Goal: Task Accomplishment & Management: Manage account settings

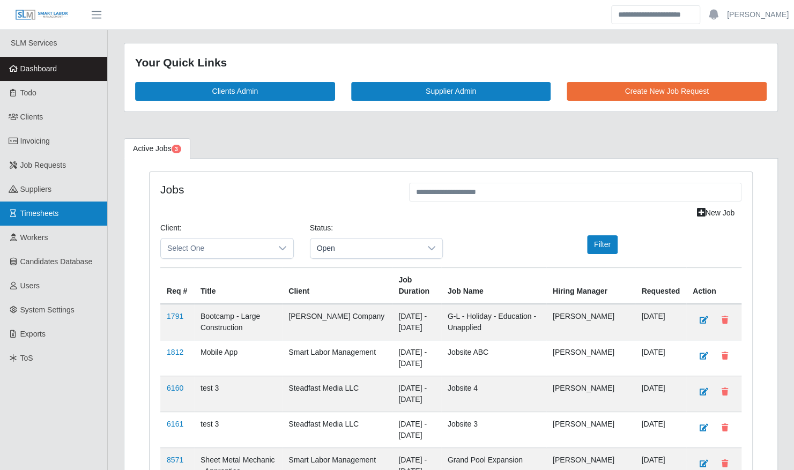
click at [56, 211] on span "Timesheets" at bounding box center [39, 213] width 39 height 9
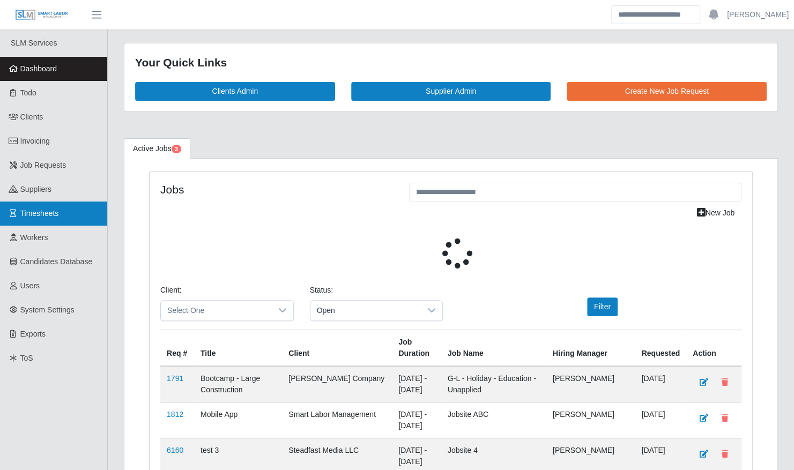
click at [54, 209] on span "Timesheets" at bounding box center [39, 213] width 39 height 9
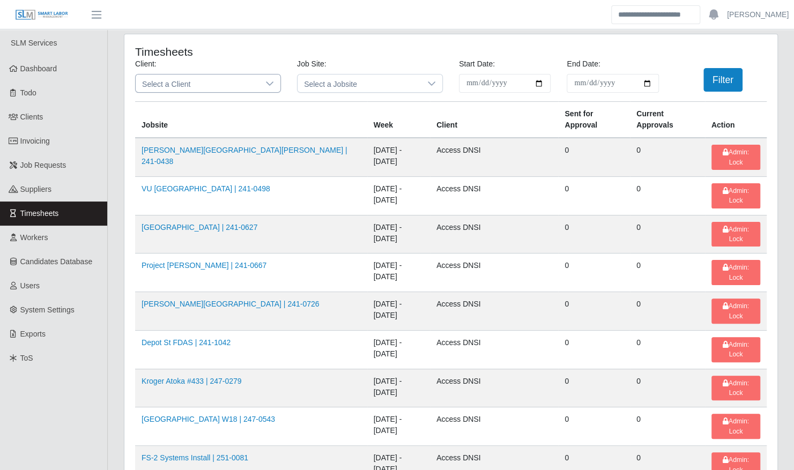
click at [192, 85] on span "Select a Client" at bounding box center [197, 84] width 123 height 18
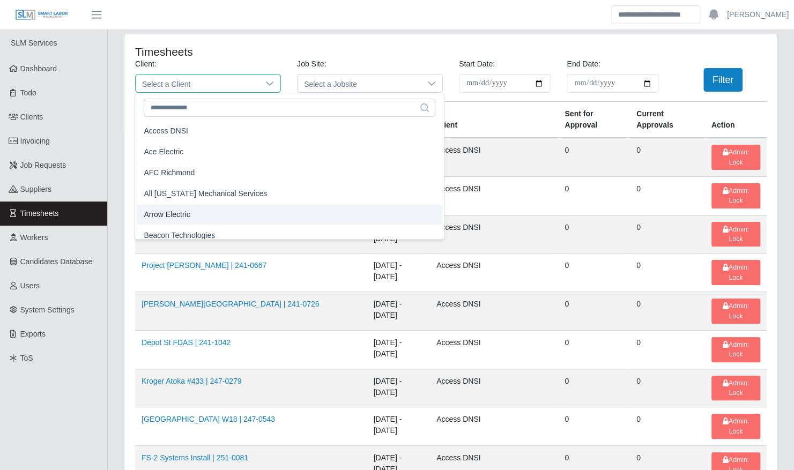
click at [200, 209] on li "Arrow Electric" at bounding box center [289, 215] width 304 height 20
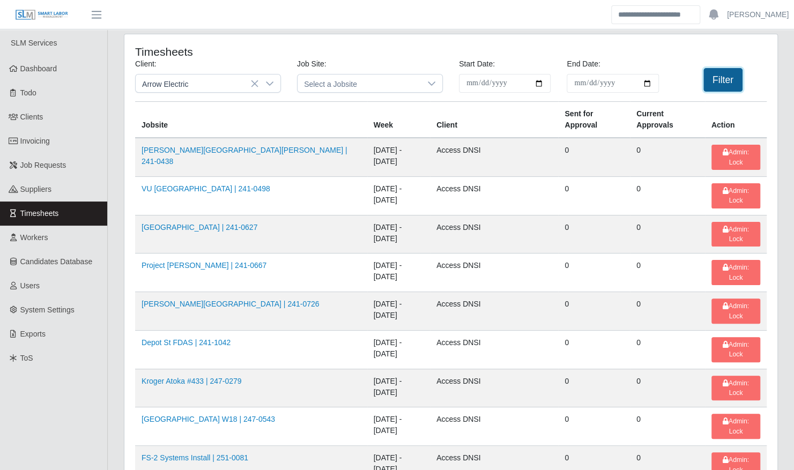
click at [704, 84] on button "Filter" at bounding box center [722, 80] width 39 height 24
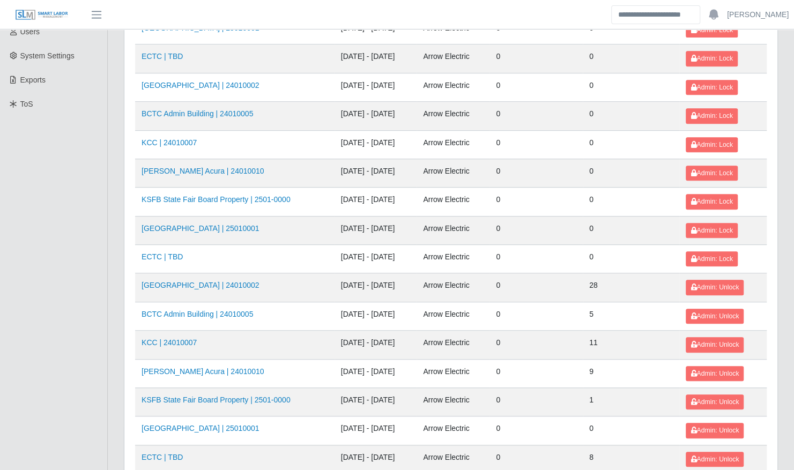
scroll to position [239, 0]
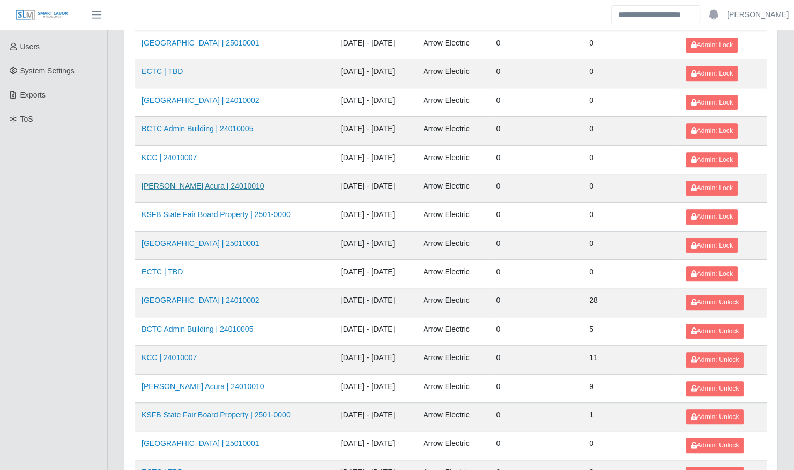
click at [197, 182] on link "Neill Huffman Acura | 24010010" at bounding box center [203, 186] width 123 height 9
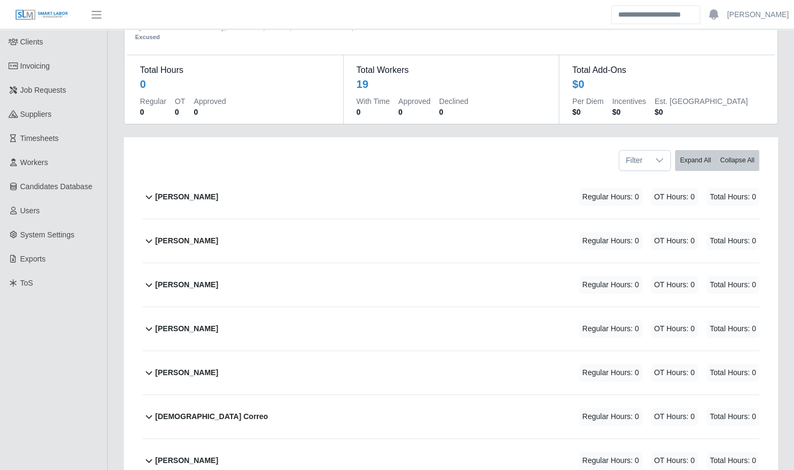
scroll to position [92, 0]
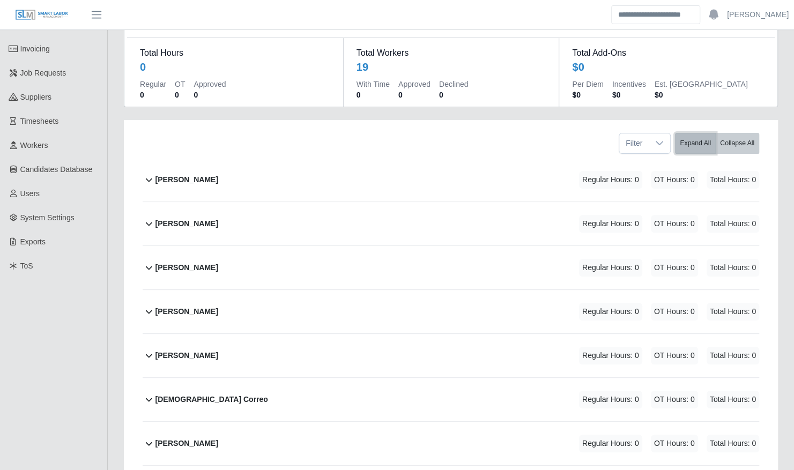
click at [690, 133] on button "Expand All" at bounding box center [695, 143] width 41 height 21
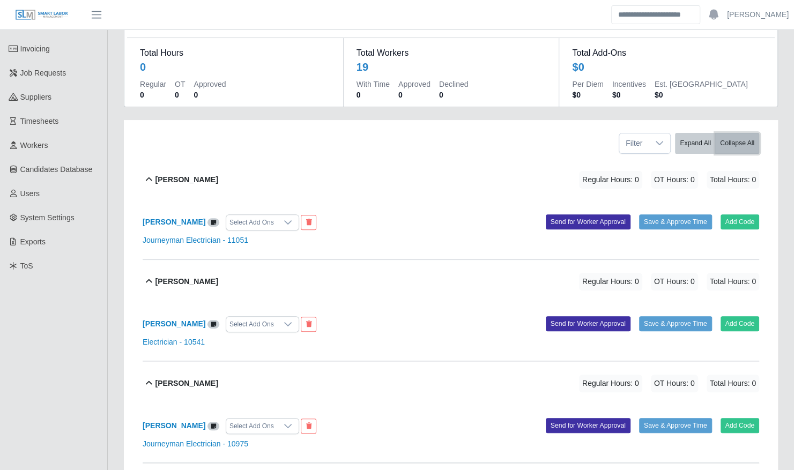
click at [742, 133] on button "Collapse All" at bounding box center [737, 143] width 44 height 21
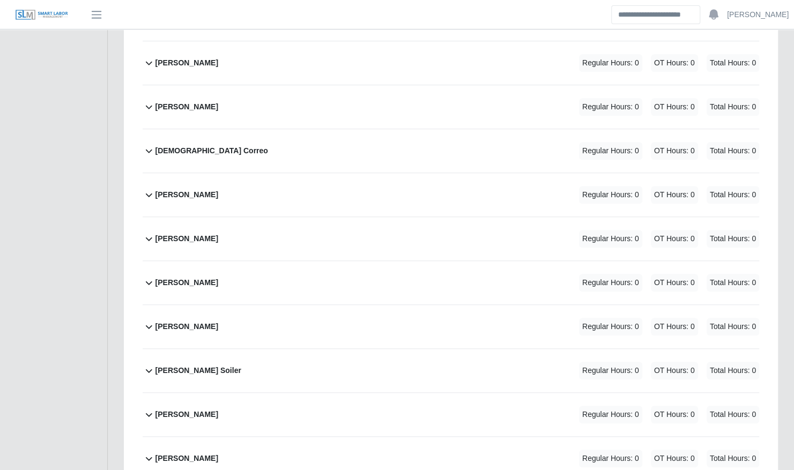
scroll to position [343, 0]
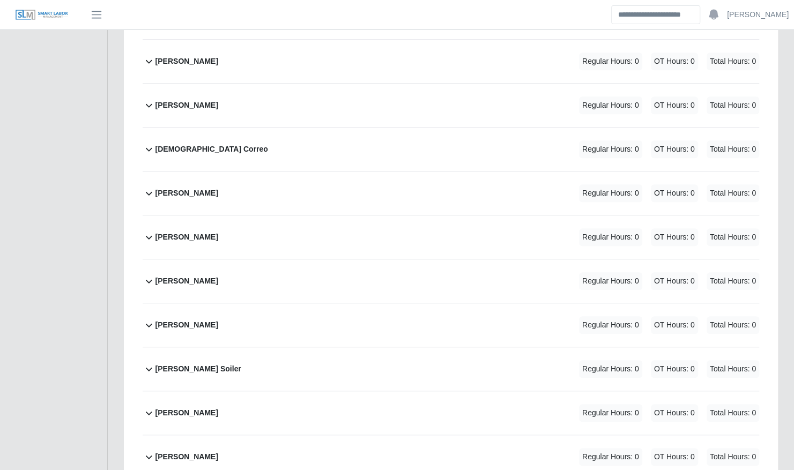
click at [253, 84] on div "Jacob Mitchum Regular Hours: 0 OT Hours: 0 Total Hours: 0" at bounding box center [457, 105] width 604 height 43
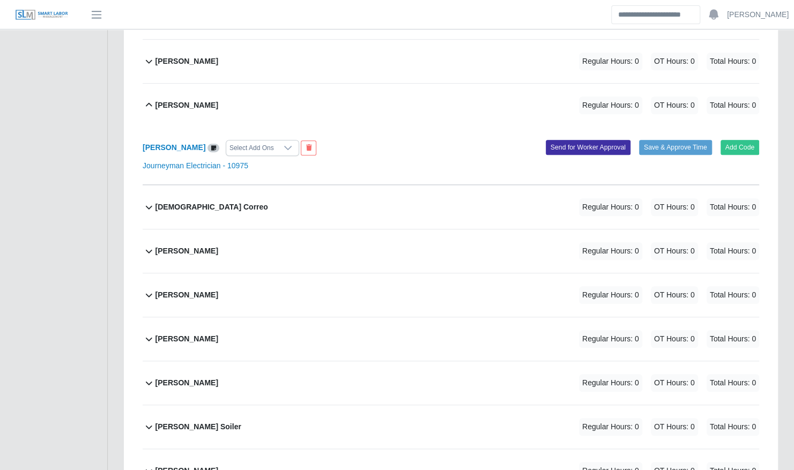
click at [759, 123] on div "Brayan Cruz Regular Hours: 0 OT Hours: 0 Total Hours: 0 Brayan Cruz Select Add …" at bounding box center [451, 354] width 633 height 893
click at [741, 140] on button "Add Code" at bounding box center [739, 147] width 39 height 15
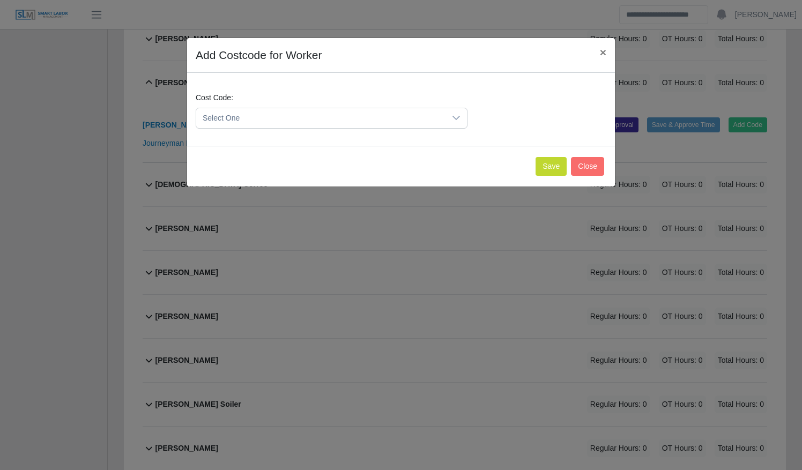
click at [294, 122] on span "Select One" at bounding box center [320, 118] width 249 height 20
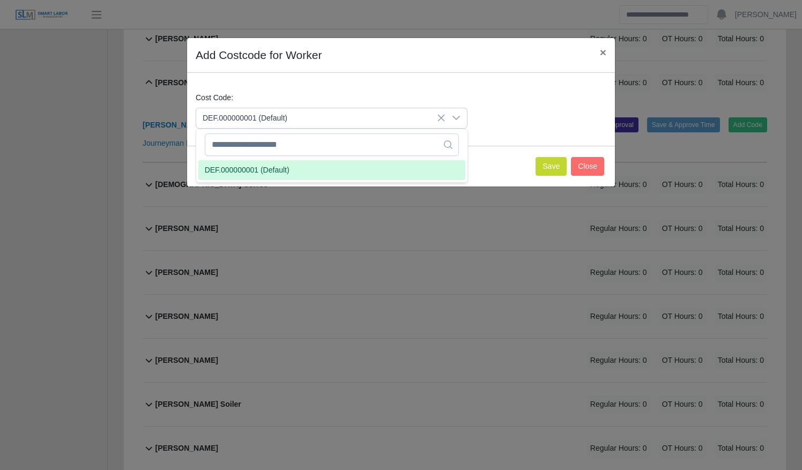
click at [296, 172] on li "DEF.000000001 (Default)" at bounding box center [331, 170] width 267 height 20
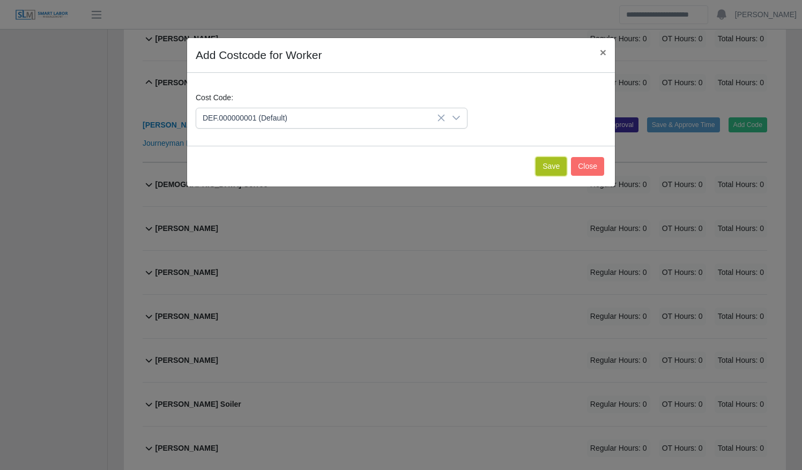
click at [546, 167] on button "Save" at bounding box center [551, 166] width 31 height 19
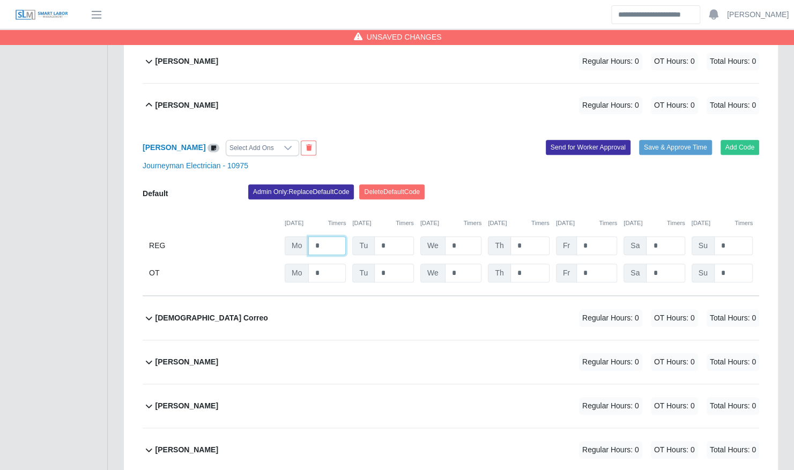
click at [332, 236] on input "*" at bounding box center [327, 245] width 38 height 19
click at [391, 236] on input "*" at bounding box center [394, 245] width 40 height 19
type input "*"
click at [467, 133] on div "Jacob Mitchum Select Add Ons Add Code Save & Approve Time Send for Worker Appro…" at bounding box center [451, 211] width 616 height 169
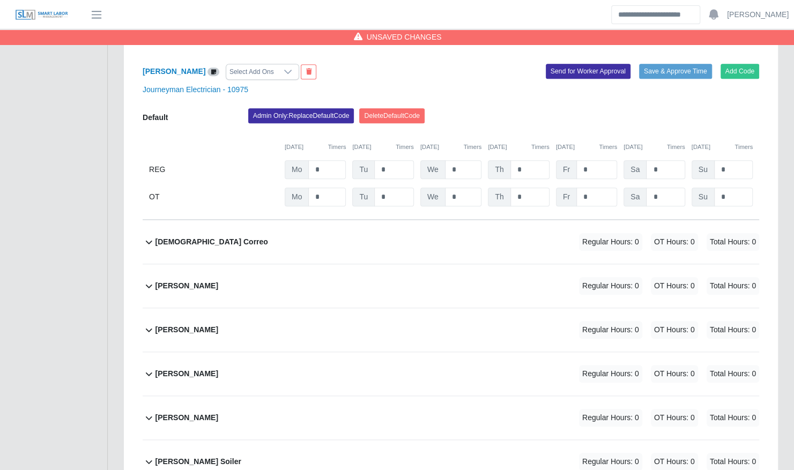
scroll to position [419, 0]
click at [355, 313] on div "Joseph Rodriguez Regular Hours: 0 OT Hours: 0 Total Hours: 0" at bounding box center [457, 329] width 604 height 43
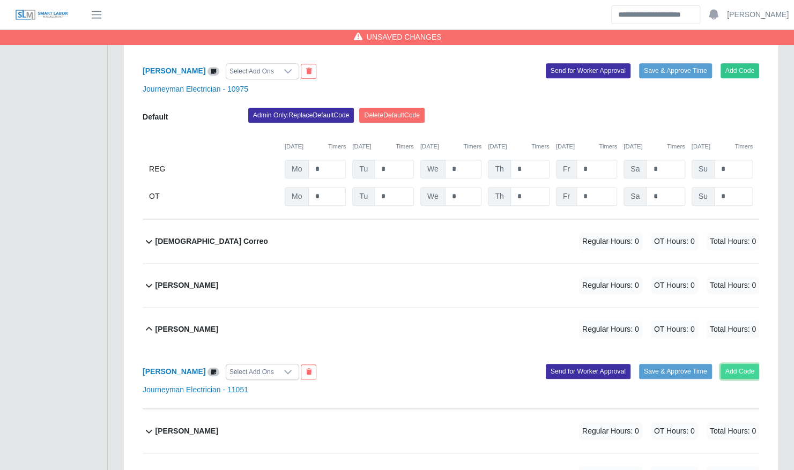
click at [732, 364] on button "Add Code" at bounding box center [739, 371] width 39 height 15
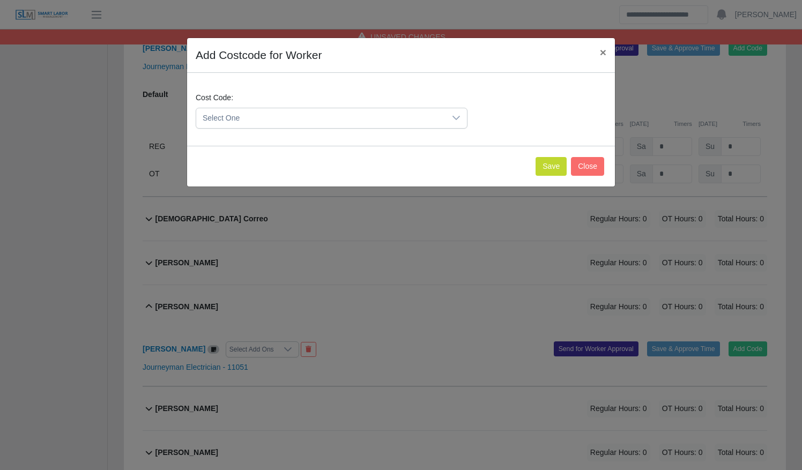
click at [246, 120] on span "Select One" at bounding box center [320, 118] width 249 height 20
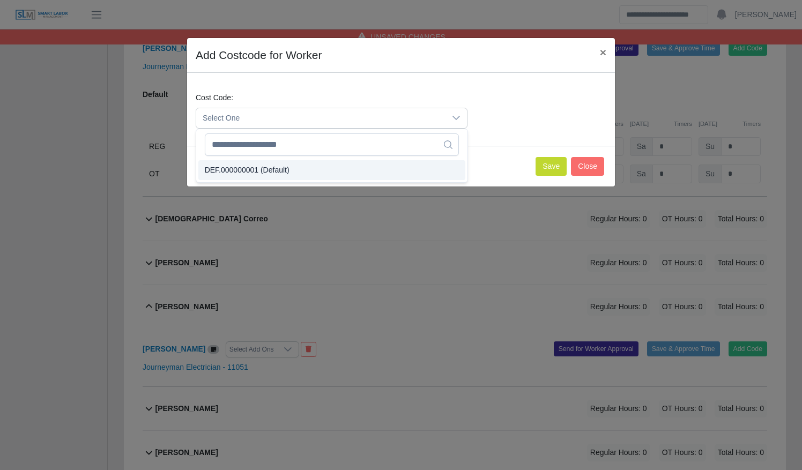
click at [264, 170] on span "DEF.000000001 (Default)" at bounding box center [247, 170] width 85 height 11
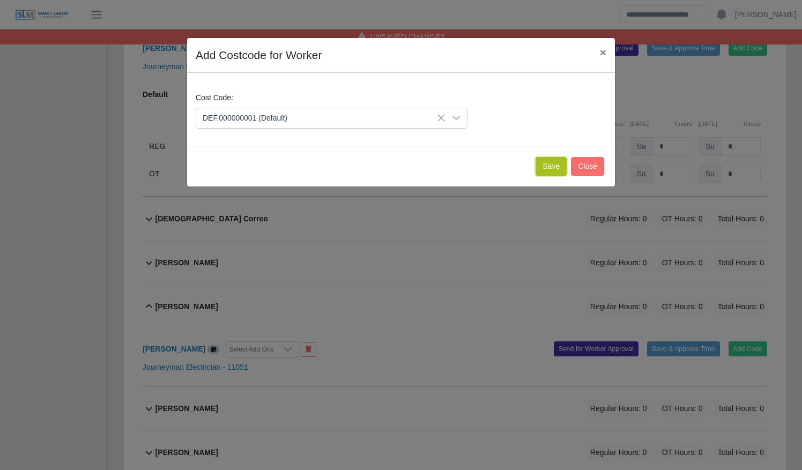
click at [564, 168] on button "Save" at bounding box center [551, 166] width 31 height 19
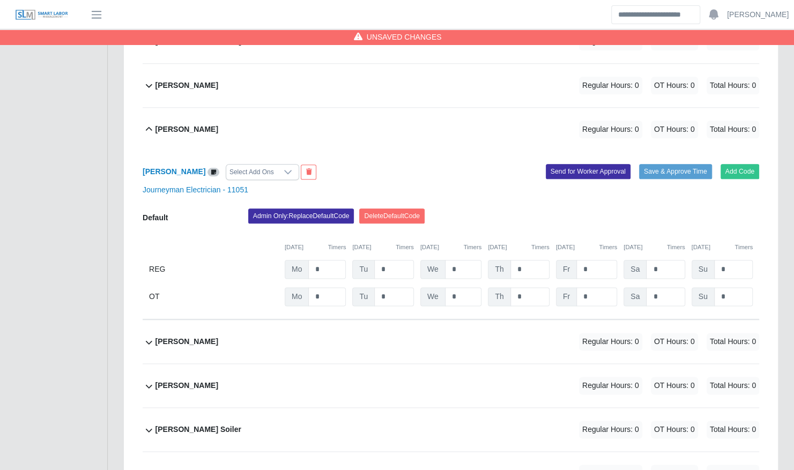
scroll to position [621, 0]
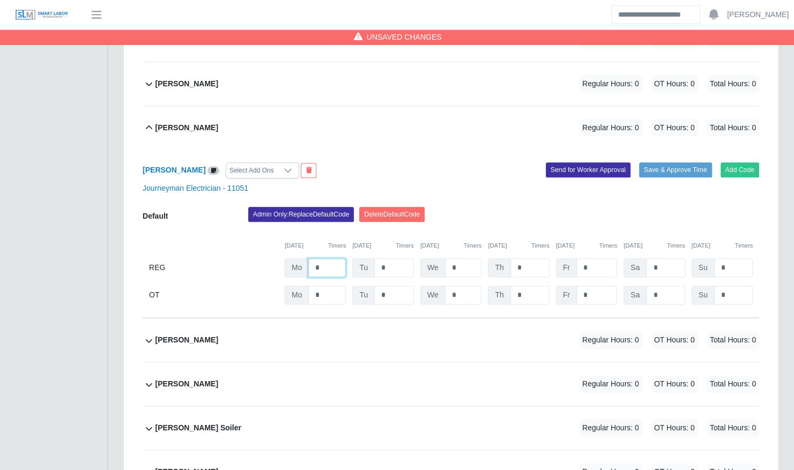
click at [329, 258] on input "*" at bounding box center [327, 267] width 38 height 19
type input "*"
click at [454, 150] on div "Joseph Rodriguez Select Add Ons Add Code Save & Approve Time Send for Worker Ap…" at bounding box center [451, 234] width 616 height 169
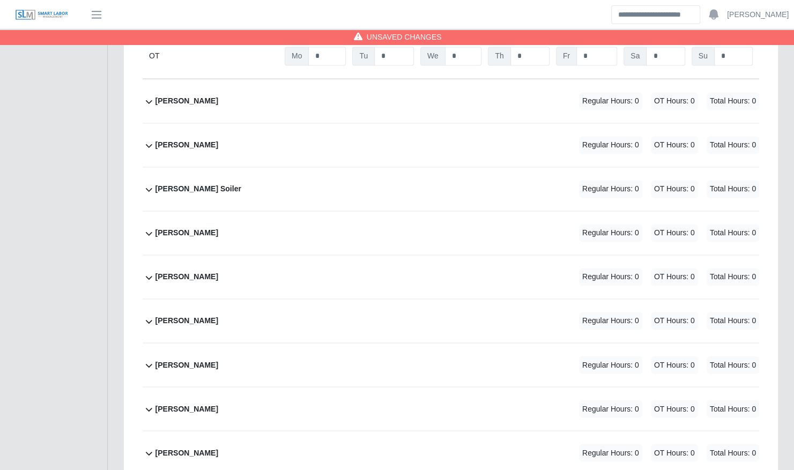
scroll to position [861, 0]
click at [338, 254] on div "Maynor Torres Regular Hours: 0 OT Hours: 0 Total Hours: 0" at bounding box center [457, 275] width 604 height 43
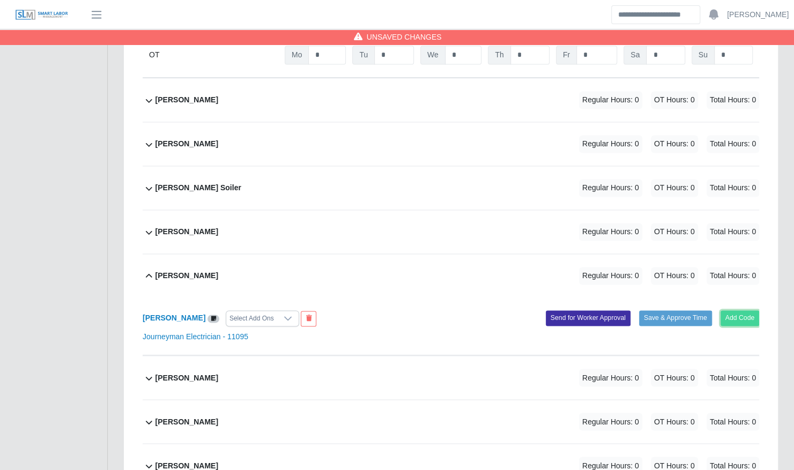
click at [740, 310] on button "Add Code" at bounding box center [739, 317] width 39 height 15
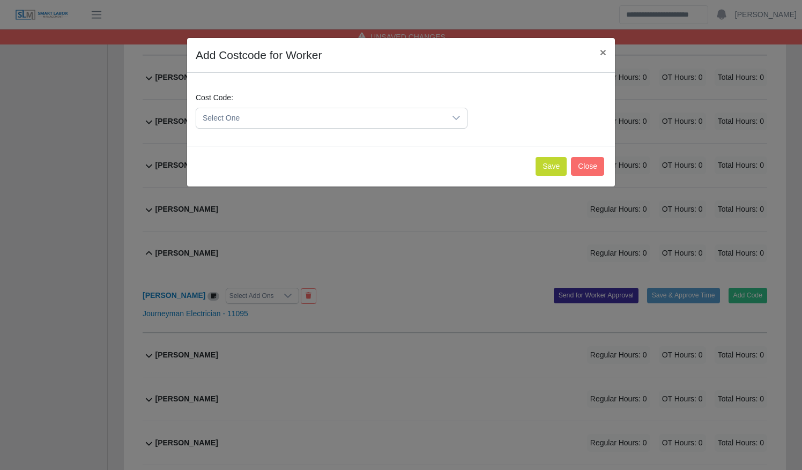
click at [361, 118] on span "Select One" at bounding box center [320, 118] width 249 height 20
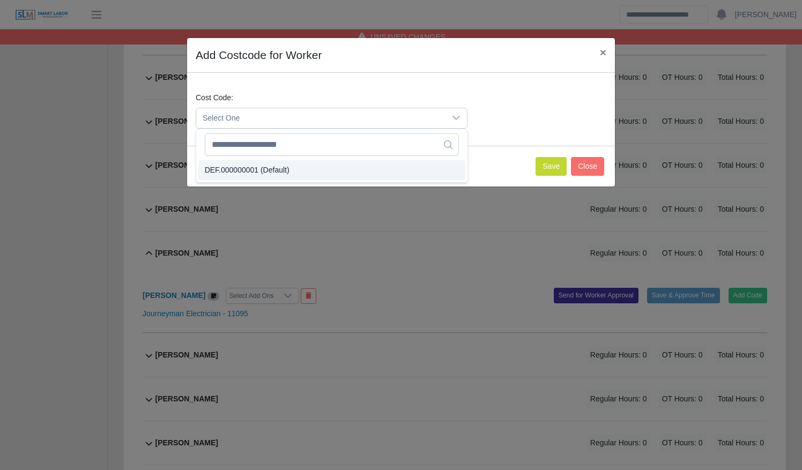
click at [357, 173] on li "DEF.000000001 (Default)" at bounding box center [331, 170] width 267 height 20
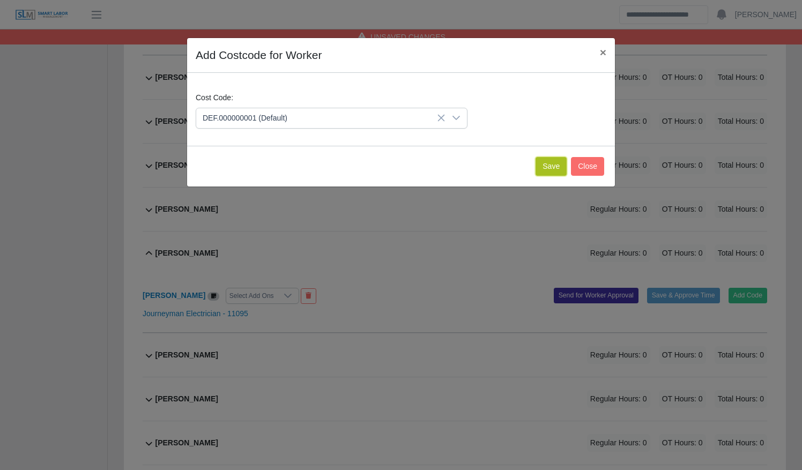
click at [548, 161] on button "Save" at bounding box center [551, 166] width 31 height 19
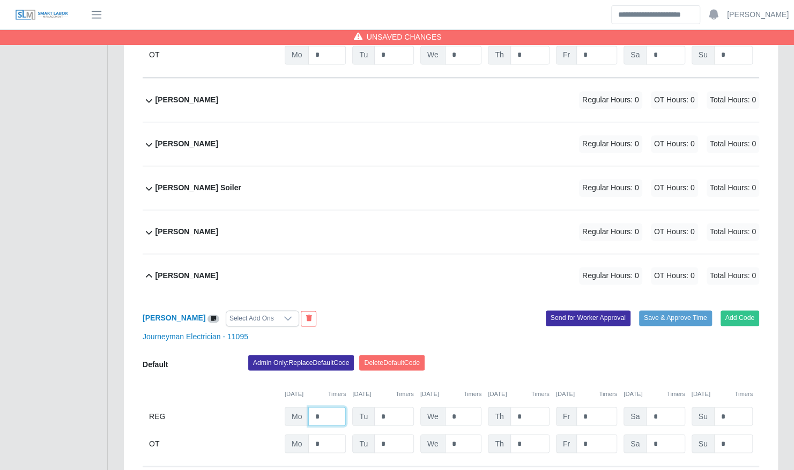
click at [335, 407] on input "*" at bounding box center [327, 416] width 38 height 19
type input "*"
click at [360, 254] on div "Maynor Torres Regular Hours: 8 OT Hours: 0 Total Hours: 8" at bounding box center [457, 275] width 604 height 43
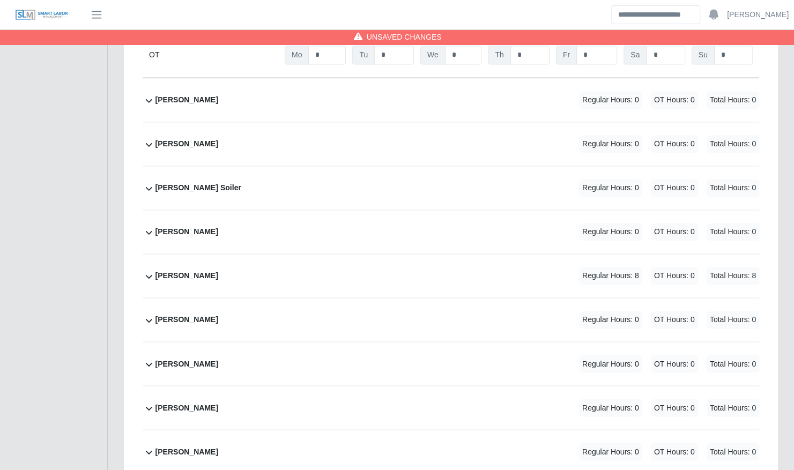
click at [325, 254] on div "Maynor Torres Regular Hours: 8 OT Hours: 0 Total Hours: 8" at bounding box center [457, 275] width 604 height 43
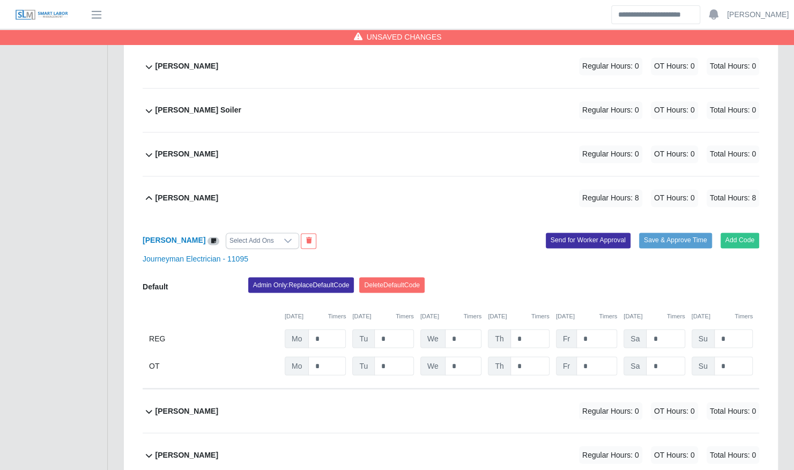
scroll to position [942, 0]
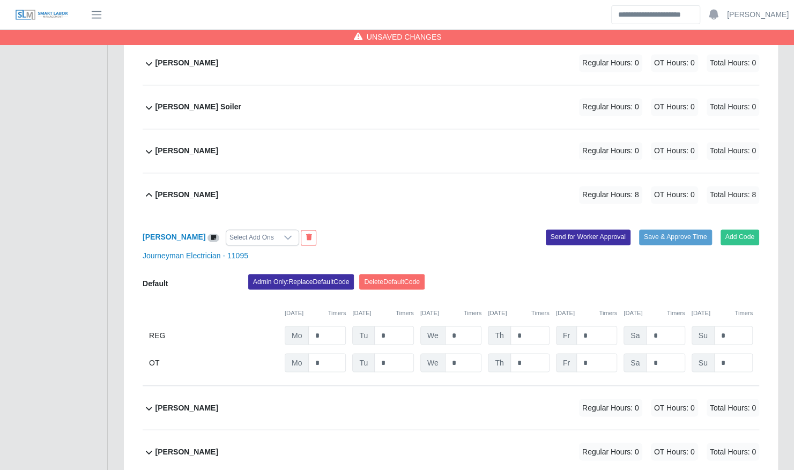
click at [339, 139] on div "Luis Griffith Regular Hours: 0 OT Hours: 0 Total Hours: 0" at bounding box center [457, 150] width 604 height 43
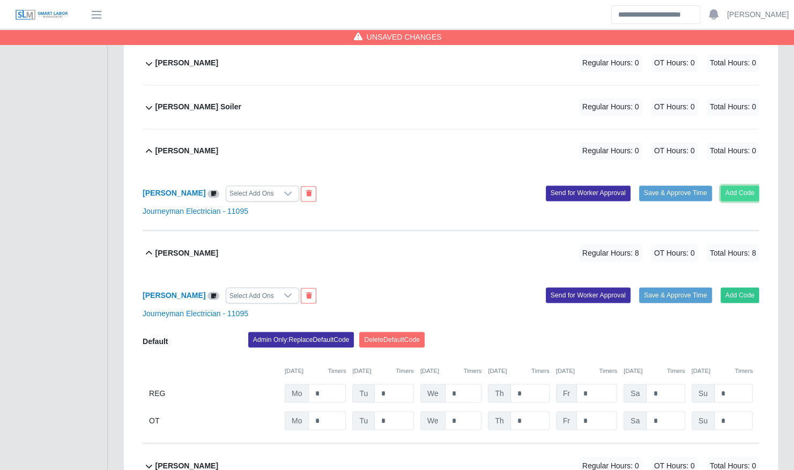
click at [741, 185] on button "Add Code" at bounding box center [739, 192] width 39 height 15
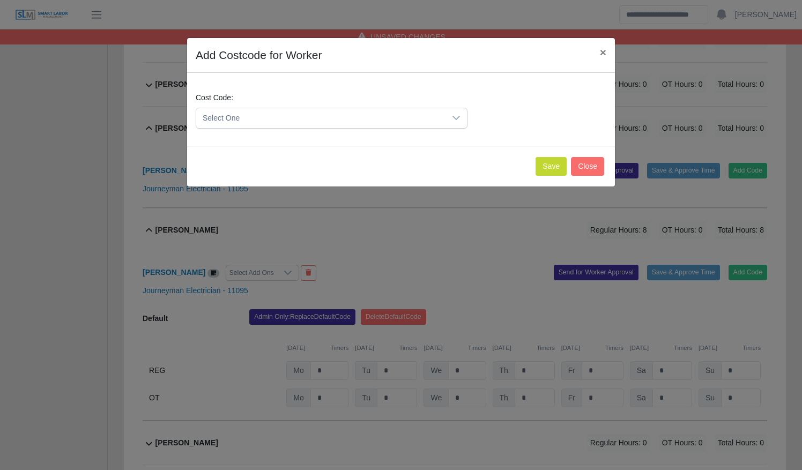
click at [305, 115] on span "Select One" at bounding box center [320, 118] width 249 height 20
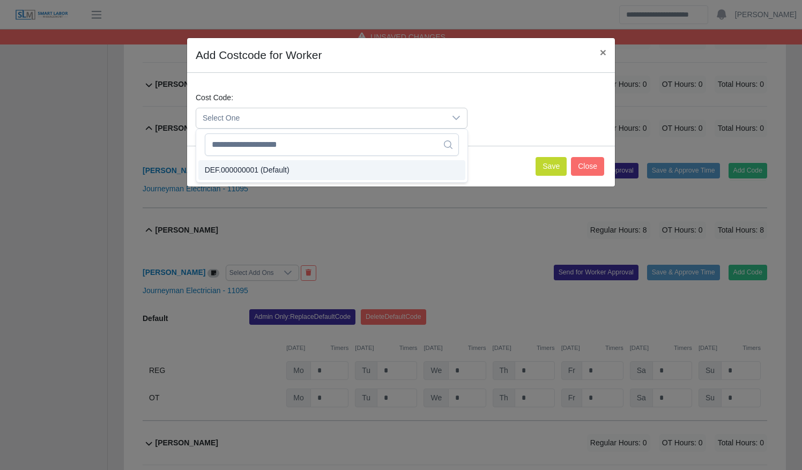
click at [315, 170] on li "DEF.000000001 (Default)" at bounding box center [331, 170] width 267 height 20
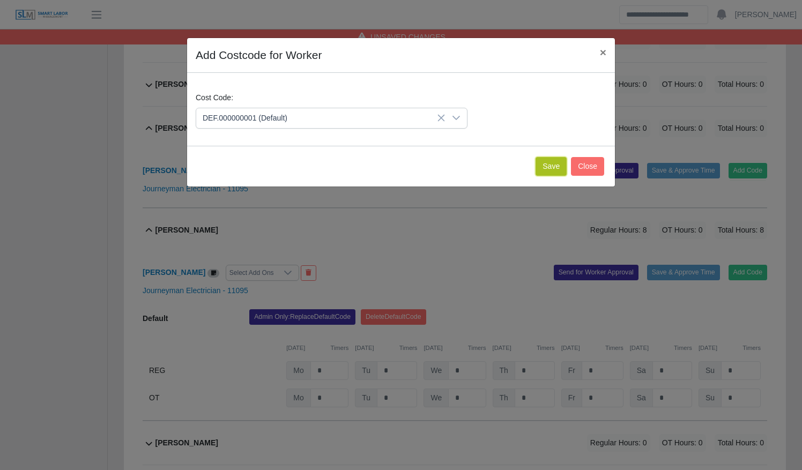
click at [551, 165] on button "Save" at bounding box center [551, 166] width 31 height 19
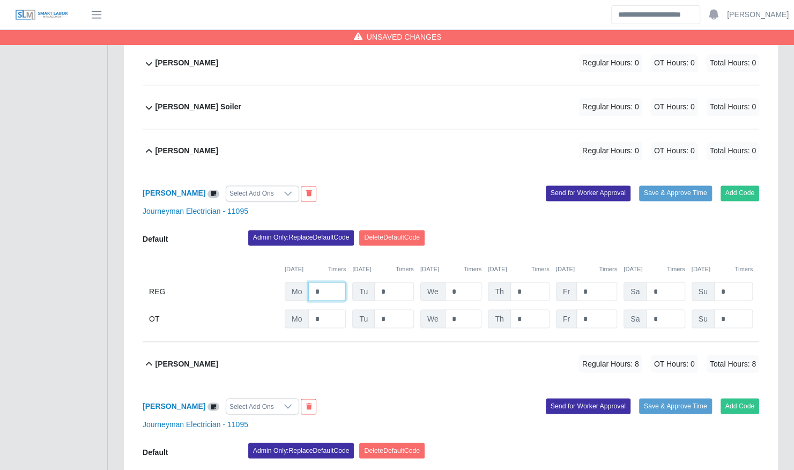
click at [329, 282] on input "*" at bounding box center [327, 291] width 38 height 19
type input "*"
click at [391, 136] on div "Luis Griffith Regular Hours: 8 OT Hours: 0 Total Hours: 8" at bounding box center [457, 150] width 604 height 43
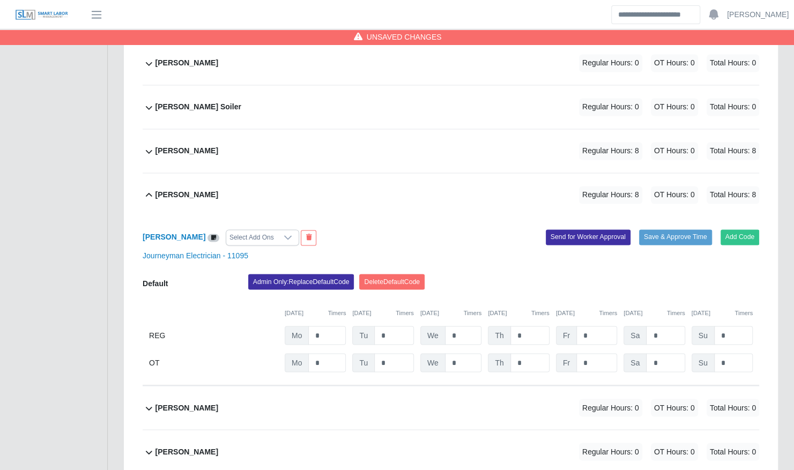
click at [391, 136] on div "Luis Griffith Regular Hours: 8 OT Hours: 0 Total Hours: 8" at bounding box center [457, 150] width 604 height 43
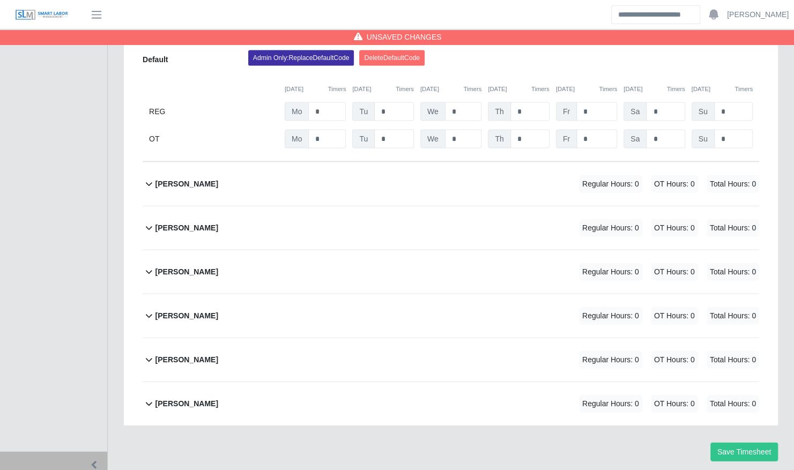
scroll to position [1341, 0]
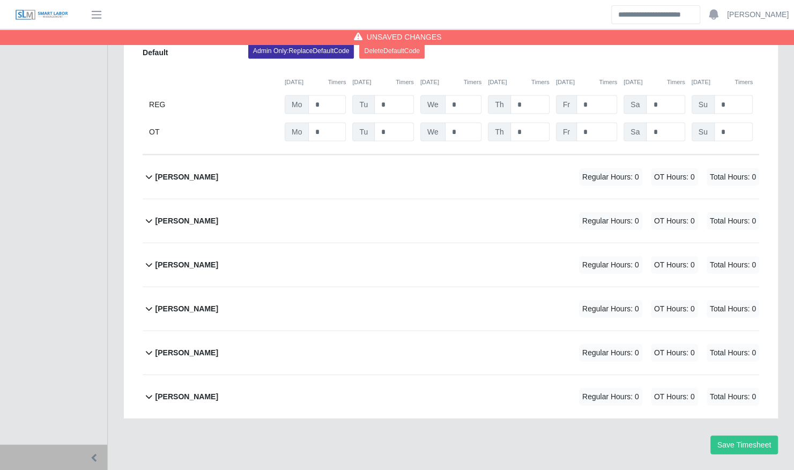
click at [361, 331] on div "Terrence Macklin Regular Hours: 0 OT Hours: 0 Total Hours: 0" at bounding box center [457, 352] width 604 height 43
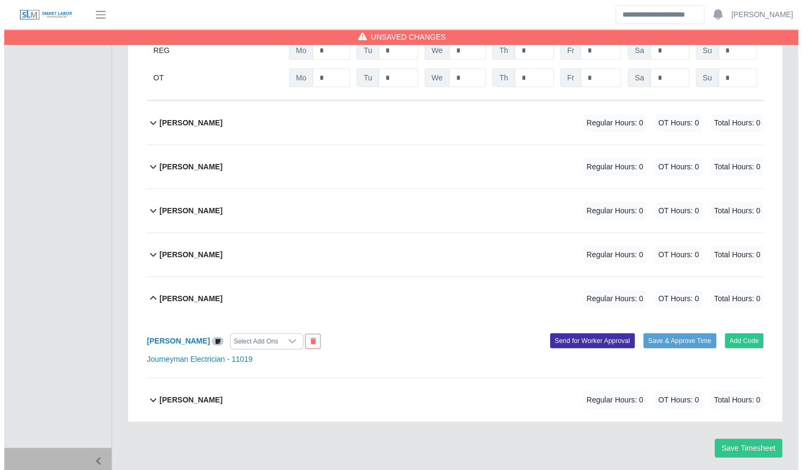
scroll to position [1399, 0]
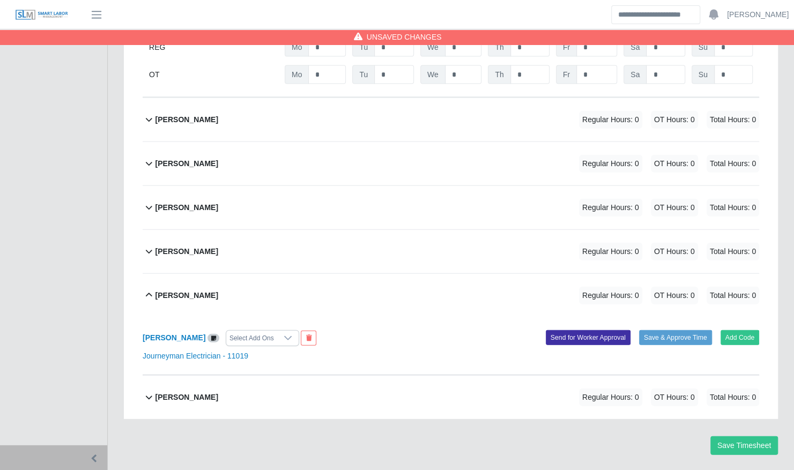
click at [736, 330] on div "Add Code Save & Approve Time Send for Worker Approval" at bounding box center [609, 338] width 316 height 16
click at [736, 330] on button "Add Code" at bounding box center [739, 337] width 39 height 15
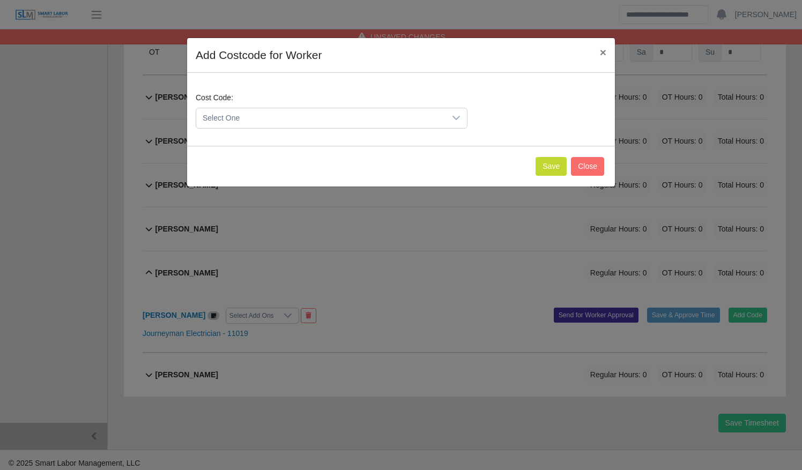
click at [356, 125] on span "Select One" at bounding box center [320, 118] width 249 height 20
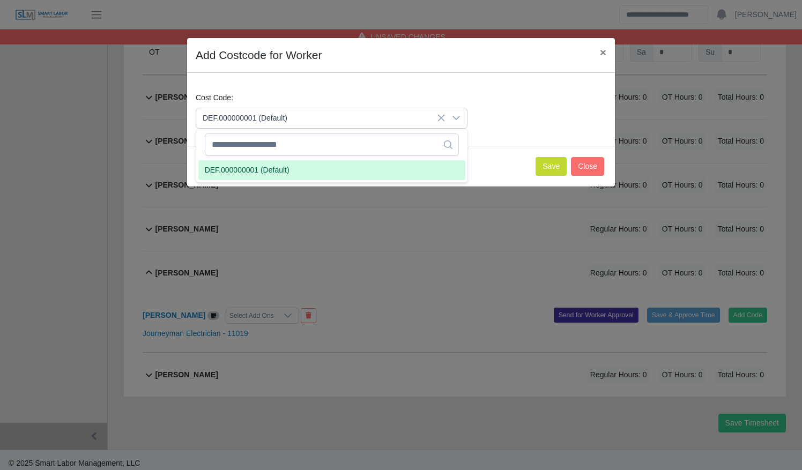
click at [353, 168] on li "DEF.000000001 (Default)" at bounding box center [331, 170] width 267 height 20
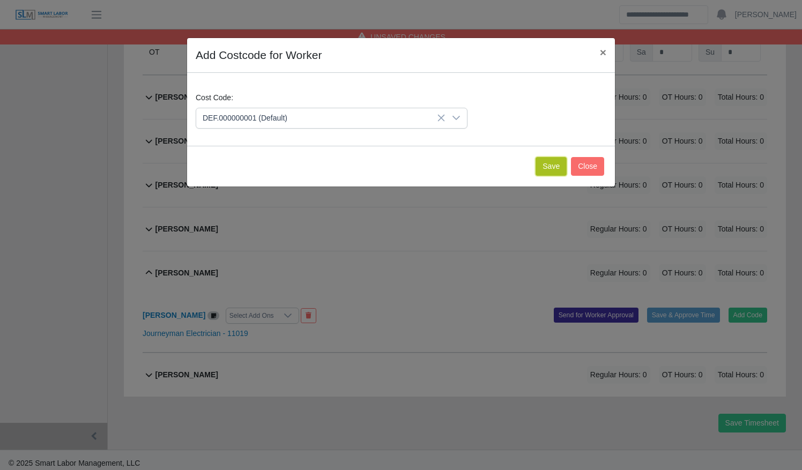
click at [552, 159] on button "Save" at bounding box center [551, 166] width 31 height 19
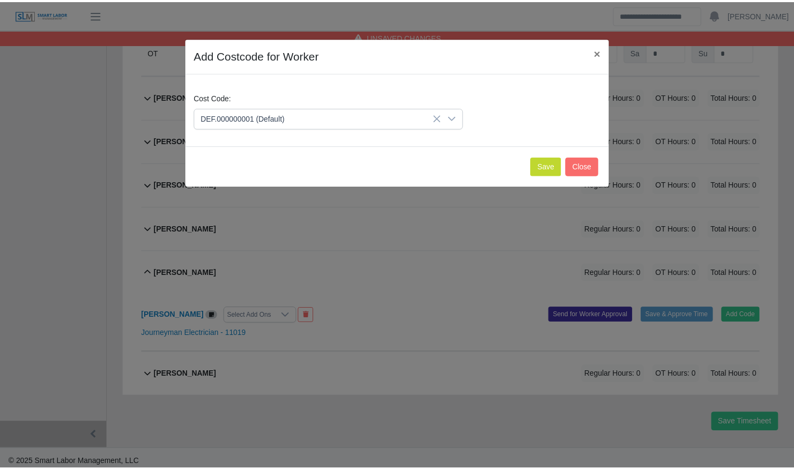
scroll to position [1510, 0]
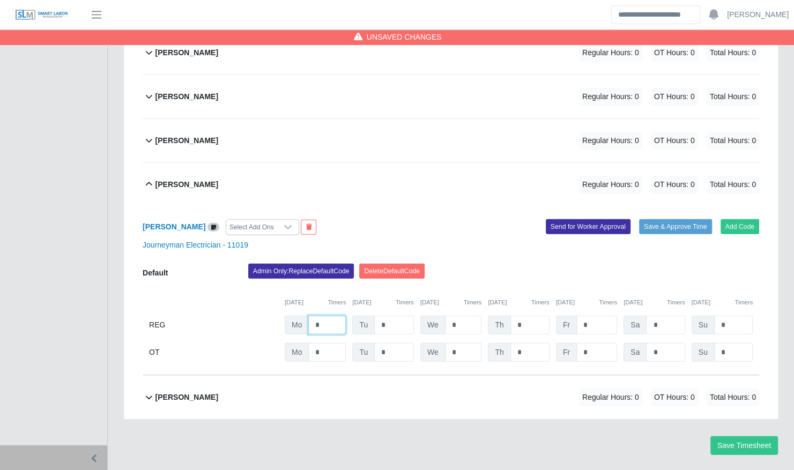
click at [322, 316] on input "*" at bounding box center [327, 325] width 38 height 19
type input "*"
click at [433, 173] on div "Terrence Macklin Regular Hours: 8 OT Hours: 0 Total Hours: 8" at bounding box center [457, 184] width 604 height 43
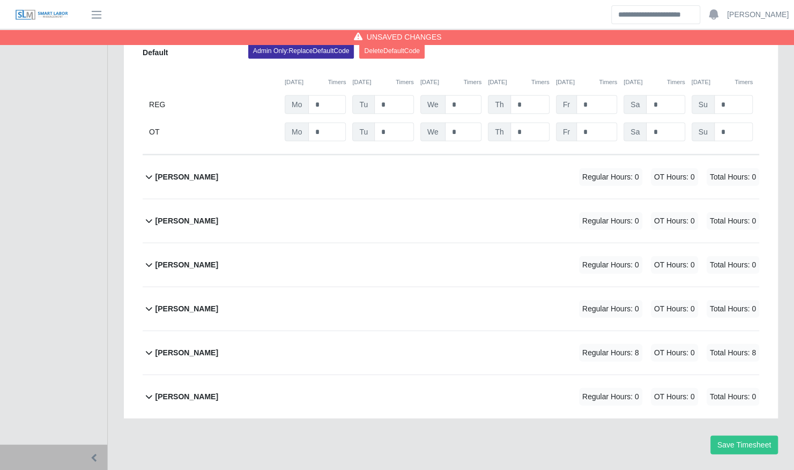
click at [350, 331] on div "Terrence Macklin Regular Hours: 8 OT Hours: 0 Total Hours: 8" at bounding box center [457, 352] width 604 height 43
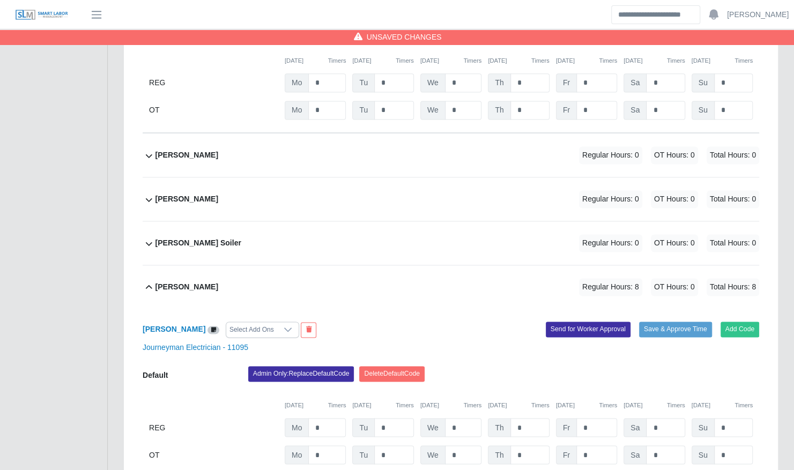
scroll to position [799, 0]
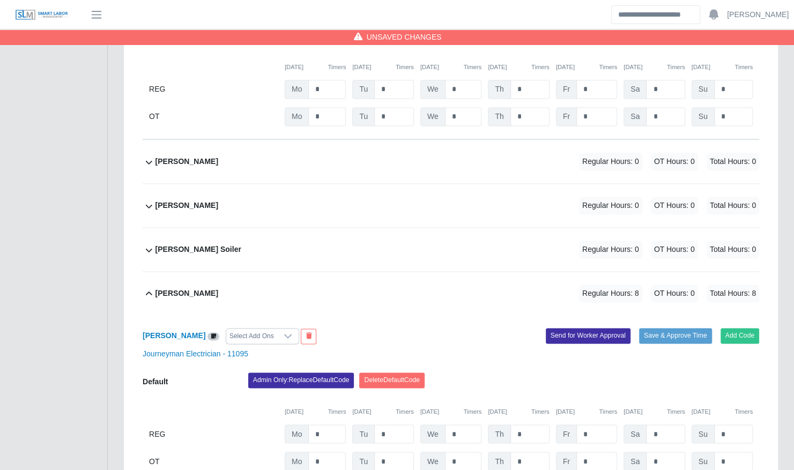
click at [338, 229] on div "Layton Soiler Regular Hours: 0 OT Hours: 0 Total Hours: 0" at bounding box center [457, 249] width 604 height 43
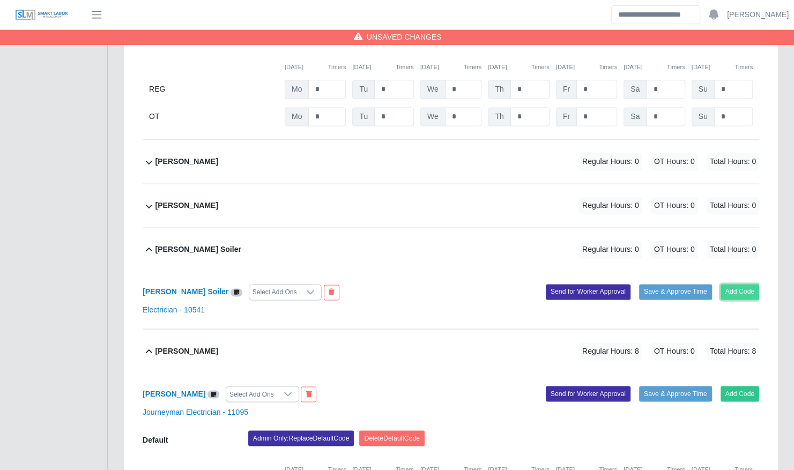
click at [754, 284] on button "Add Code" at bounding box center [739, 291] width 39 height 15
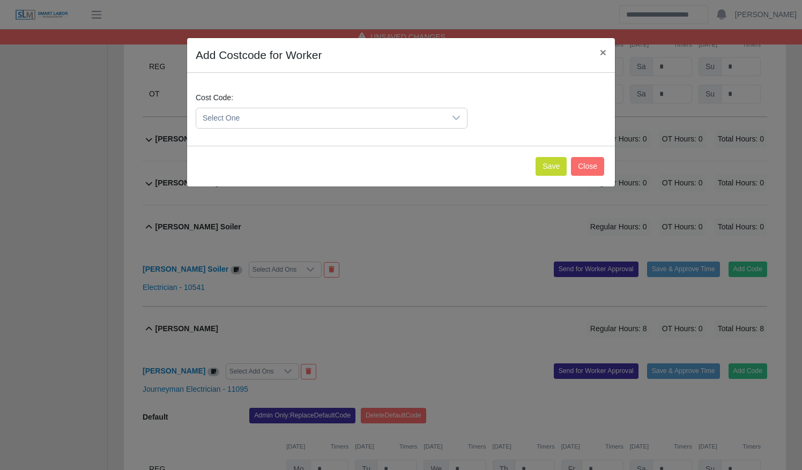
click at [303, 118] on span "Select One" at bounding box center [320, 118] width 249 height 20
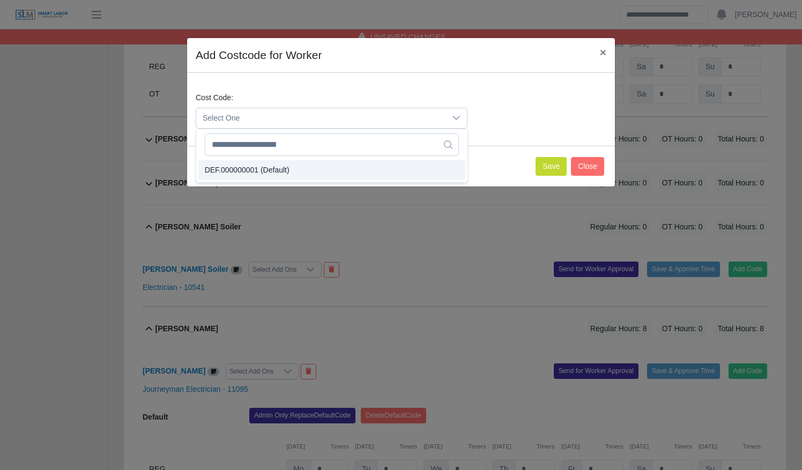
click at [303, 174] on li "DEF.000000001 (Default)" at bounding box center [331, 170] width 267 height 20
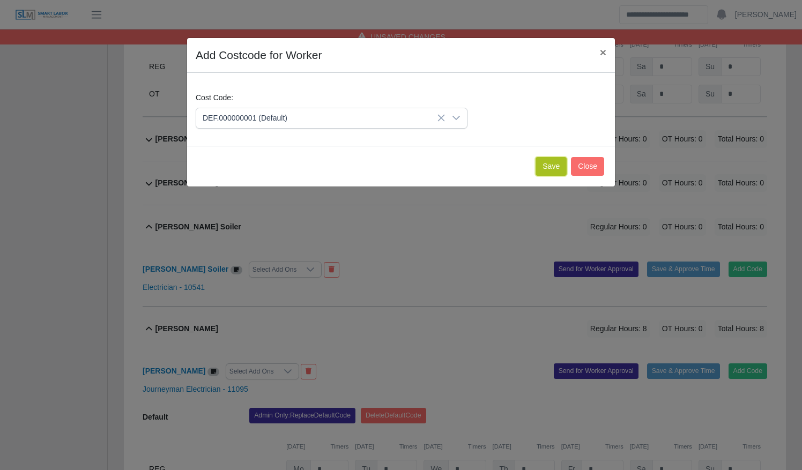
click at [547, 167] on button "Save" at bounding box center [551, 166] width 31 height 19
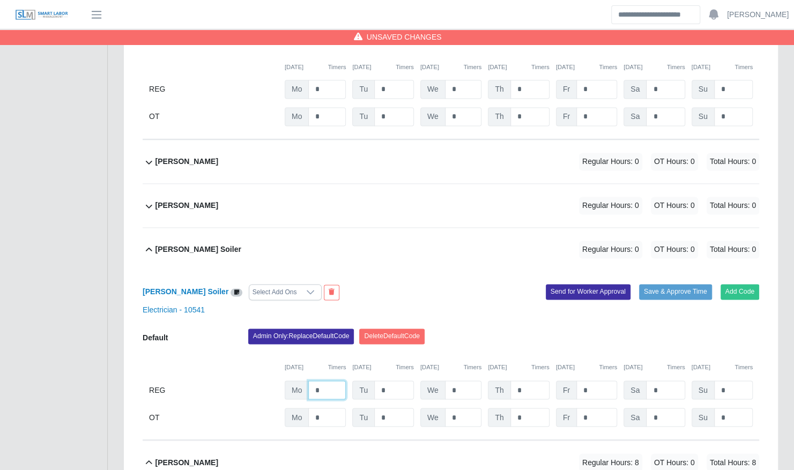
click at [331, 381] on input "*" at bounding box center [327, 390] width 38 height 19
type input "*"
click at [512, 271] on div "Layton Soiler Select Add Ons Add Code Save & Approve Time Send for Worker Appro…" at bounding box center [451, 355] width 616 height 169
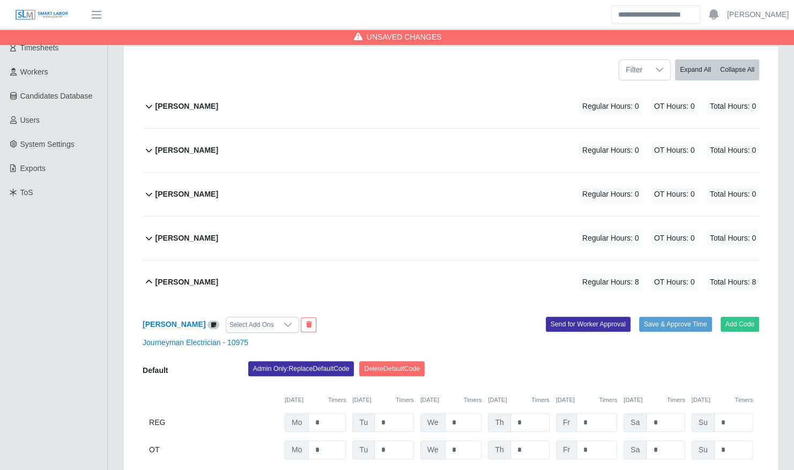
scroll to position [166, 0]
click at [428, 131] on div "Chris Mayo Regular Hours: 0 OT Hours: 0 Total Hours: 0" at bounding box center [457, 149] width 604 height 43
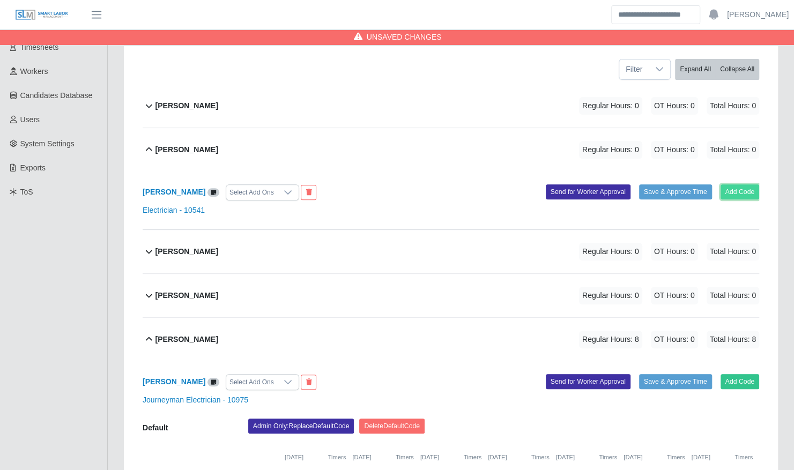
click at [746, 184] on button "Add Code" at bounding box center [739, 191] width 39 height 15
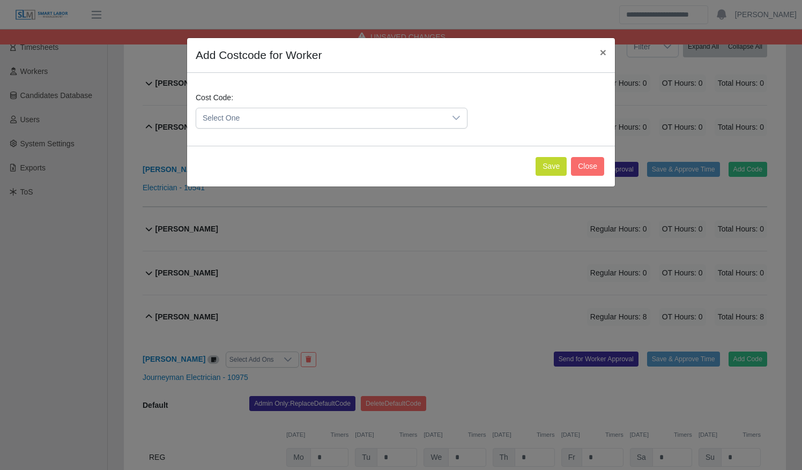
click at [318, 108] on span "Select One" at bounding box center [320, 118] width 249 height 20
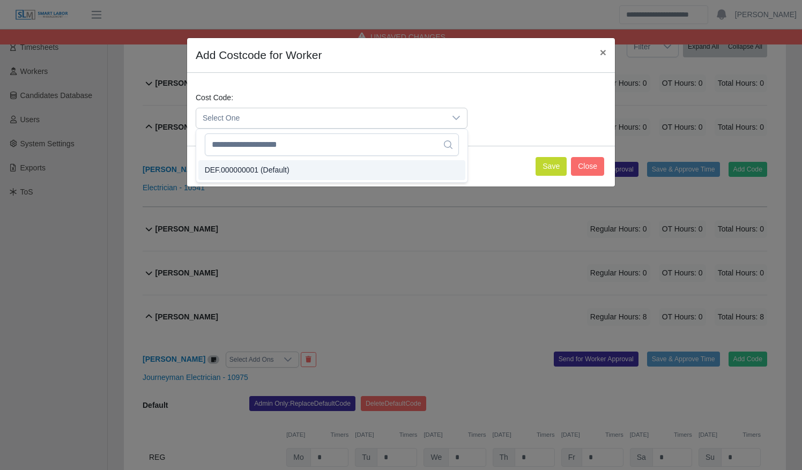
click at [314, 170] on li "DEF.000000001 (Default)" at bounding box center [331, 170] width 267 height 20
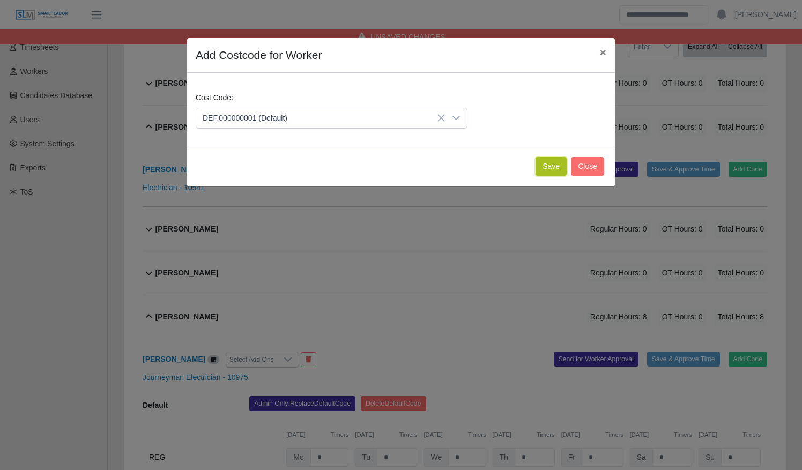
click at [551, 162] on button "Save" at bounding box center [551, 166] width 31 height 19
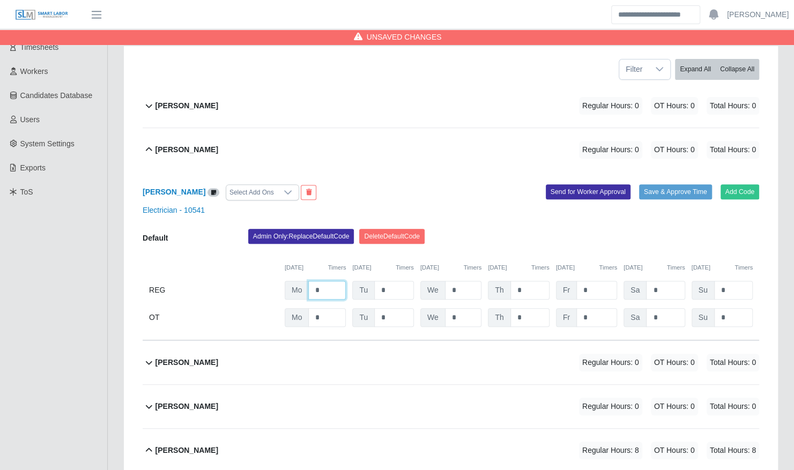
click at [328, 281] on input "*" at bounding box center [327, 290] width 38 height 19
type input "*"
click at [457, 184] on div "Add Code Save & Approve Time Send for Worker Approval" at bounding box center [609, 192] width 316 height 16
click at [381, 344] on div "Darron Johnson Regular Hours: 0 OT Hours: 0 Total Hours: 0" at bounding box center [457, 362] width 604 height 43
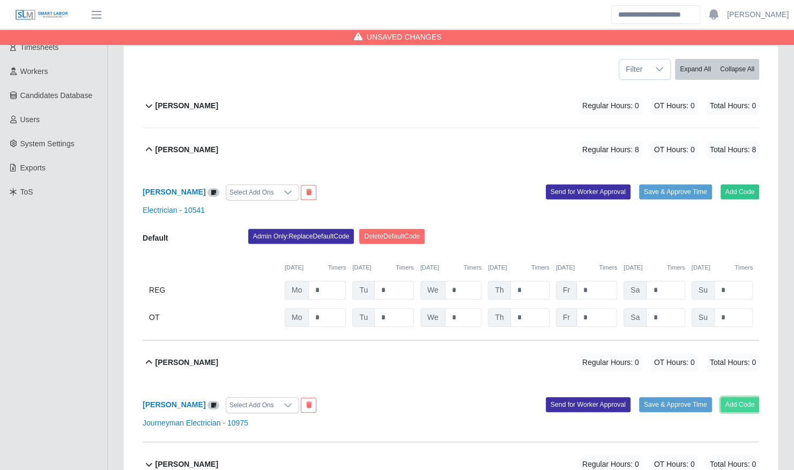
click at [745, 397] on button "Add Code" at bounding box center [739, 404] width 39 height 15
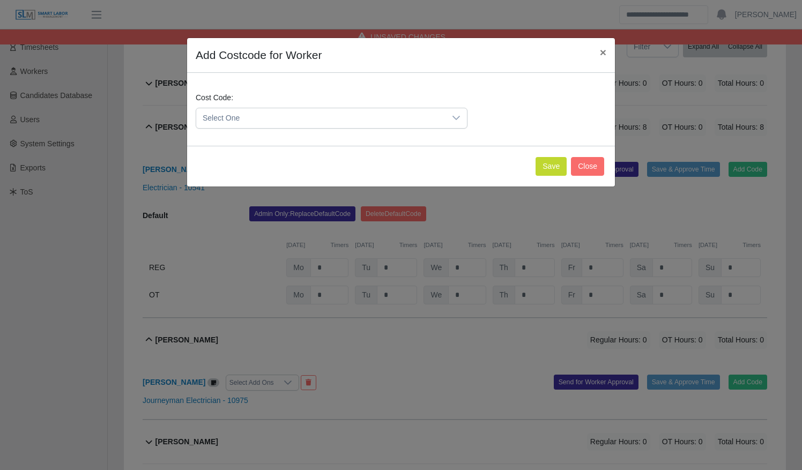
click at [338, 115] on span "Select One" at bounding box center [320, 118] width 249 height 20
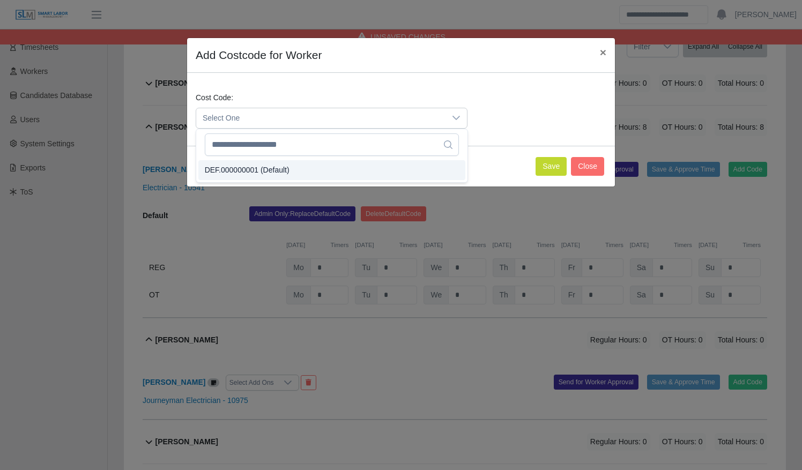
click at [335, 165] on li "DEF.000000001 (Default)" at bounding box center [331, 170] width 267 height 20
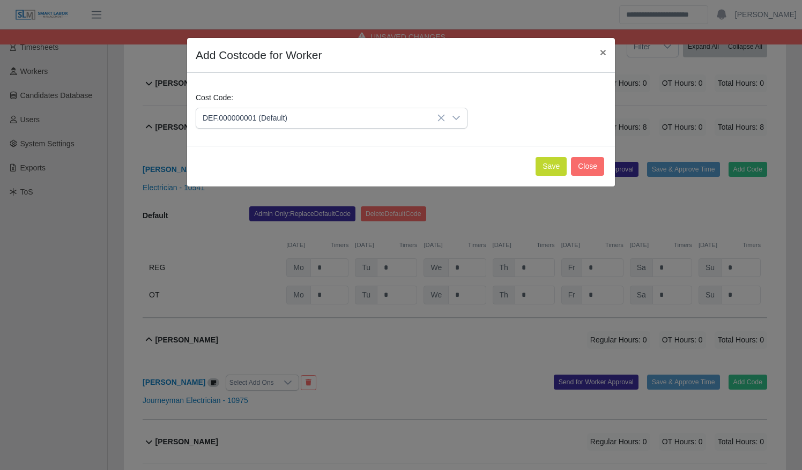
click at [550, 155] on div "Save Close" at bounding box center [401, 166] width 428 height 41
click at [551, 159] on button "Save" at bounding box center [551, 166] width 31 height 19
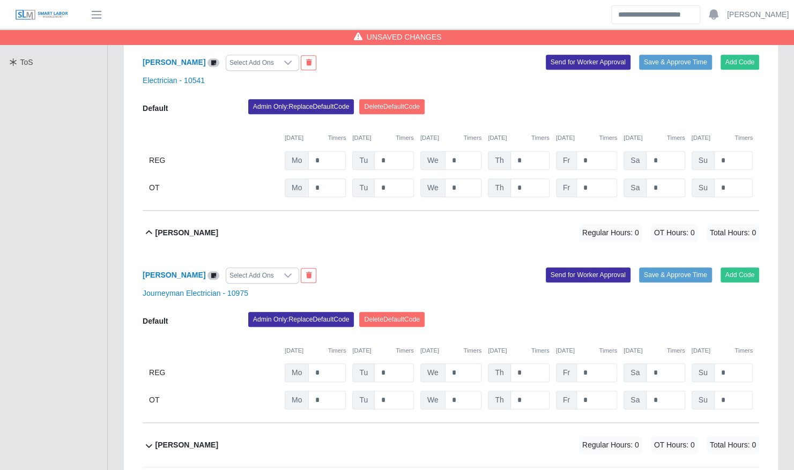
scroll to position [325, 0]
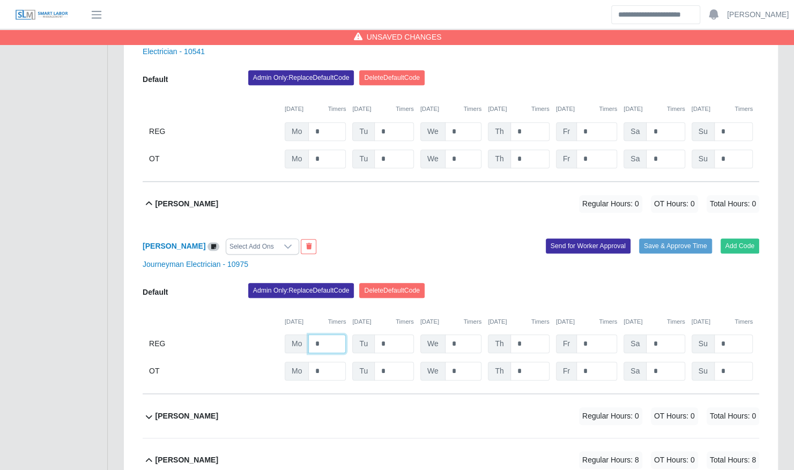
click at [325, 335] on input "*" at bounding box center [327, 344] width 38 height 19
type input "*"
click at [457, 239] on div "Add Code Save & Approve Time Send for Worker Approval" at bounding box center [609, 247] width 316 height 16
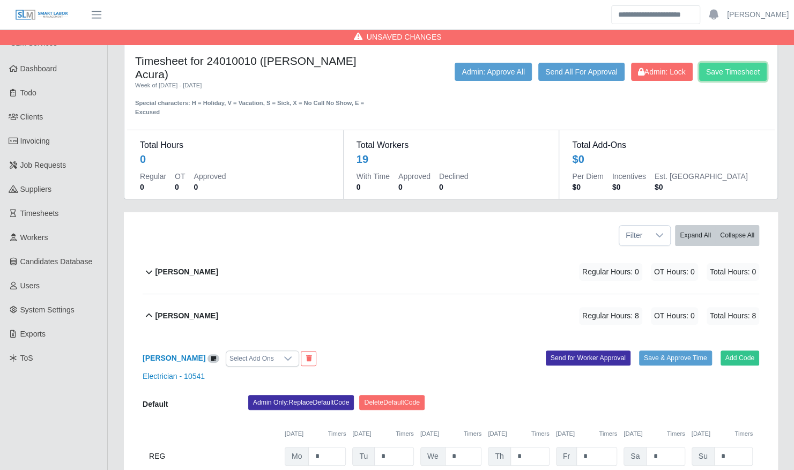
click at [741, 69] on button "Save Timesheet" at bounding box center [733, 72] width 68 height 18
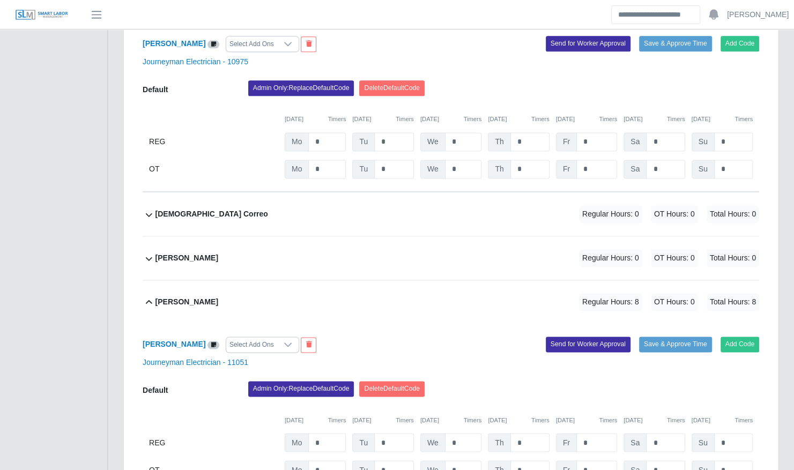
scroll to position [784, 0]
click at [392, 433] on input "*" at bounding box center [394, 442] width 40 height 19
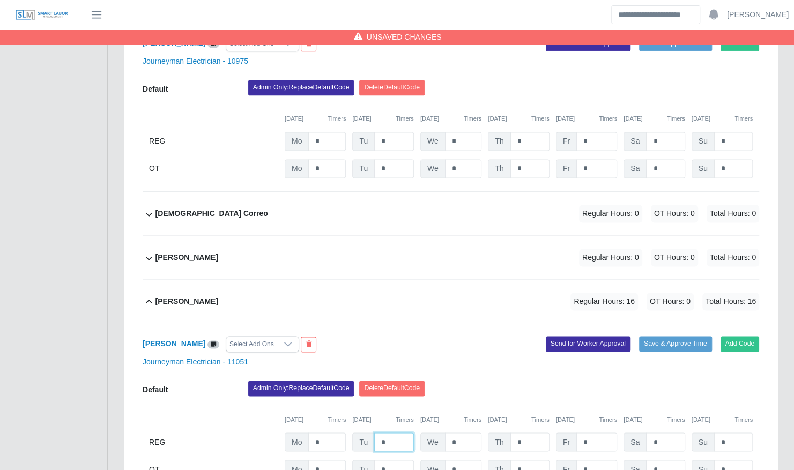
type input "*"
click at [415, 280] on div "Joseph Rodriguez Regular Hours: 16 OT Hours: 0 Total Hours: 16" at bounding box center [457, 301] width 604 height 43
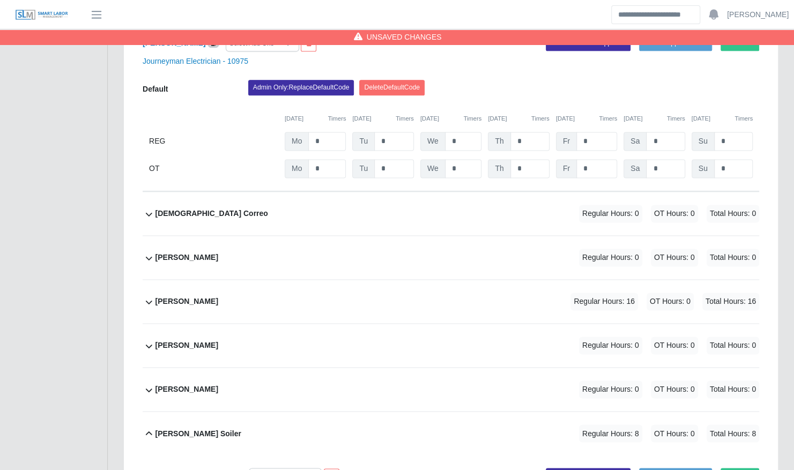
click at [415, 280] on div "Joseph Rodriguez Regular Hours: 16 OT Hours: 0 Total Hours: 16" at bounding box center [457, 301] width 604 height 43
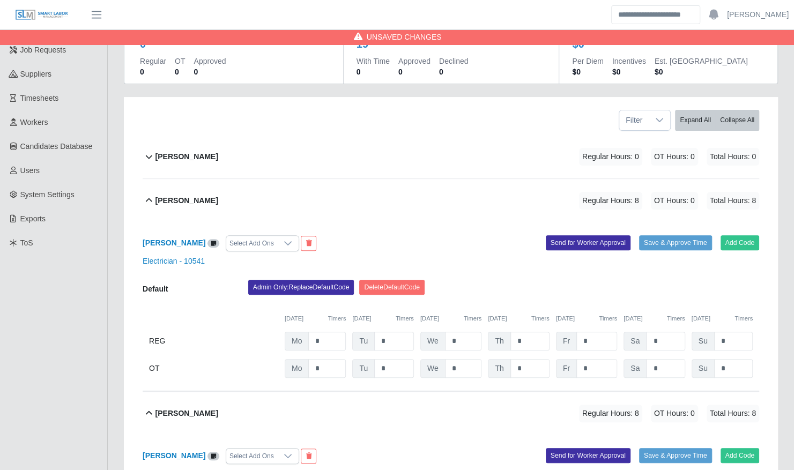
scroll to position [91, 0]
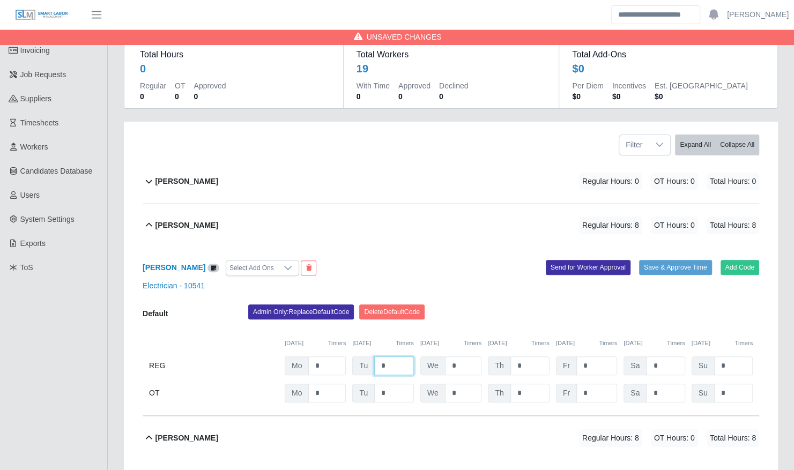
click at [392, 356] on input "*" at bounding box center [394, 365] width 40 height 19
type input "*"
click at [454, 260] on div "Add Code Save & Approve Time Send for Worker Approval" at bounding box center [609, 268] width 316 height 16
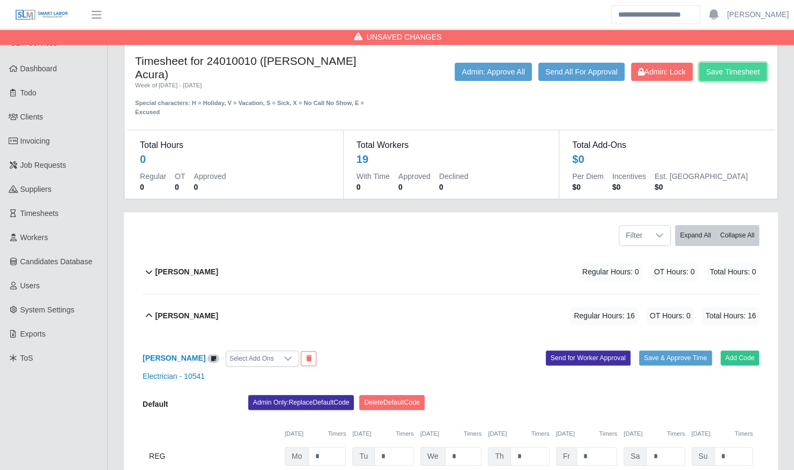
click at [726, 68] on button "Save Timesheet" at bounding box center [733, 72] width 68 height 18
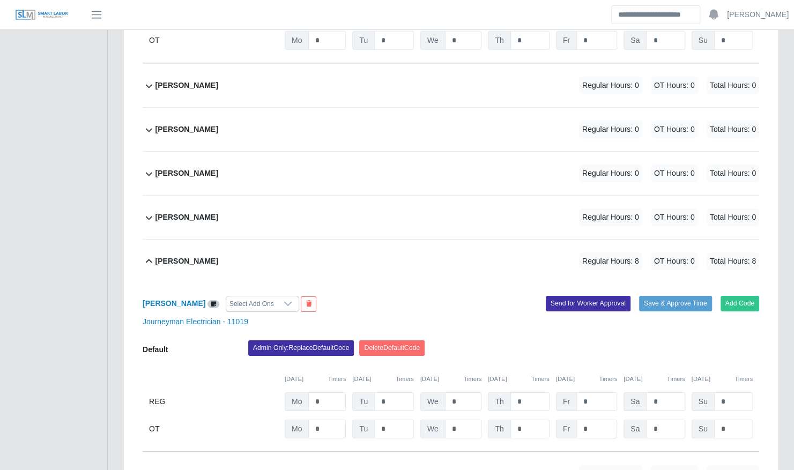
scroll to position [1940, 0]
click at [387, 392] on input "*" at bounding box center [394, 401] width 40 height 19
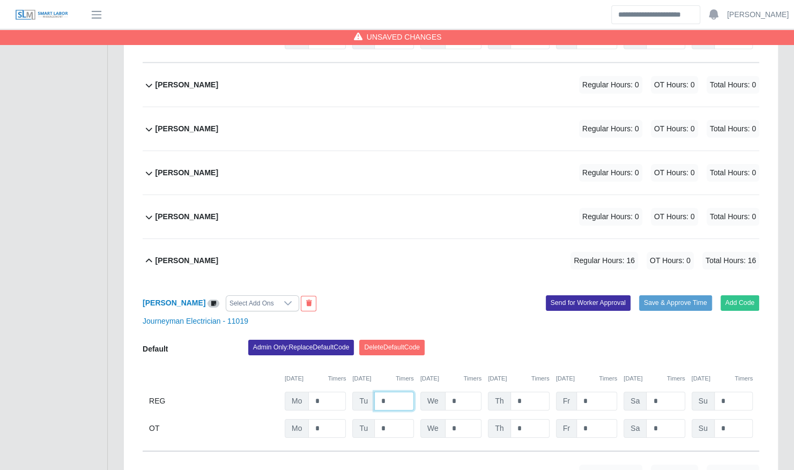
type input "*"
click at [412, 252] on div "Terrence Macklin Regular Hours: 16 OT Hours: 0 Total Hours: 16" at bounding box center [457, 260] width 604 height 43
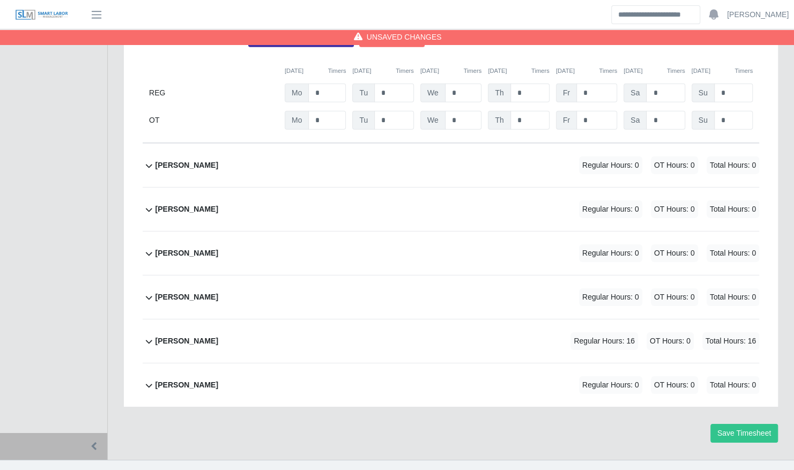
scroll to position [1846, 0]
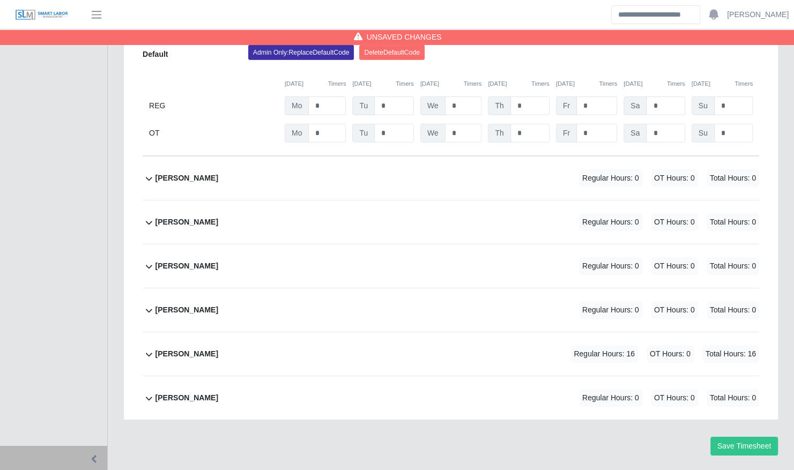
click at [317, 337] on div "Terrence Macklin Regular Hours: 16 OT Hours: 0 Total Hours: 16" at bounding box center [457, 353] width 604 height 43
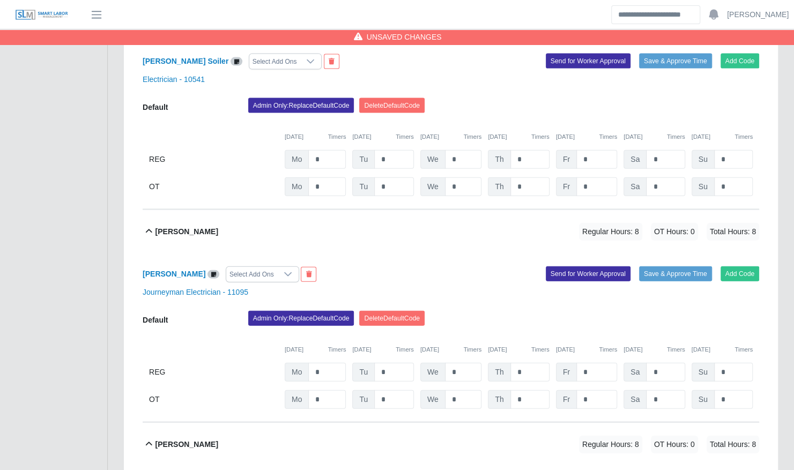
scroll to position [1367, 0]
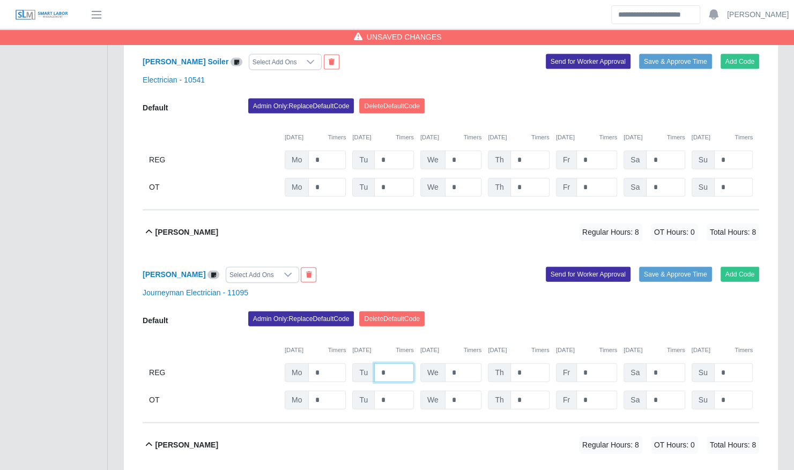
click at [393, 363] on input "*" at bounding box center [394, 372] width 40 height 19
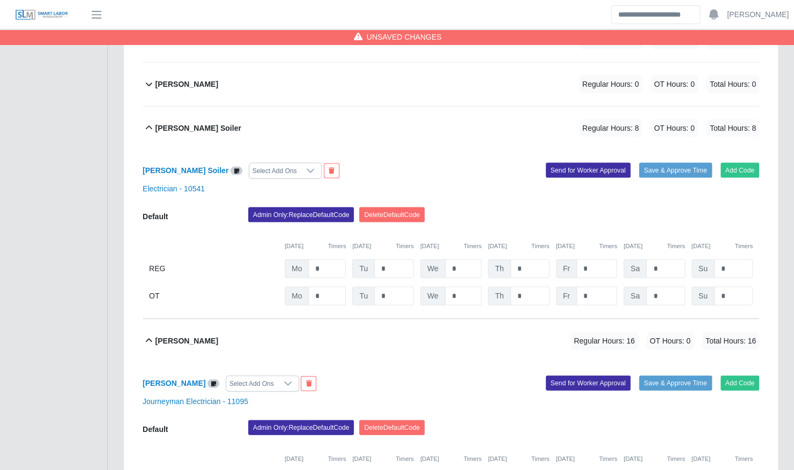
scroll to position [1258, 0]
type input "*"
click at [386, 260] on input "*" at bounding box center [394, 269] width 40 height 19
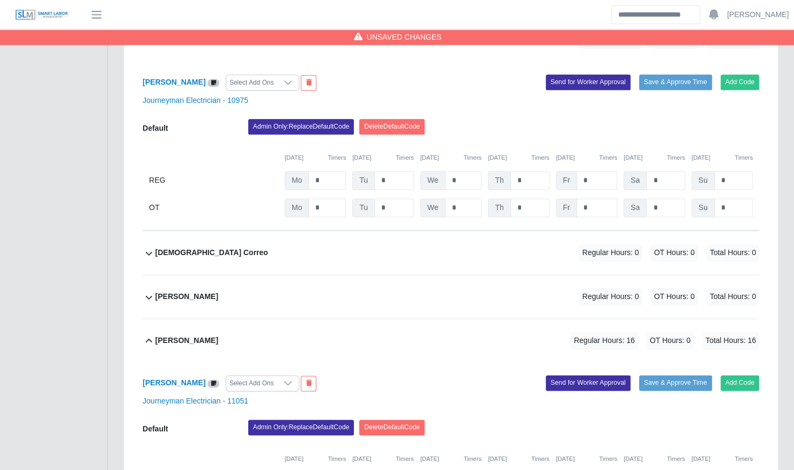
scroll to position [745, 0]
type input "*"
click at [464, 172] on input "*" at bounding box center [463, 181] width 37 height 19
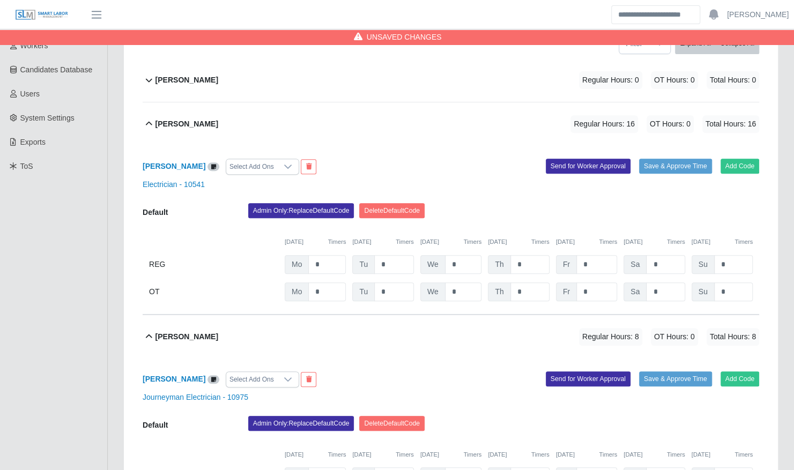
scroll to position [191, 0]
type input "*"
click at [459, 231] on div "Default Admin Only: Replace Default Code Delete Default Code 09/29/2025 Timers …" at bounding box center [451, 253] width 616 height 98
click at [459, 256] on input "*" at bounding box center [463, 265] width 37 height 19
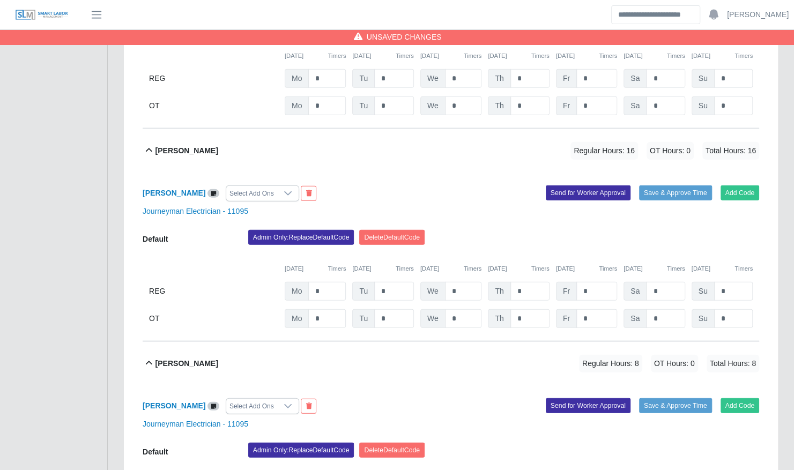
scroll to position [1650, 0]
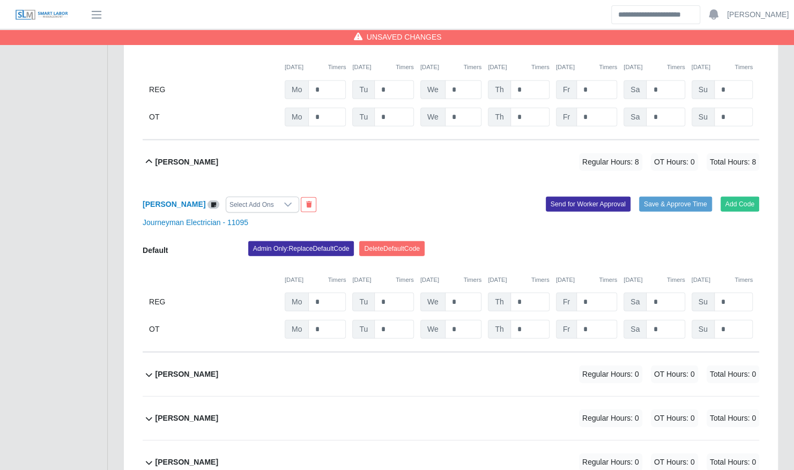
type input "*"
click at [460, 293] on input "*" at bounding box center [463, 302] width 37 height 19
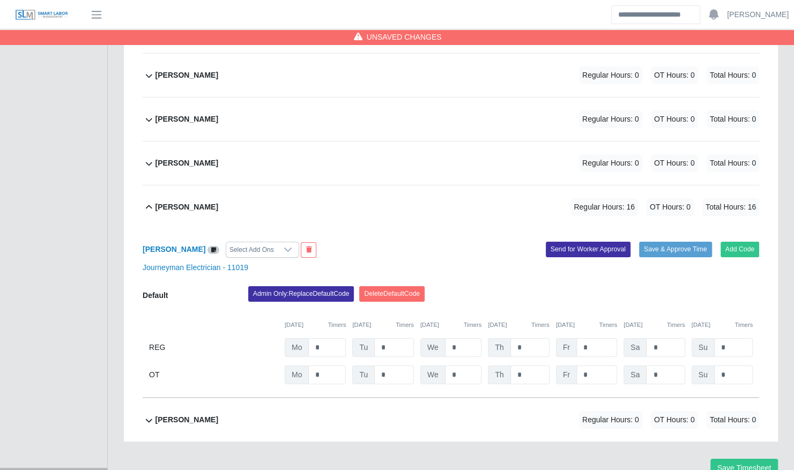
scroll to position [2015, 0]
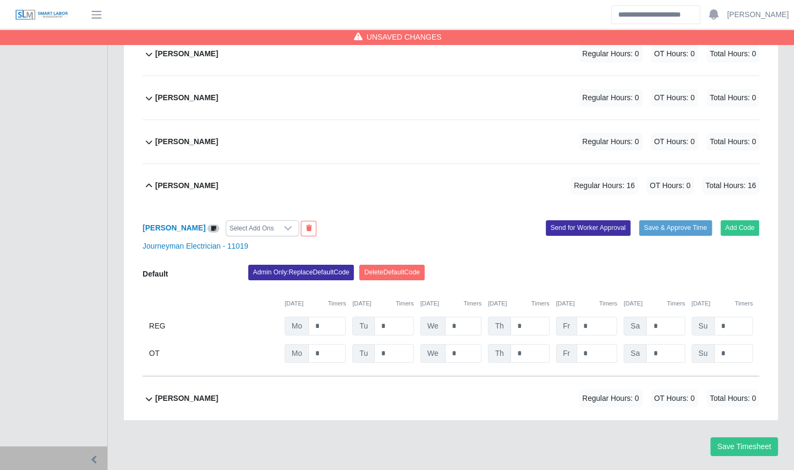
type input "*"
click at [460, 317] on input "*" at bounding box center [463, 326] width 37 height 19
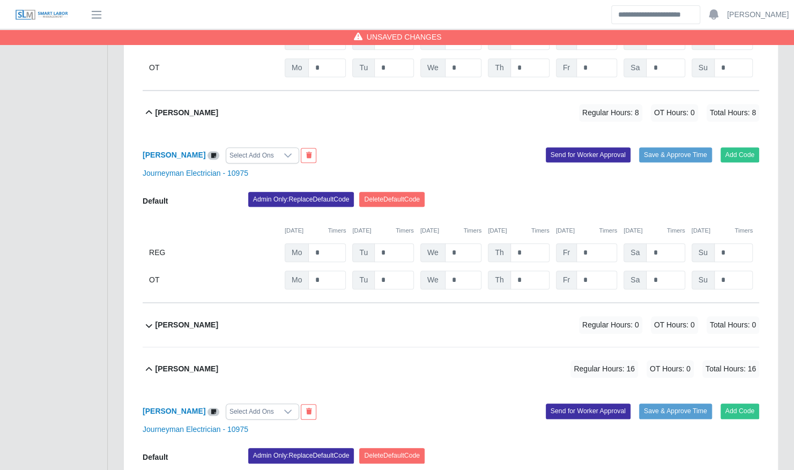
scroll to position [420, 0]
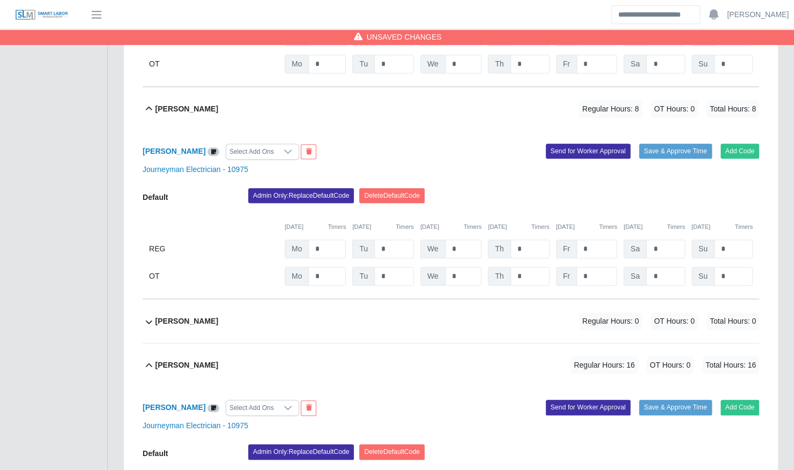
type input "*"
click at [466, 240] on input "*" at bounding box center [463, 249] width 37 height 19
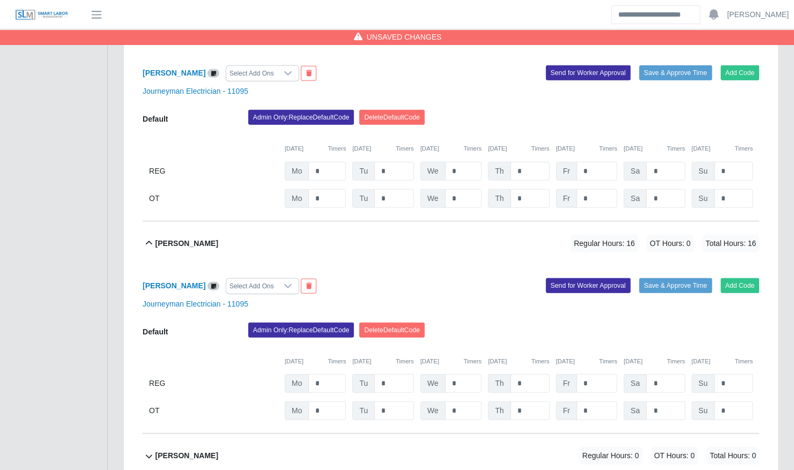
scroll to position [1589, 0]
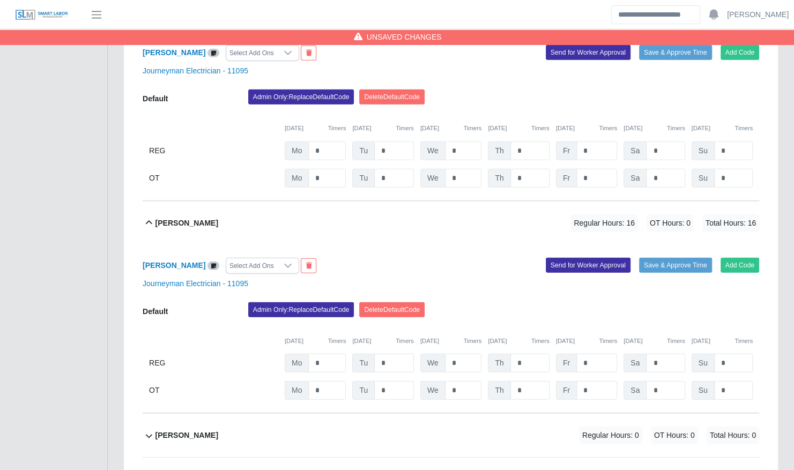
type input "*"
click at [397, 354] on input "*" at bounding box center [394, 363] width 40 height 19
type input "*"
click at [458, 262] on div "Maynor Torres Select Add Ons Add Code Save & Approve Time Send for Worker Appro…" at bounding box center [451, 329] width 616 height 169
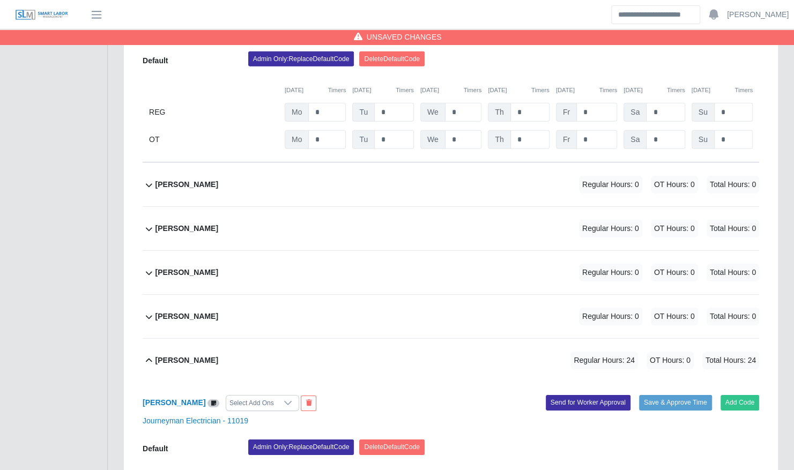
scroll to position [2015, 0]
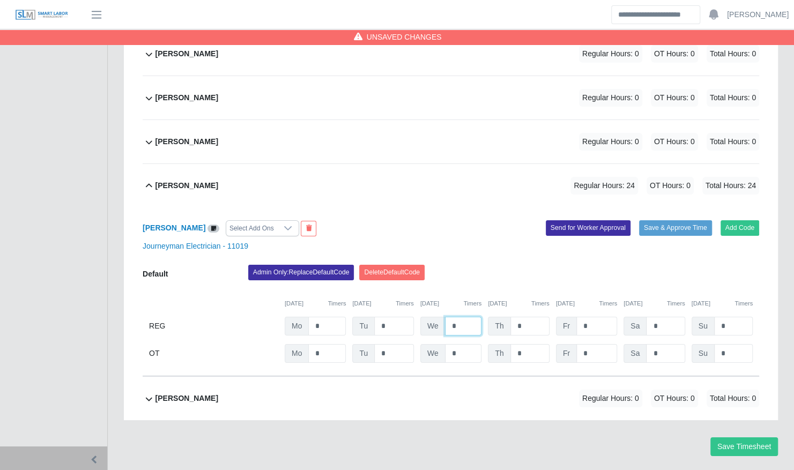
click at [467, 317] on input "*" at bounding box center [463, 326] width 37 height 19
type input "*"
type input "***"
click at [474, 241] on div "Journeyman Electrician - 11019" at bounding box center [451, 246] width 633 height 11
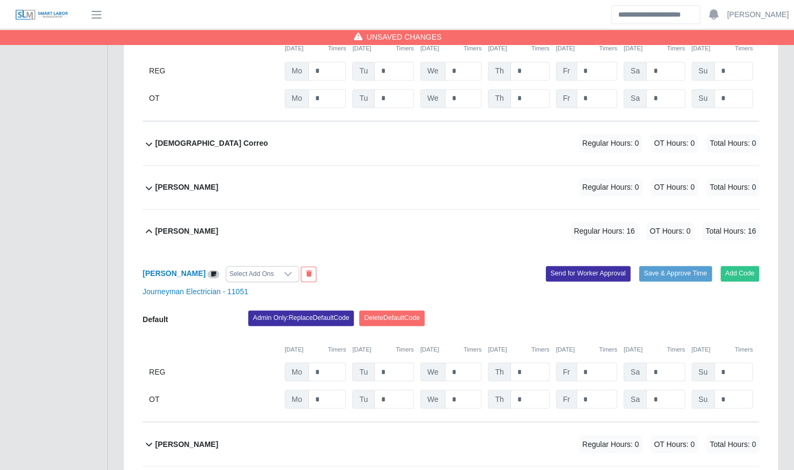
scroll to position [855, 0]
click at [459, 362] on input "*" at bounding box center [463, 371] width 37 height 19
type input "*"
click at [468, 310] on div "Admin Only: Replace Default Code Delete Default Code" at bounding box center [503, 320] width 527 height 21
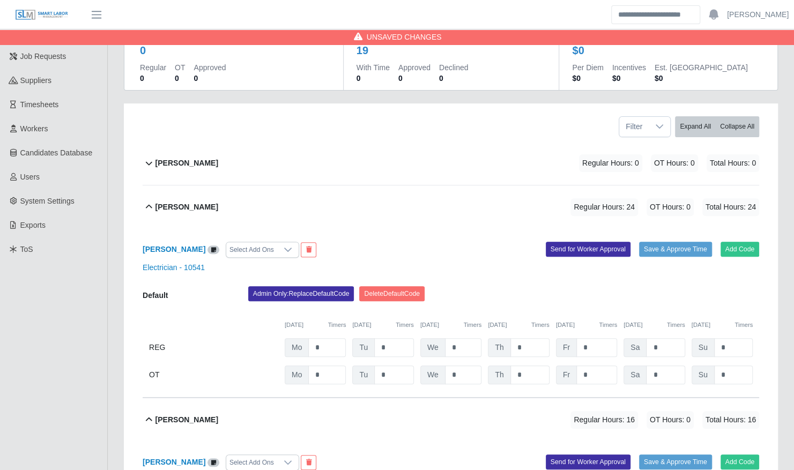
scroll to position [0, 0]
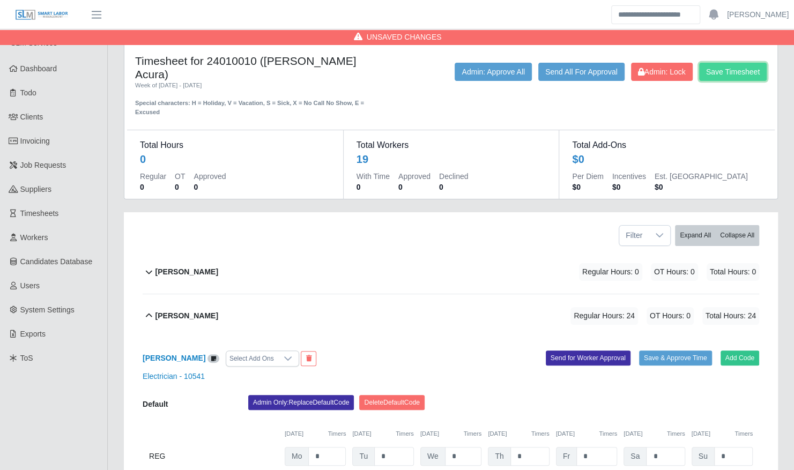
click at [753, 71] on button "Save Timesheet" at bounding box center [733, 72] width 68 height 18
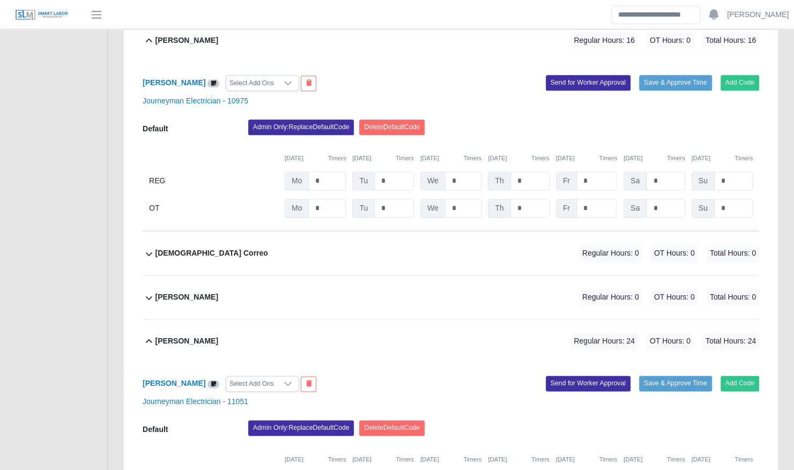
scroll to position [722, 0]
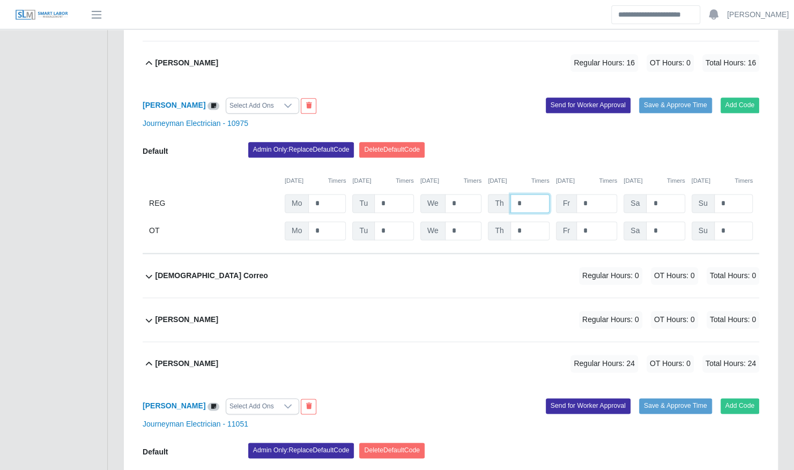
click at [524, 194] on input "*" at bounding box center [529, 203] width 39 height 19
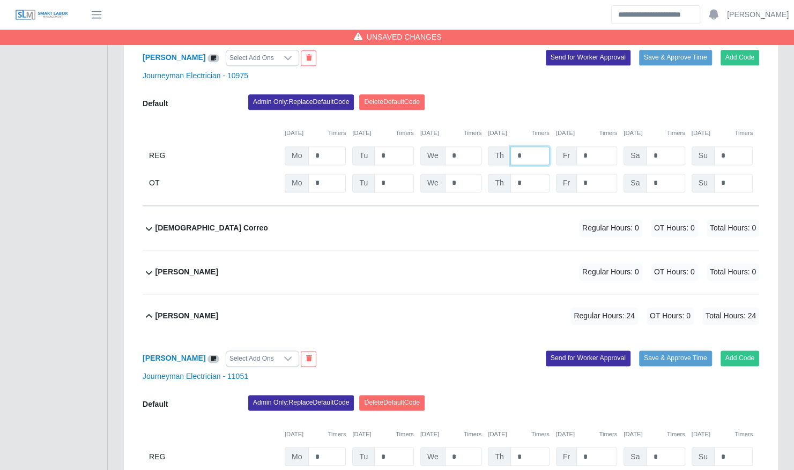
scroll to position [770, 0]
type input "*"
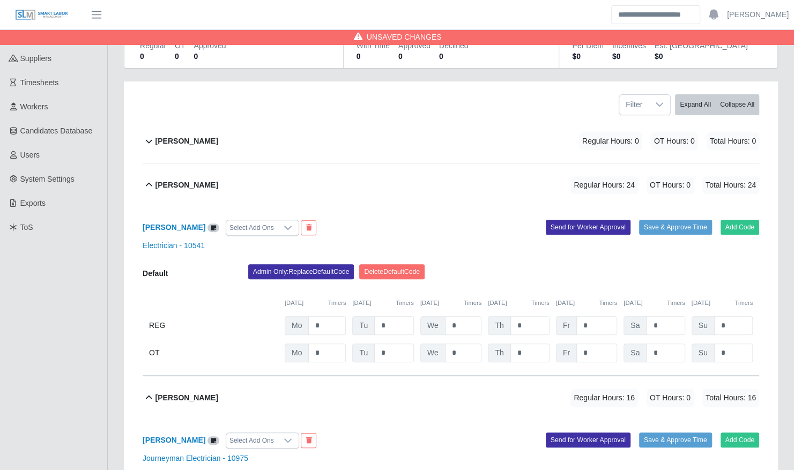
scroll to position [146, 0]
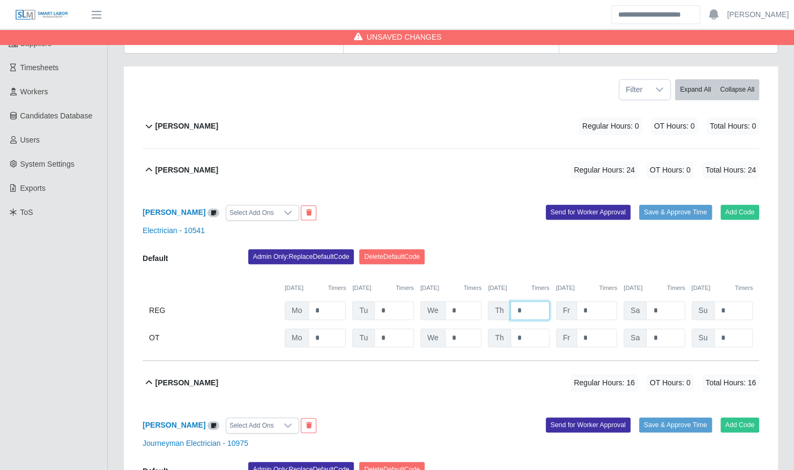
click at [525, 301] on input "*" at bounding box center [529, 310] width 39 height 19
type input "*"
click at [514, 249] on div "Admin Only: Replace Default Code Delete Default Code" at bounding box center [503, 259] width 527 height 21
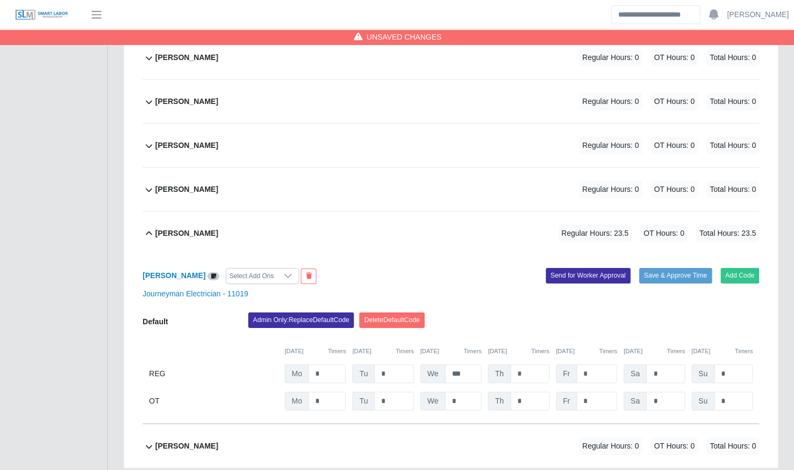
scroll to position [2015, 0]
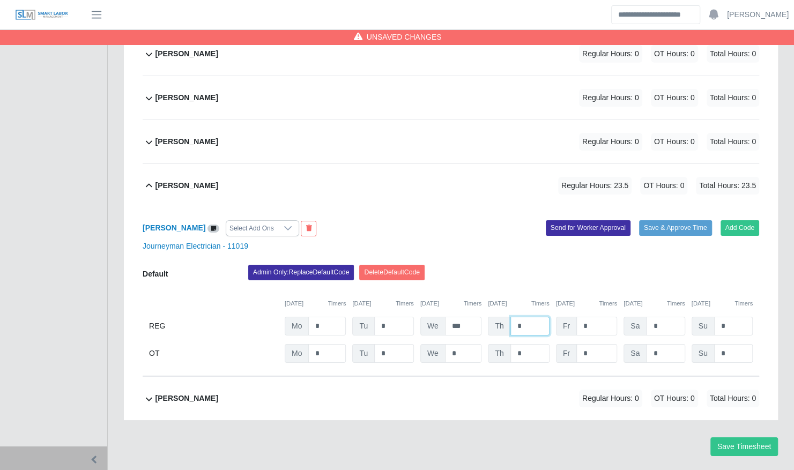
click at [528, 317] on input "*" at bounding box center [529, 326] width 39 height 19
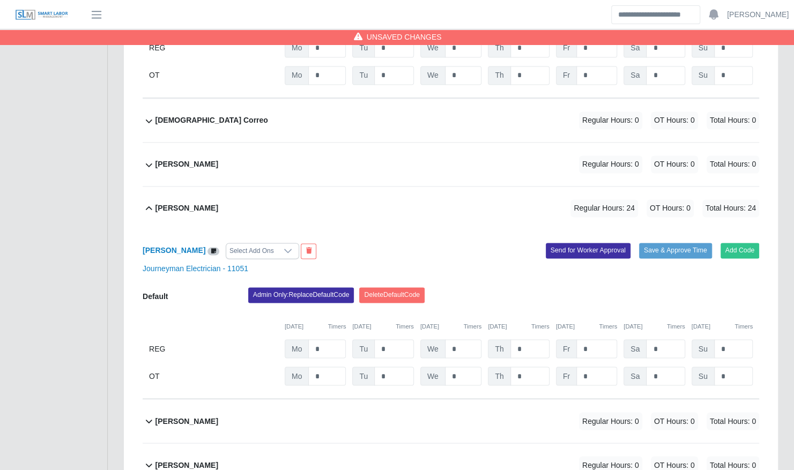
scroll to position [878, 0]
type input "*"
click at [537, 339] on input "*" at bounding box center [529, 348] width 39 height 19
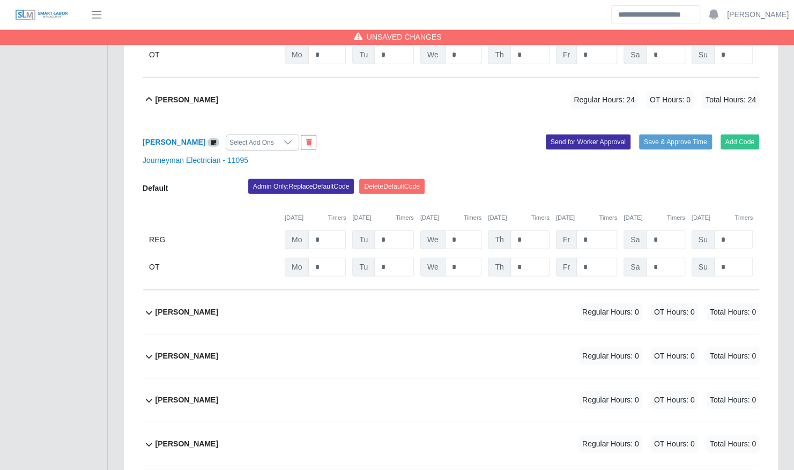
scroll to position [1711, 0]
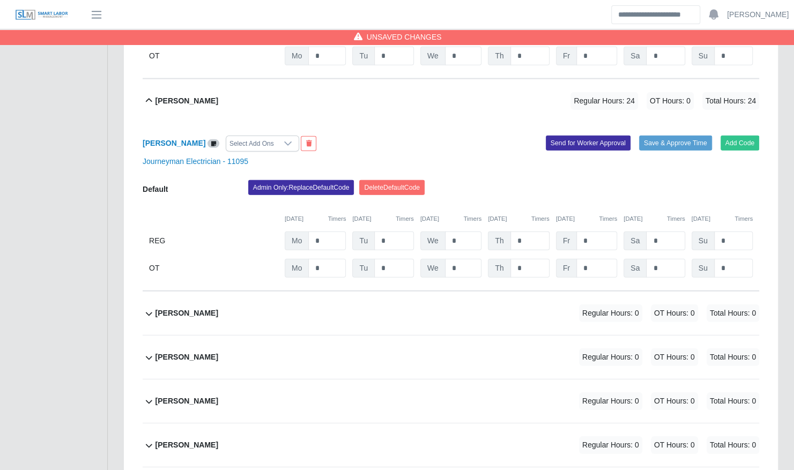
type input "*"
click at [529, 232] on input "*" at bounding box center [529, 241] width 39 height 19
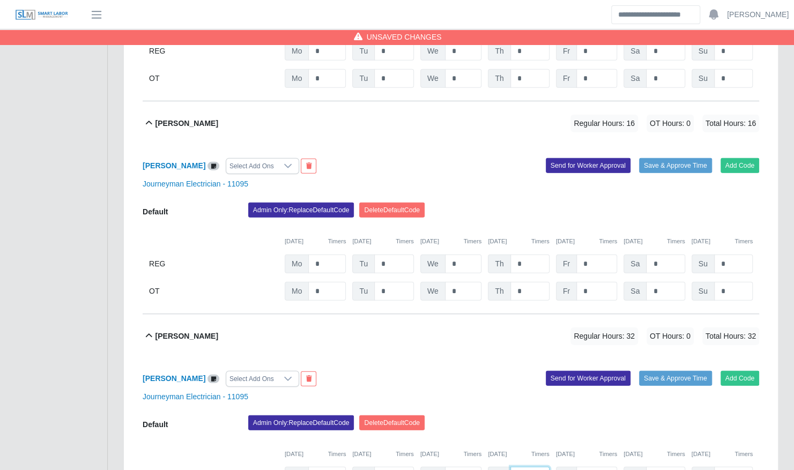
scroll to position [1473, 0]
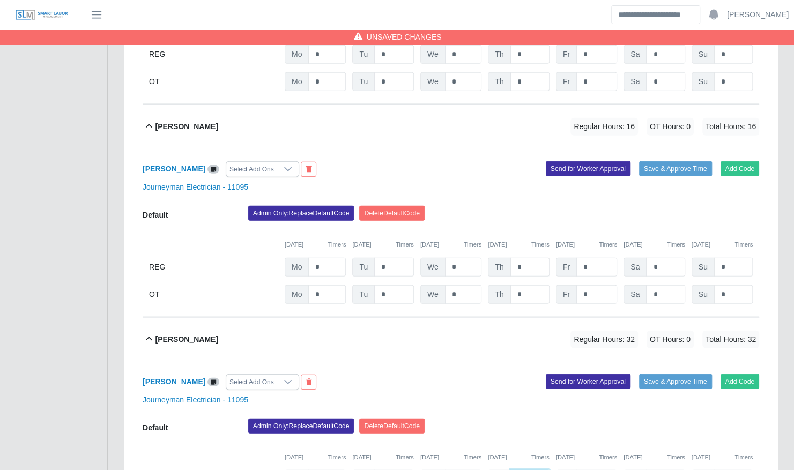
type input "*"
click at [529, 258] on input "*" at bounding box center [529, 267] width 39 height 19
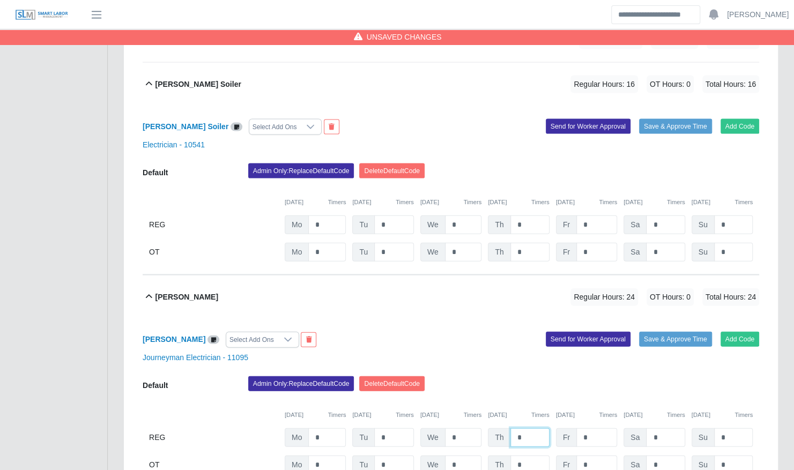
scroll to position [1302, 0]
type input "*"
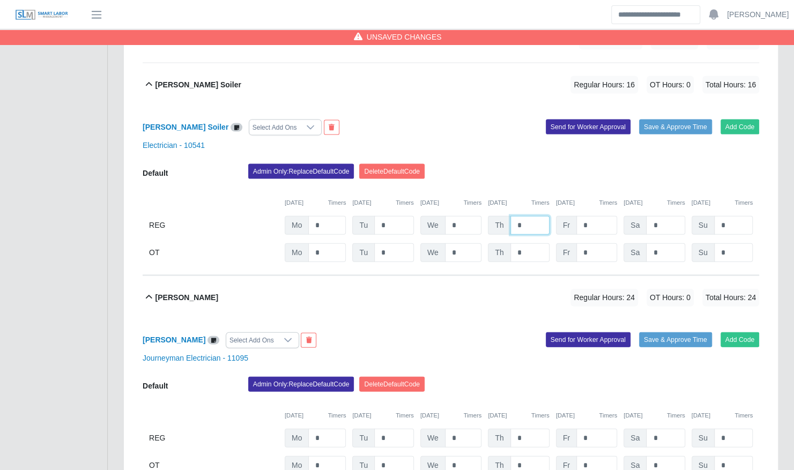
click at [528, 216] on input "*" at bounding box center [529, 225] width 39 height 19
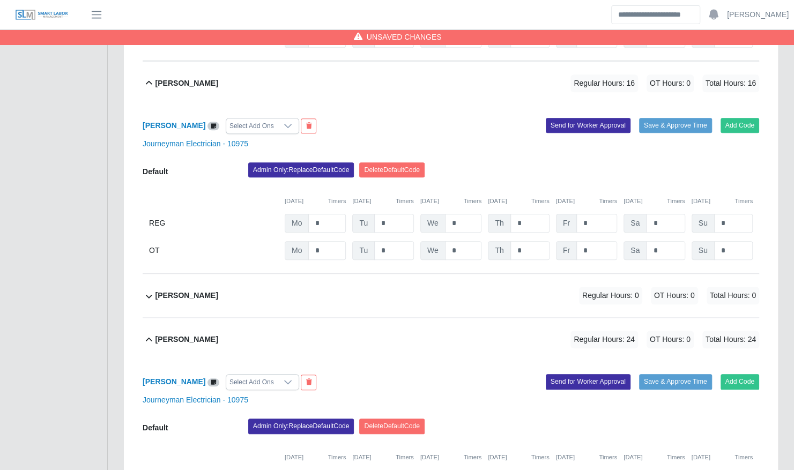
scroll to position [445, 0]
type input "*"
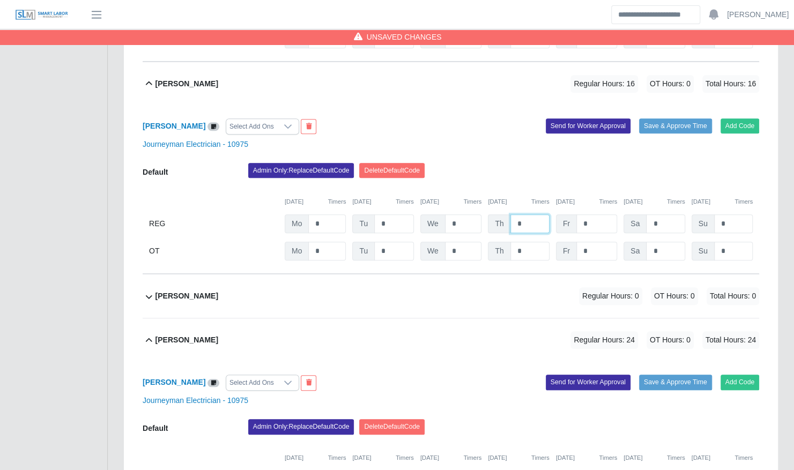
click at [531, 214] on input "*" at bounding box center [529, 223] width 39 height 19
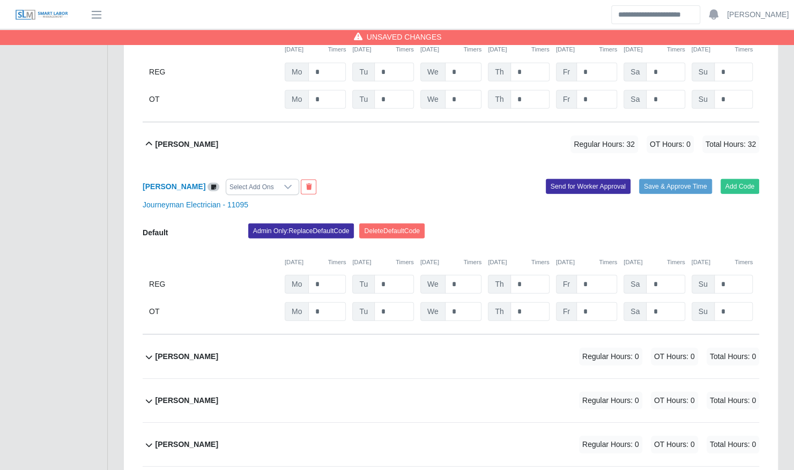
scroll to position [2015, 0]
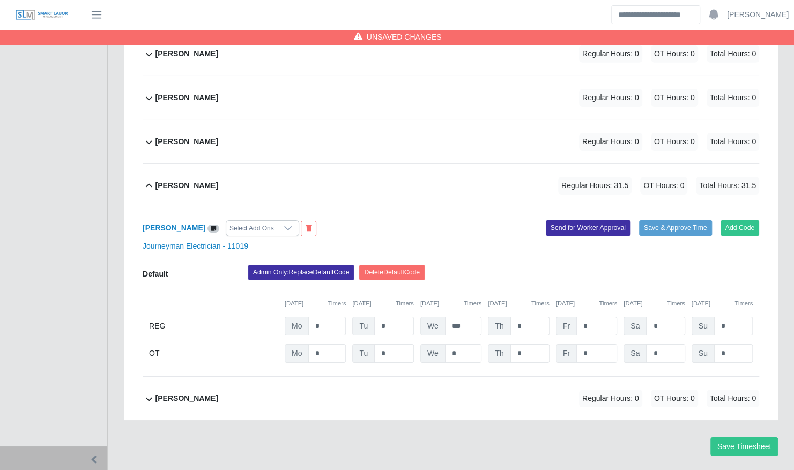
type input "*"
click at [432, 377] on div "William Delgado Regular Hours: 0 OT Hours: 0 Total Hours: 0" at bounding box center [457, 398] width 604 height 43
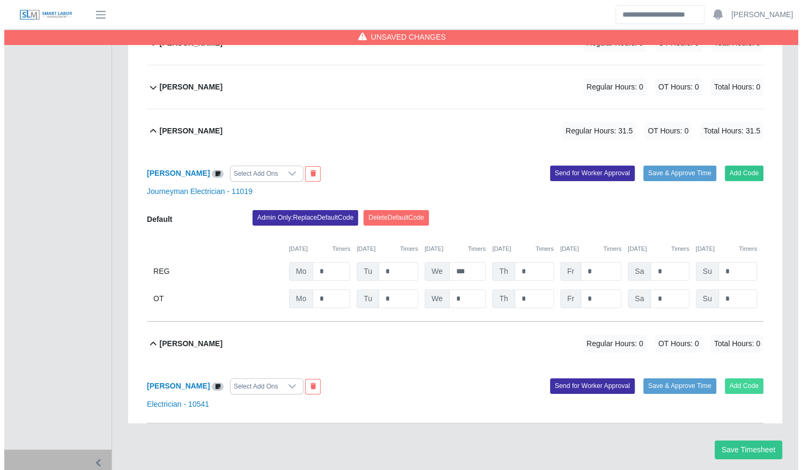
scroll to position [2072, 0]
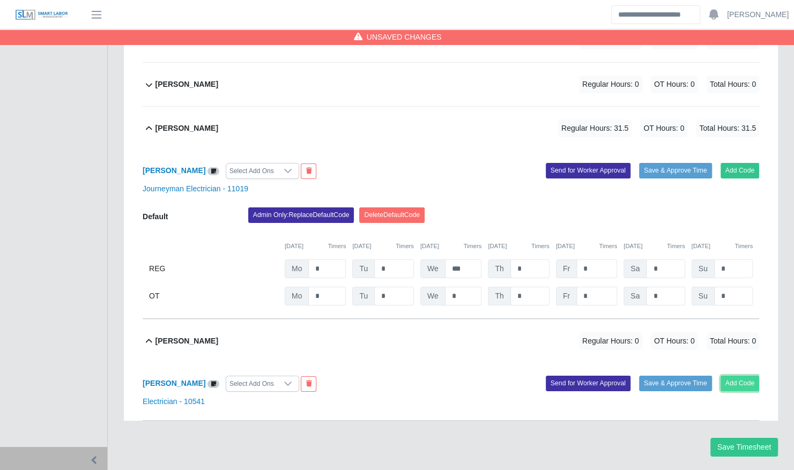
click at [757, 376] on button "Add Code" at bounding box center [739, 383] width 39 height 15
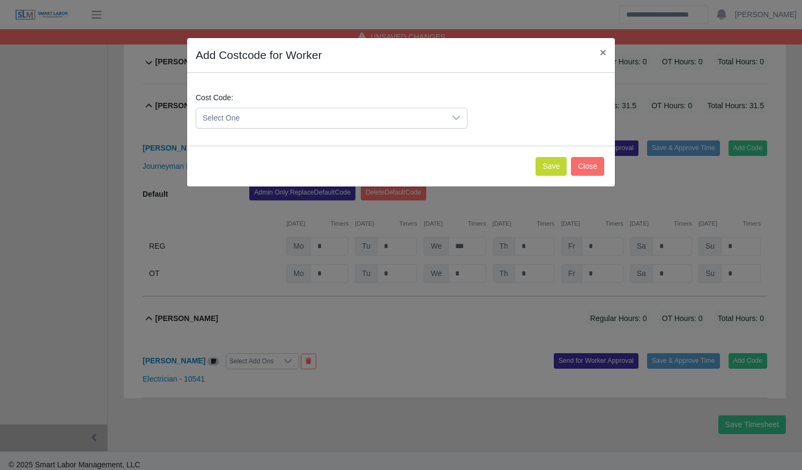
click at [365, 117] on span "Select One" at bounding box center [320, 118] width 249 height 20
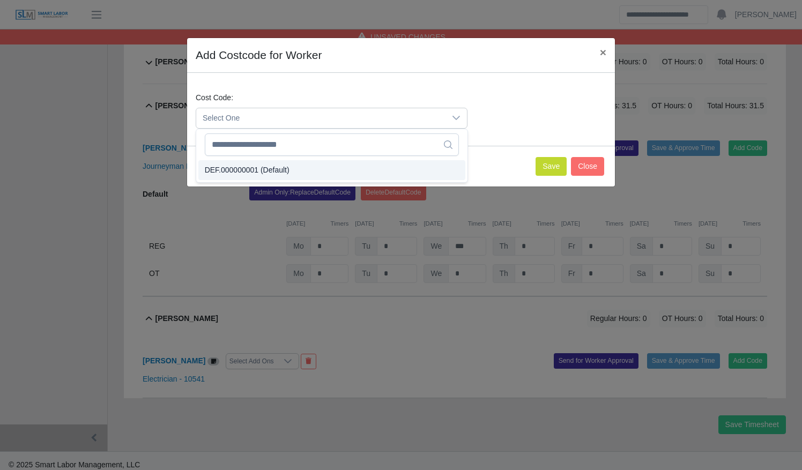
click at [350, 168] on li "DEF.000000001 (Default)" at bounding box center [331, 170] width 267 height 20
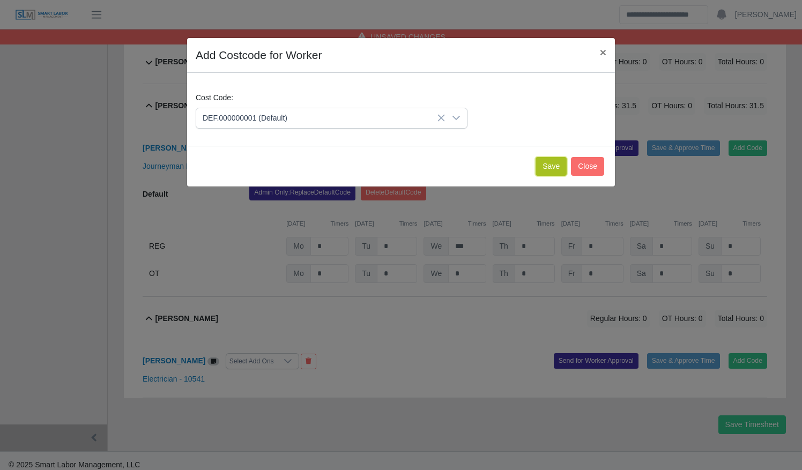
click at [543, 165] on button "Save" at bounding box center [551, 166] width 31 height 19
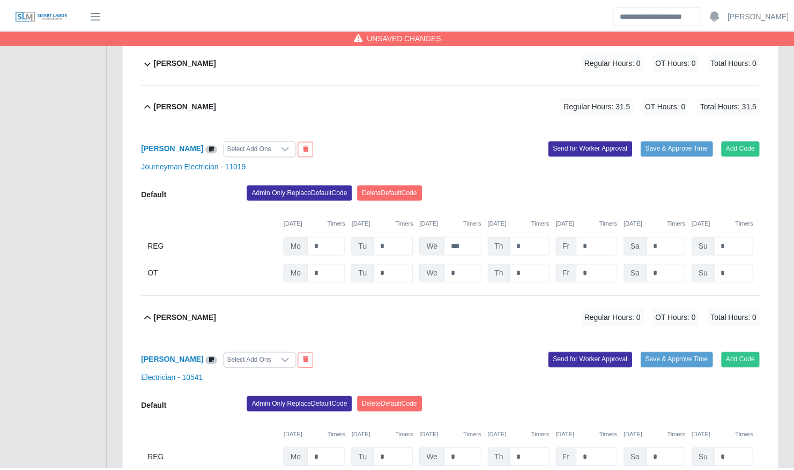
scroll to position [2183, 0]
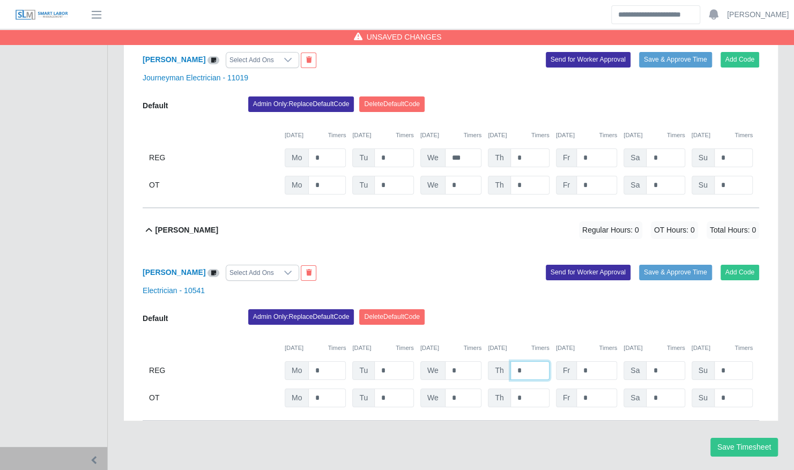
click at [531, 361] on input "*" at bounding box center [529, 370] width 39 height 19
type input "*"
click at [511, 309] on div "Admin Only: Replace Default Code Delete Default Code" at bounding box center [503, 319] width 527 height 21
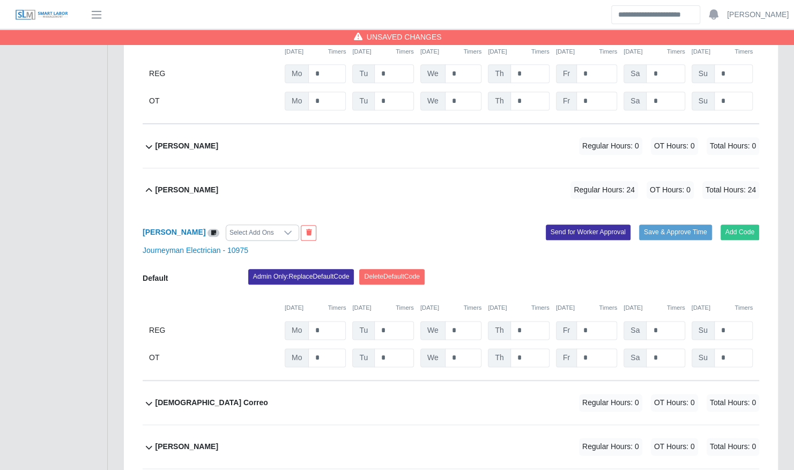
scroll to position [593, 0]
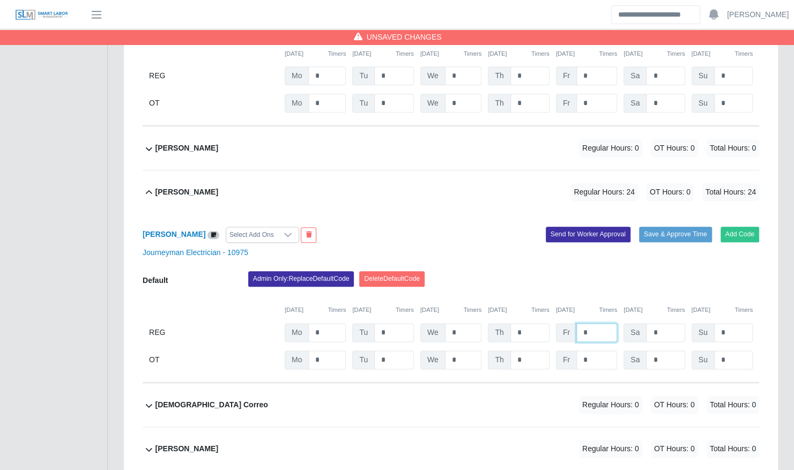
click at [591, 323] on input "*" at bounding box center [596, 332] width 41 height 19
type input "*"
click at [592, 293] on div "09/29/2025 Timers 09/30/2025 Timers 10/01/2025 Timers 10/02/2025 Timers 10/03/2…" at bounding box center [451, 304] width 616 height 22
click at [665, 219] on div "Jacob Mitchum Select Add Ons Add Code Save & Approve Time Send for Worker Appro…" at bounding box center [451, 298] width 616 height 169
click at [660, 227] on button "Save & Approve Time" at bounding box center [675, 234] width 73 height 15
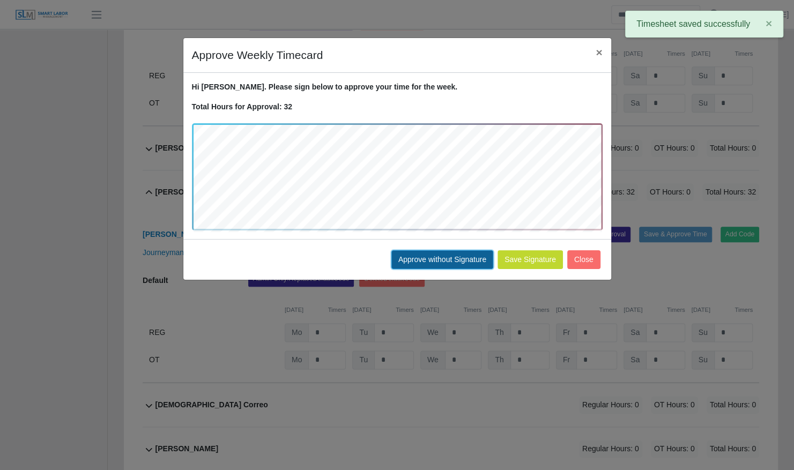
click at [462, 256] on button "Approve without Signature" at bounding box center [442, 259] width 102 height 19
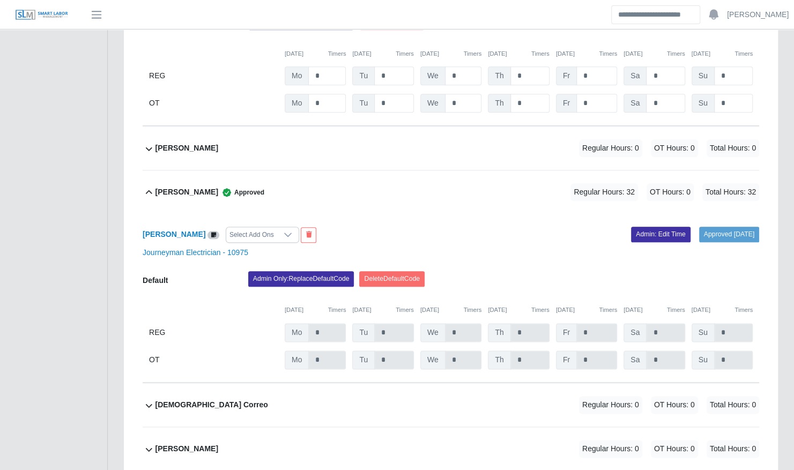
click at [453, 170] on div "Jacob Mitchum Approved Regular Hours: 32 OT Hours: 0 Total Hours: 32" at bounding box center [457, 191] width 604 height 43
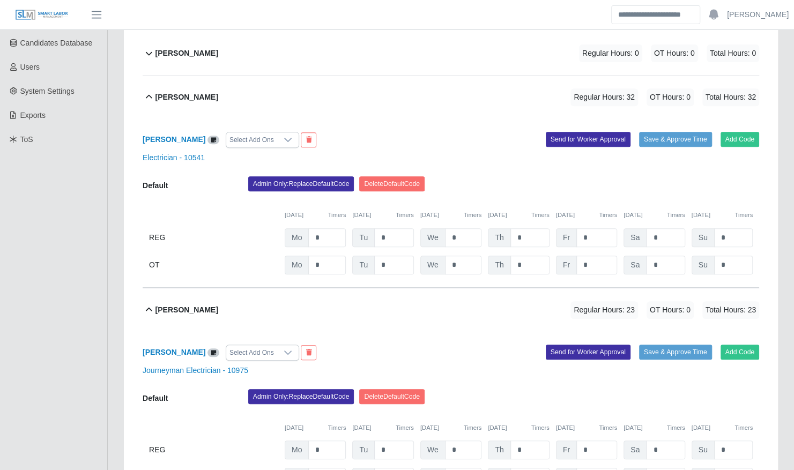
scroll to position [219, 0]
click at [591, 228] on input "*" at bounding box center [596, 237] width 41 height 19
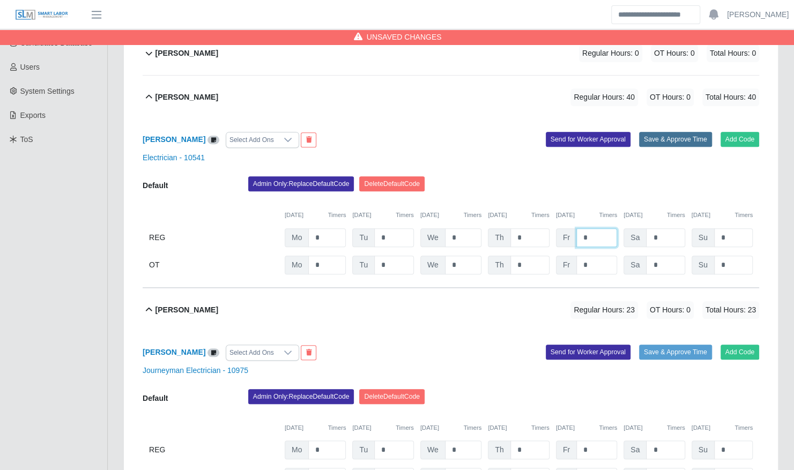
type input "*"
click at [651, 132] on button "Save & Approve Time" at bounding box center [675, 139] width 73 height 15
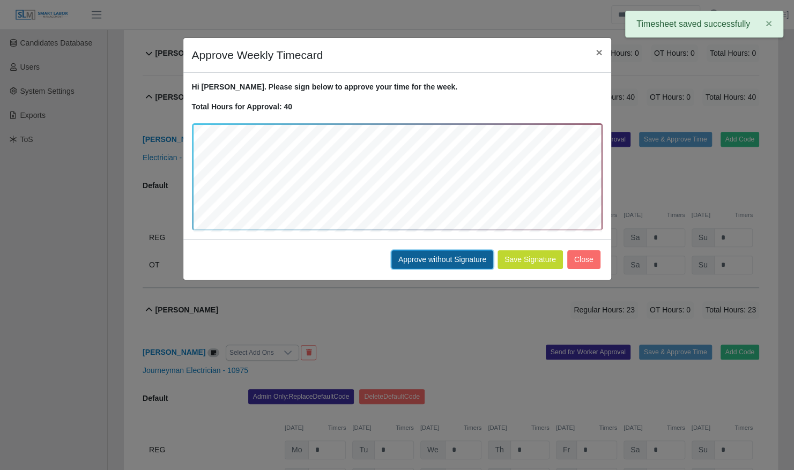
click at [436, 265] on button "Approve without Signature" at bounding box center [442, 259] width 102 height 19
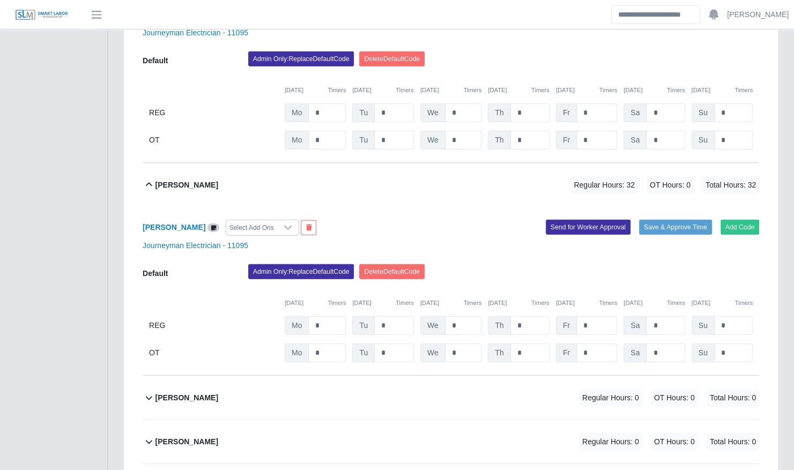
scroll to position [1467, 0]
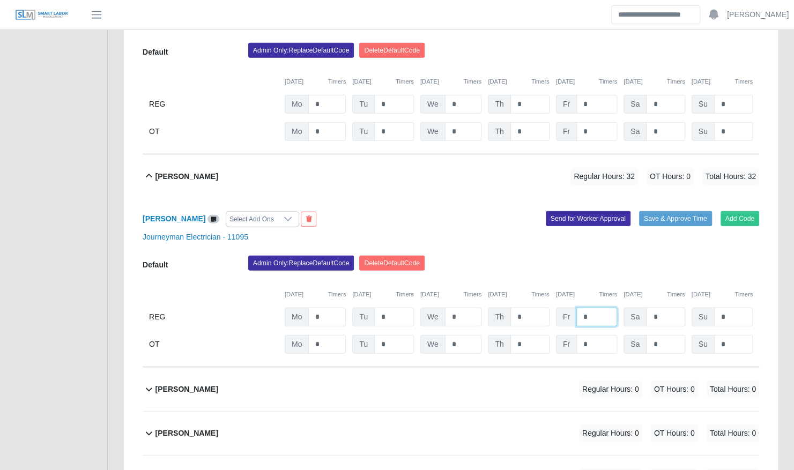
click at [588, 308] on input "*" at bounding box center [596, 317] width 41 height 19
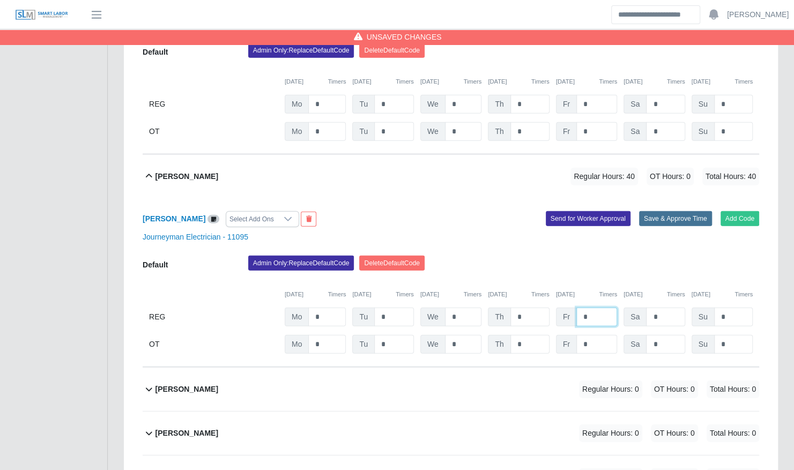
type input "*"
click at [651, 211] on button "Save & Approve Time" at bounding box center [675, 218] width 73 height 15
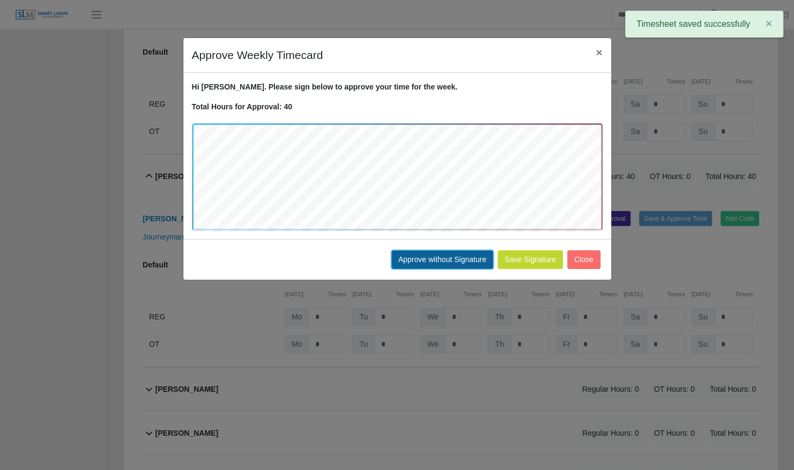
click at [466, 258] on button "Approve without Signature" at bounding box center [442, 259] width 102 height 19
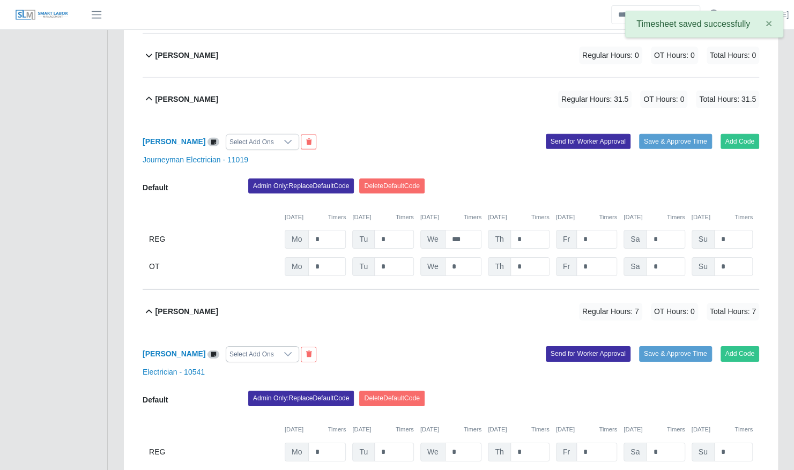
scroll to position [1930, 0]
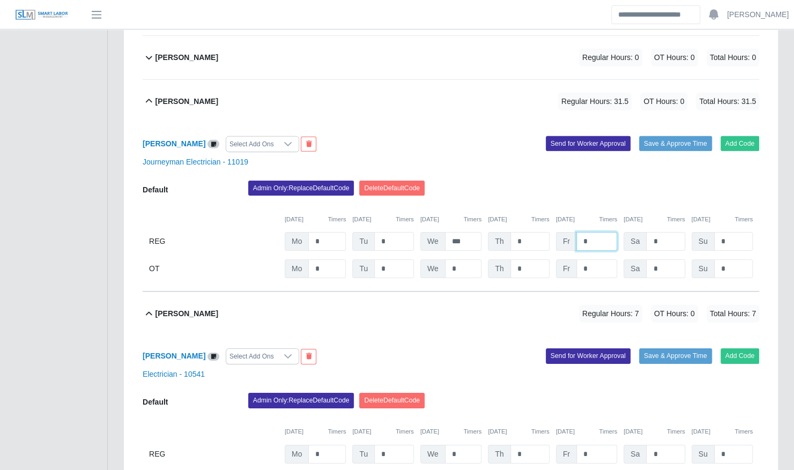
click at [587, 232] on input "*" at bounding box center [596, 241] width 41 height 19
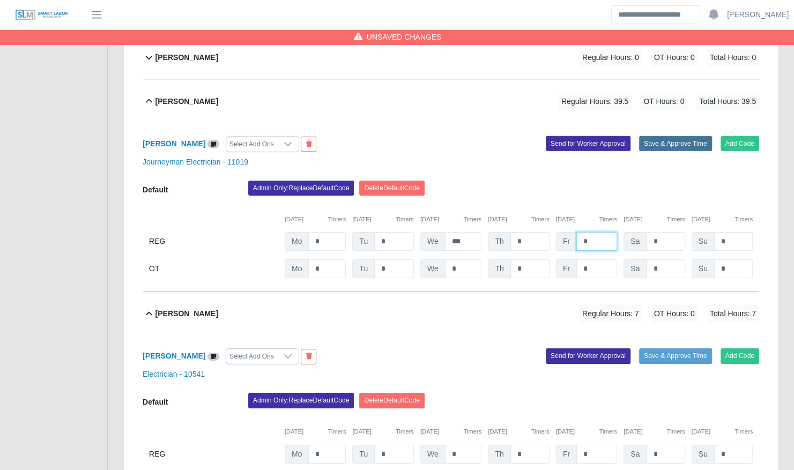
type input "*"
click at [676, 136] on button "Save & Approve Time" at bounding box center [675, 143] width 73 height 15
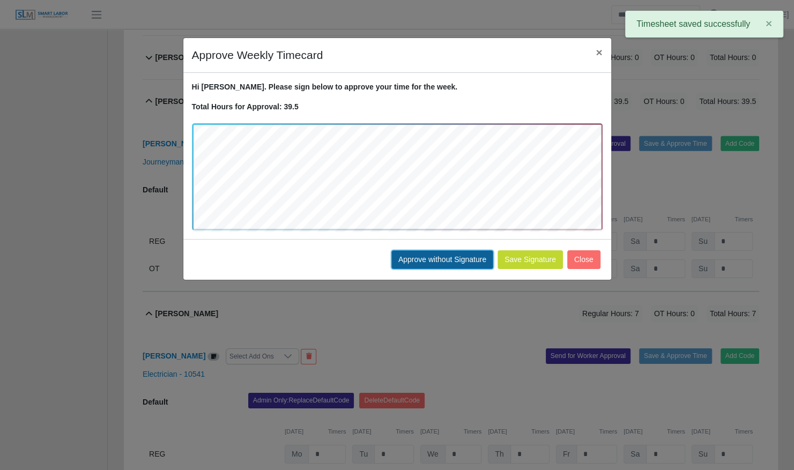
click at [453, 254] on button "Approve without Signature" at bounding box center [442, 259] width 102 height 19
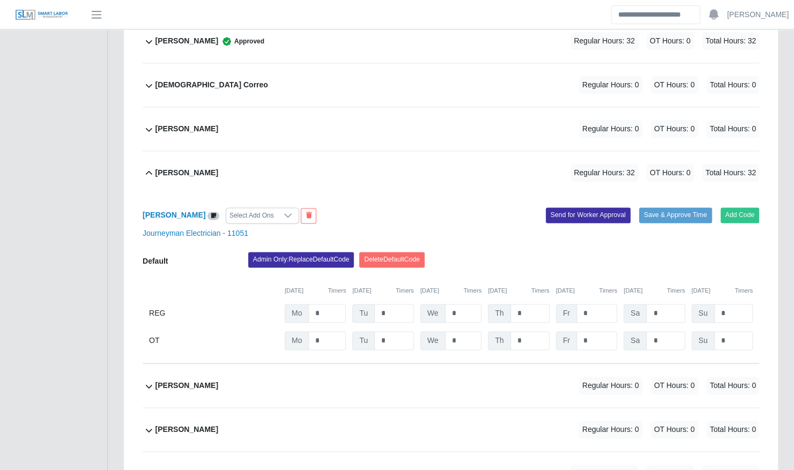
scroll to position [726, 0]
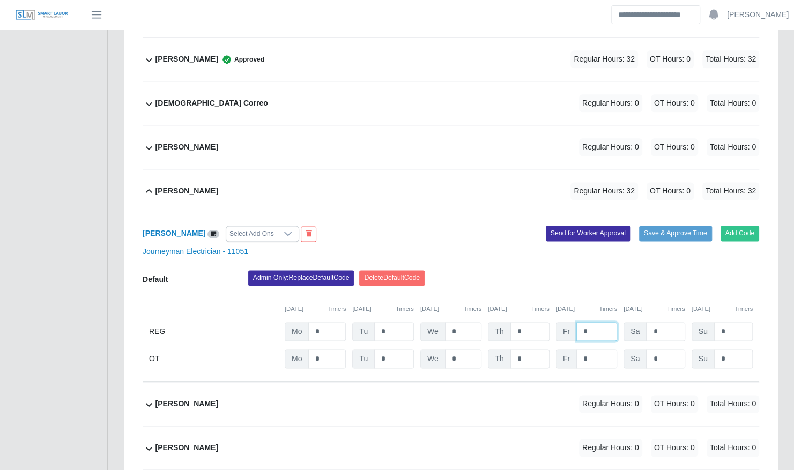
click at [598, 322] on input "*" at bounding box center [596, 331] width 41 height 19
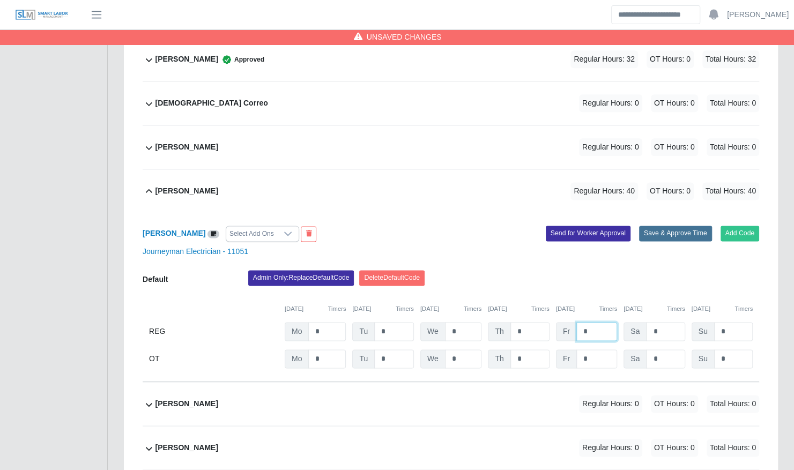
type input "*"
click at [658, 226] on button "Save & Approve Time" at bounding box center [675, 233] width 73 height 15
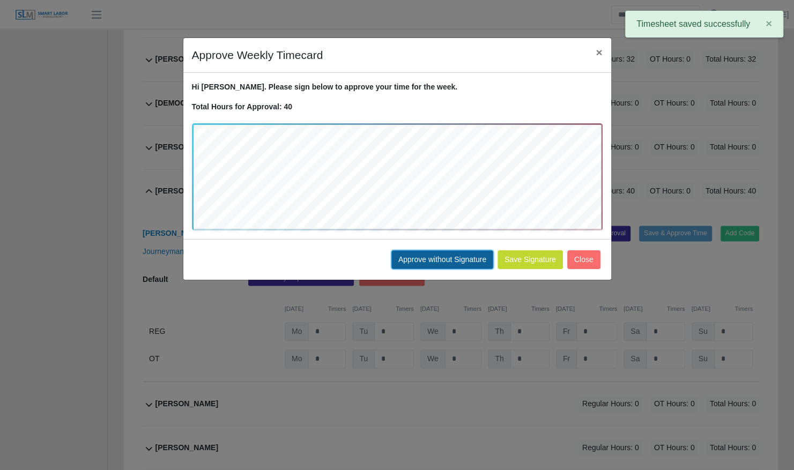
click at [456, 263] on button "Approve without Signature" at bounding box center [442, 259] width 102 height 19
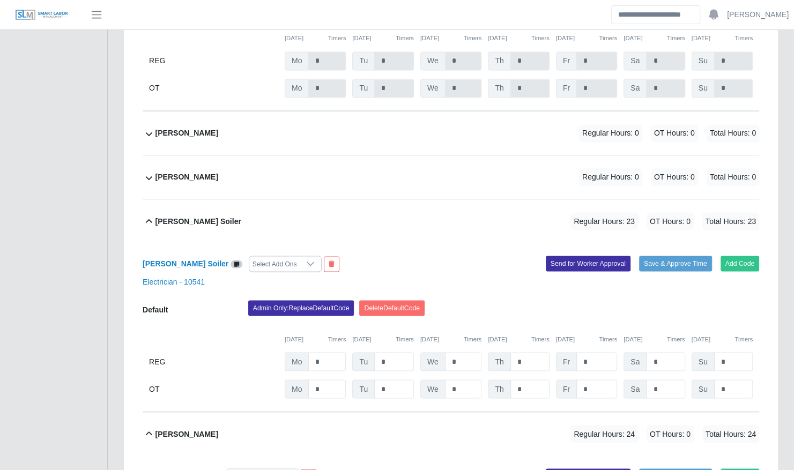
scroll to position [997, 0]
click at [593, 352] on input "*" at bounding box center [596, 361] width 41 height 19
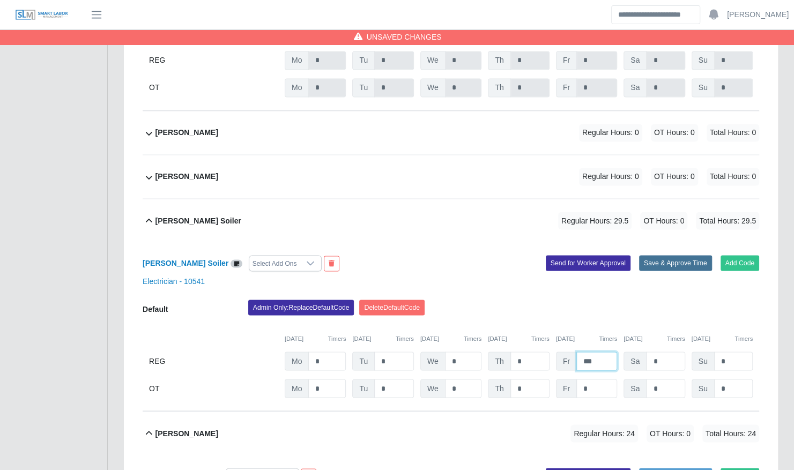
type input "***"
click at [679, 255] on button "Save & Approve Time" at bounding box center [675, 262] width 73 height 15
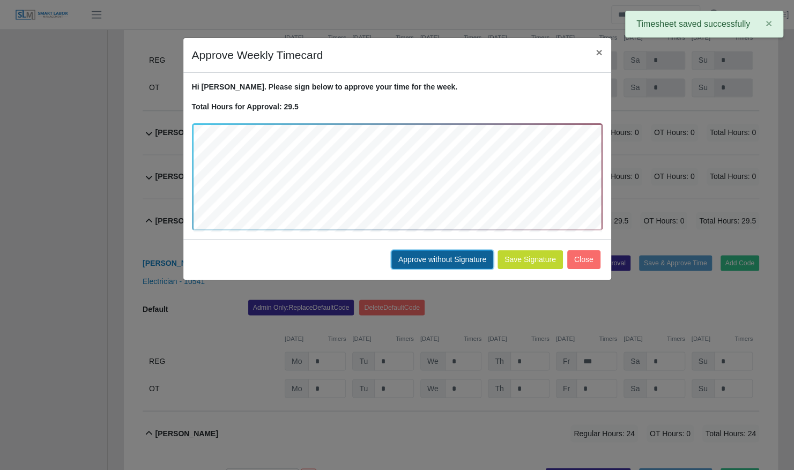
click at [473, 257] on button "Approve without Signature" at bounding box center [442, 259] width 102 height 19
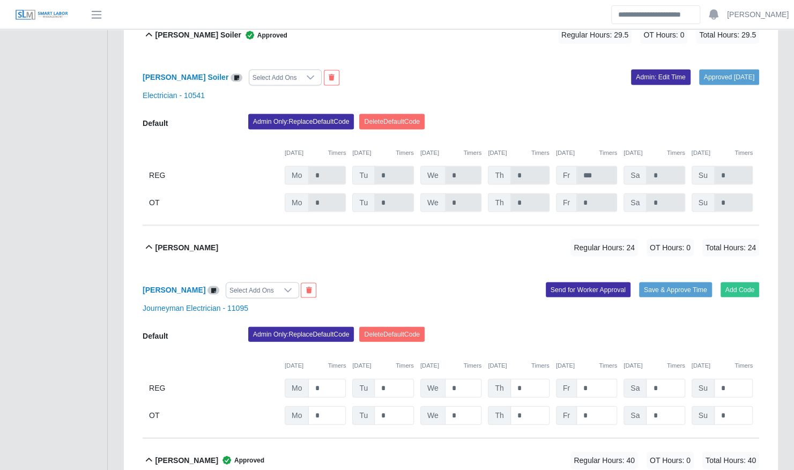
scroll to position [1184, 0]
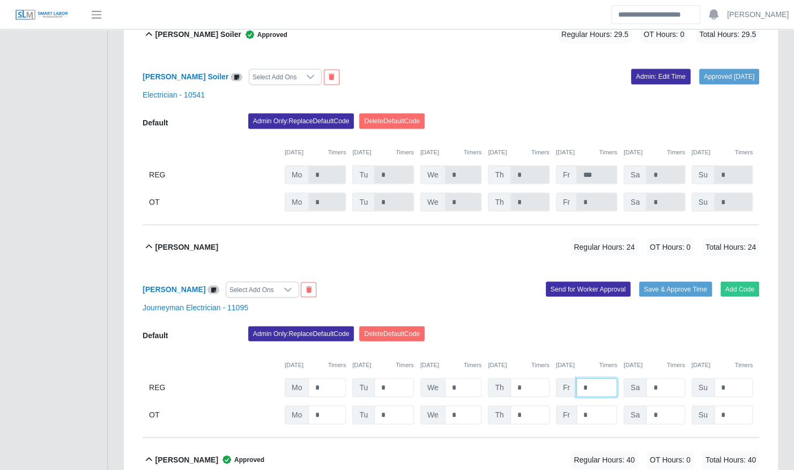
click at [591, 378] on input "*" at bounding box center [596, 387] width 41 height 19
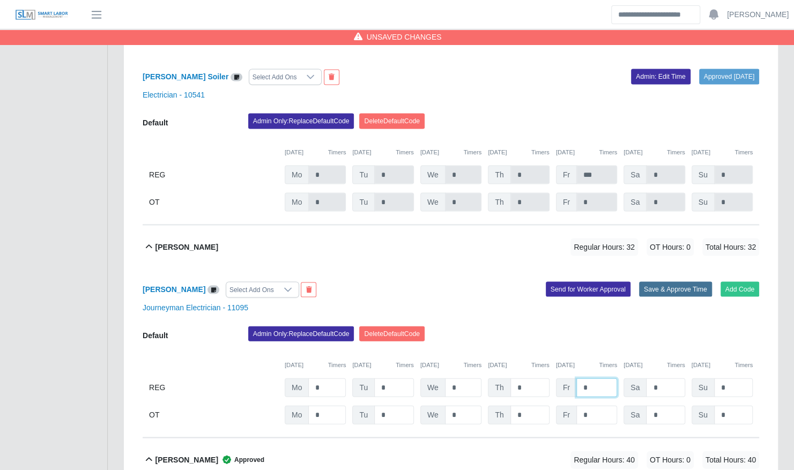
type input "*"
click at [659, 281] on button "Save & Approve Time" at bounding box center [675, 288] width 73 height 15
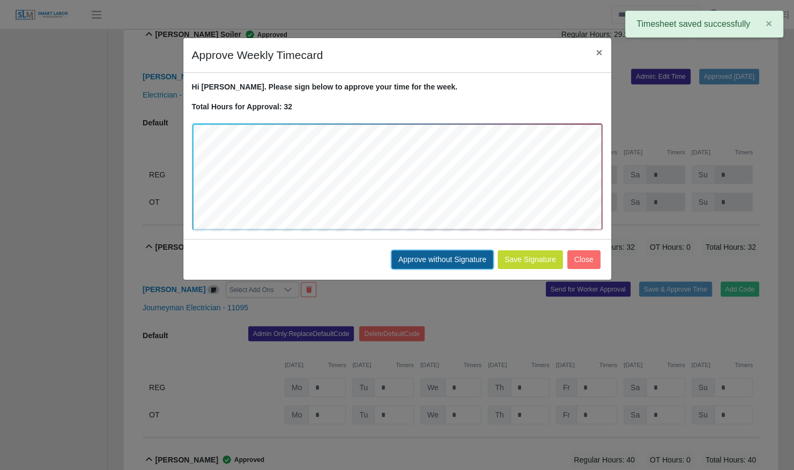
click at [461, 256] on button "Approve without Signature" at bounding box center [442, 259] width 102 height 19
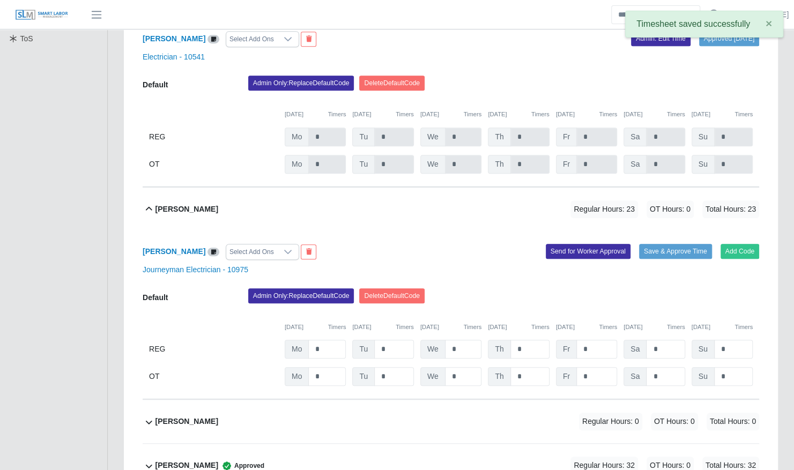
scroll to position [321, 0]
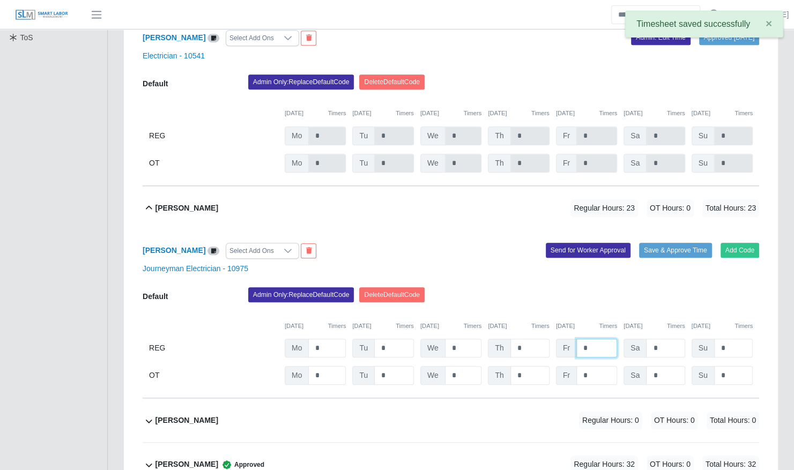
click at [589, 339] on input "*" at bounding box center [596, 348] width 41 height 19
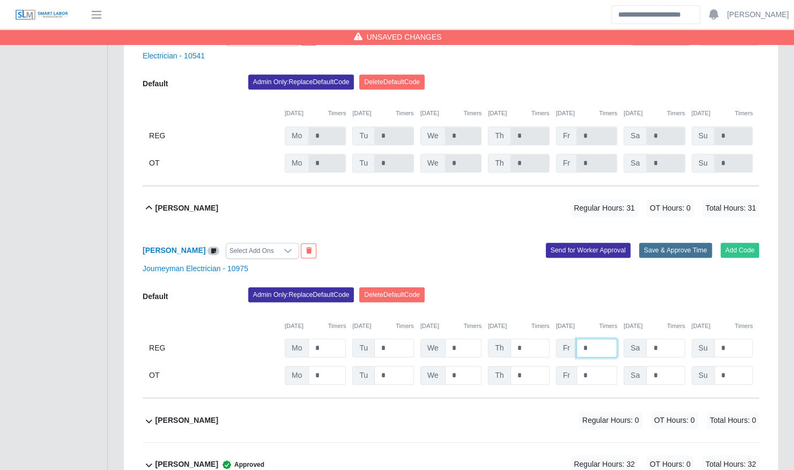
type input "*"
click at [660, 243] on button "Save & Approve Time" at bounding box center [675, 250] width 73 height 15
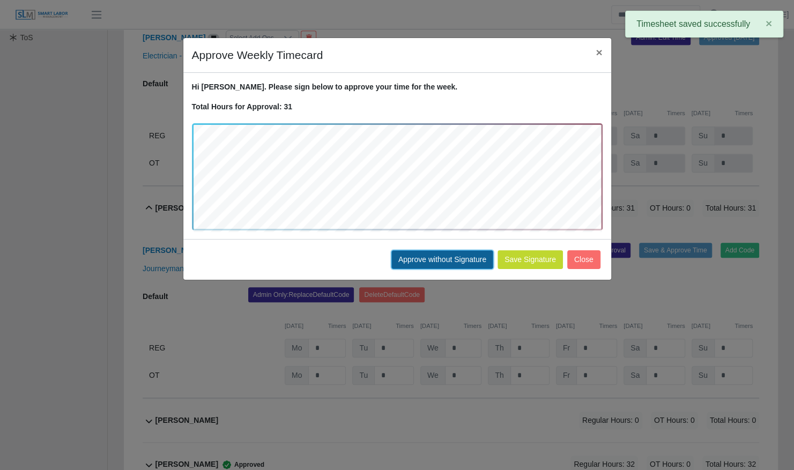
click at [452, 259] on button "Approve without Signature" at bounding box center [442, 259] width 102 height 19
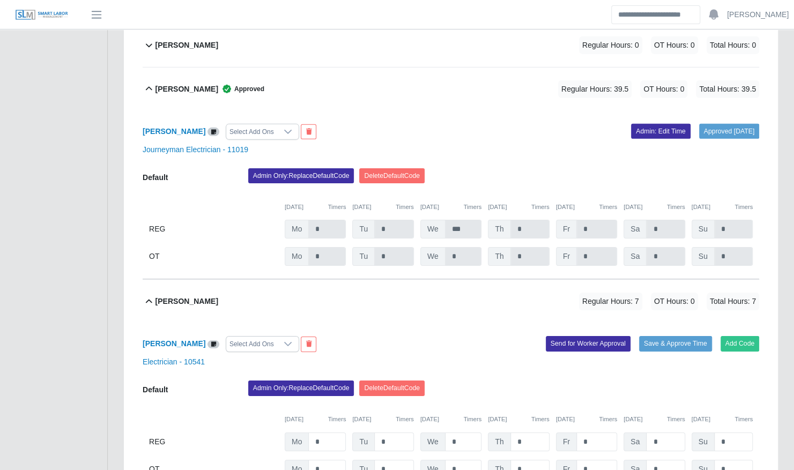
scroll to position [2015, 0]
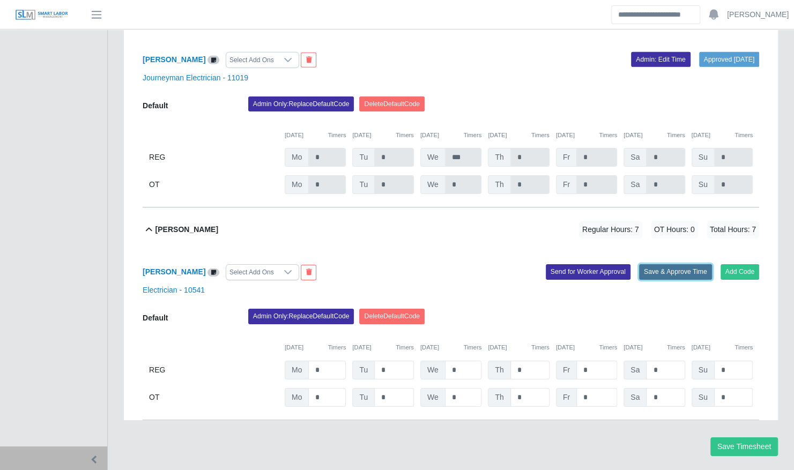
click at [675, 264] on button "Save & Approve Time" at bounding box center [675, 271] width 73 height 15
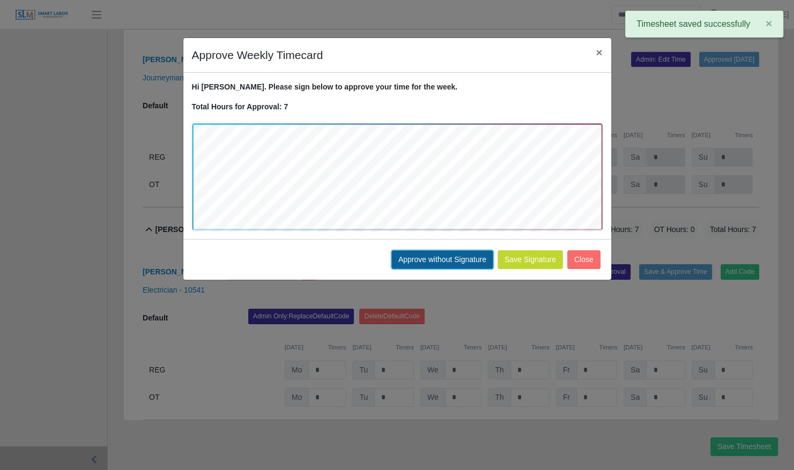
click at [452, 254] on button "Approve without Signature" at bounding box center [442, 259] width 102 height 19
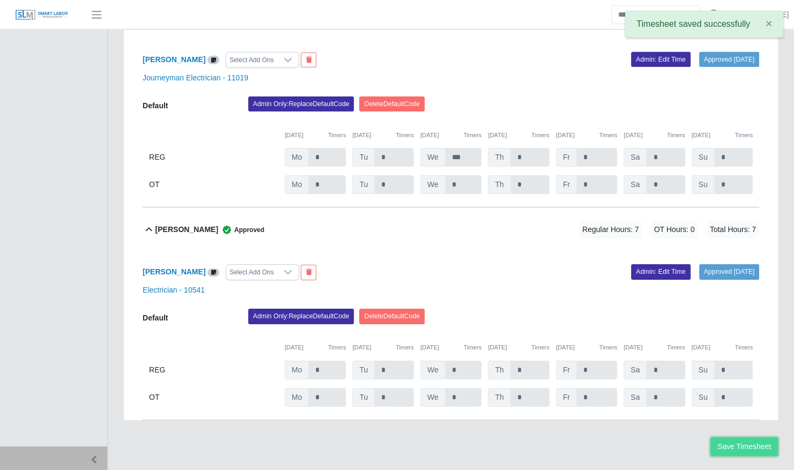
click at [741, 437] on button "Save Timesheet" at bounding box center [744, 446] width 68 height 19
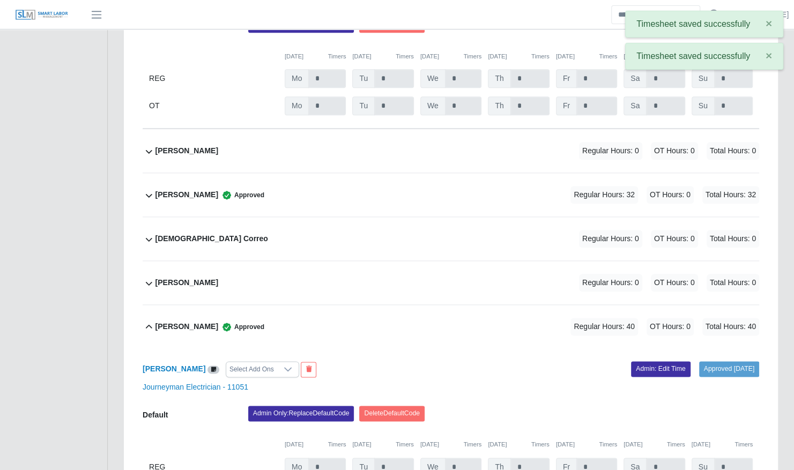
scroll to position [0, 0]
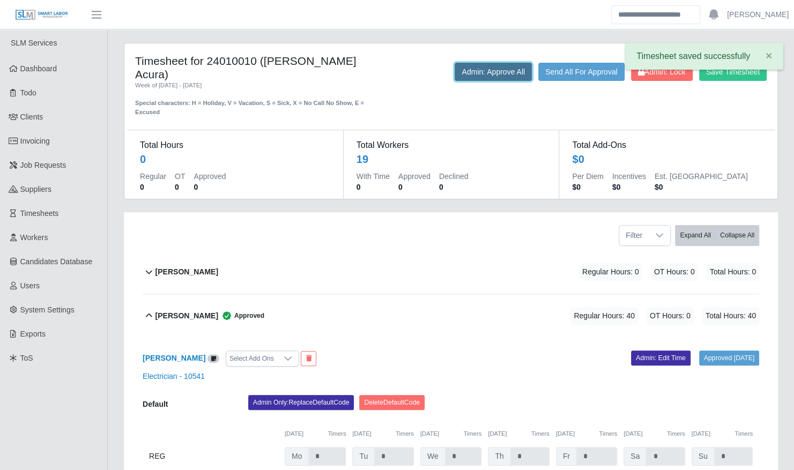
click at [495, 65] on button "Admin: Approve All" at bounding box center [493, 72] width 77 height 18
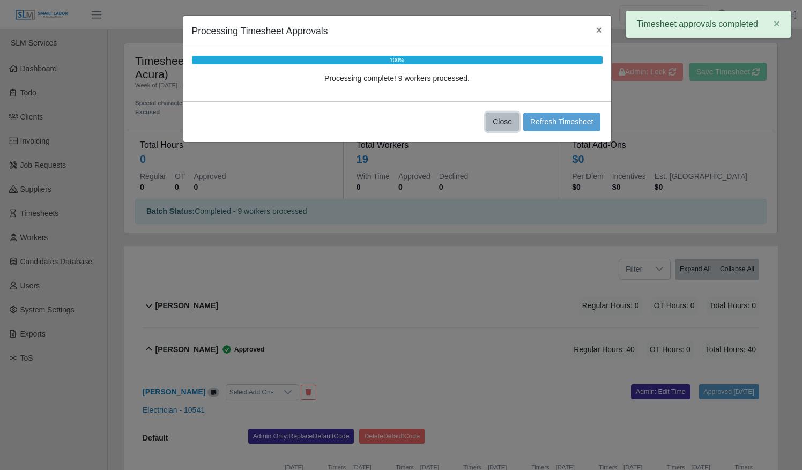
click at [503, 122] on button "Close" at bounding box center [502, 122] width 33 height 19
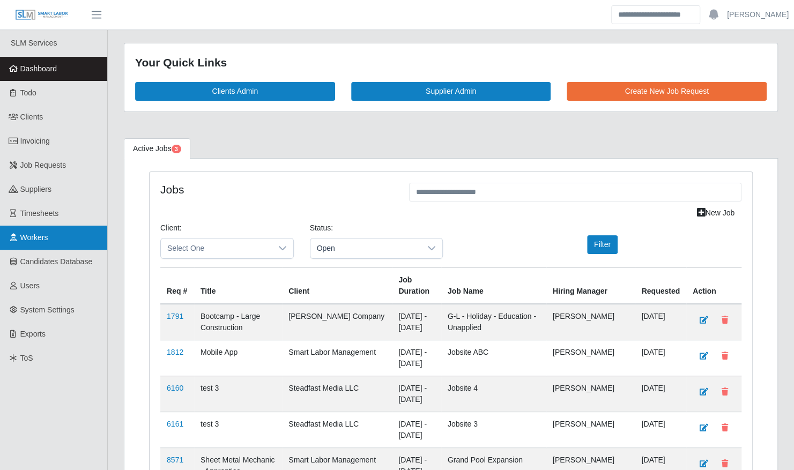
click at [70, 232] on link "Workers" at bounding box center [53, 238] width 107 height 24
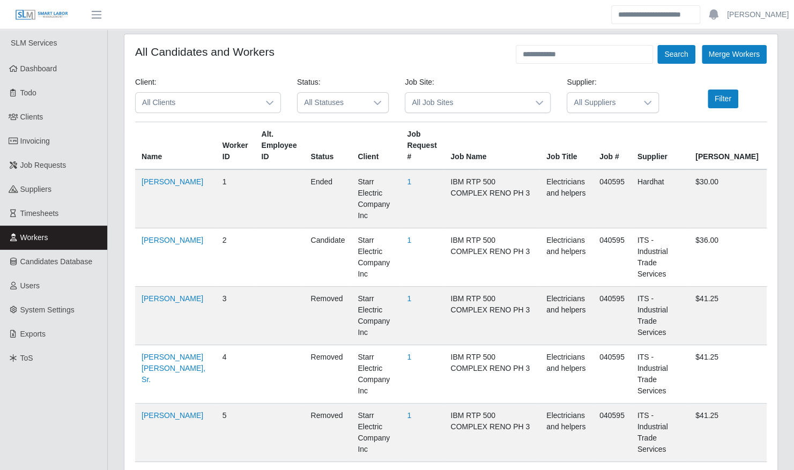
click at [208, 102] on span "All Clients" at bounding box center [197, 103] width 123 height 20
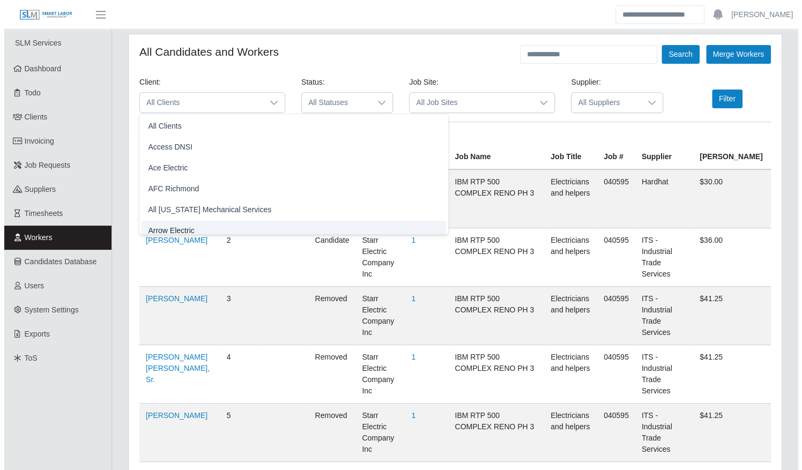
scroll to position [6, 0]
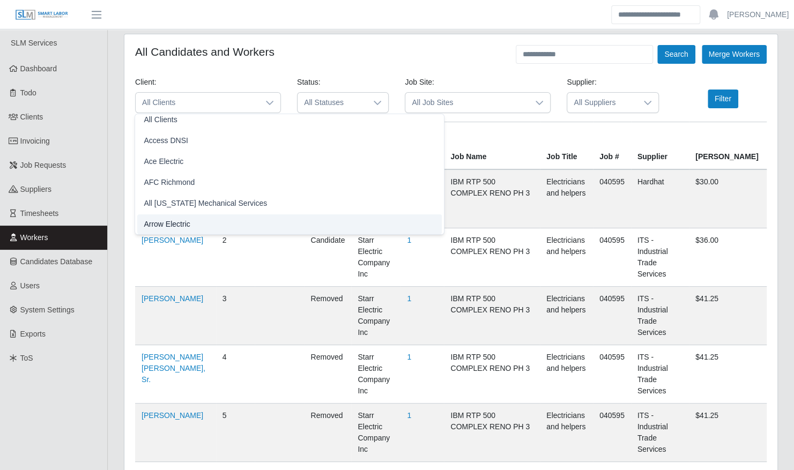
click at [205, 228] on li "Arrow Electric" at bounding box center [289, 224] width 304 height 20
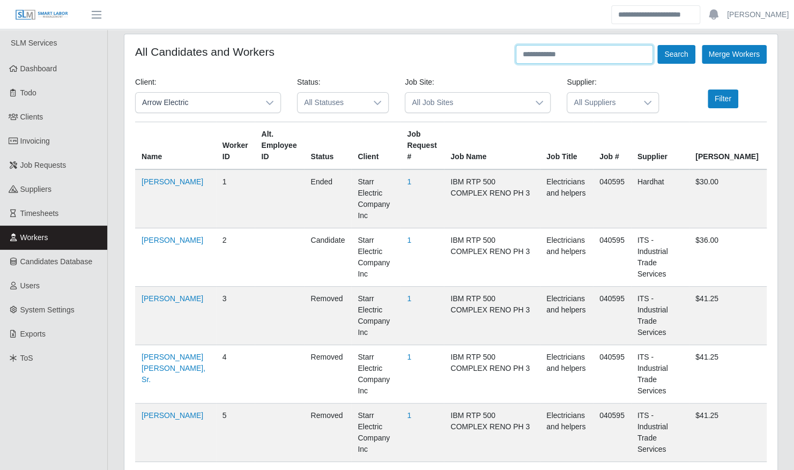
click at [569, 54] on input "text" at bounding box center [584, 54] width 137 height 19
type input "*****"
click at [657, 45] on button "Search" at bounding box center [676, 54] width 38 height 19
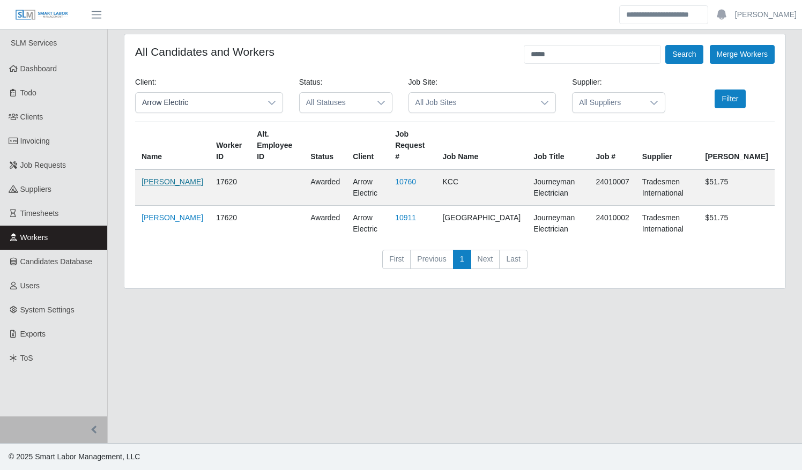
click at [162, 185] on link "[PERSON_NAME]" at bounding box center [173, 181] width 62 height 9
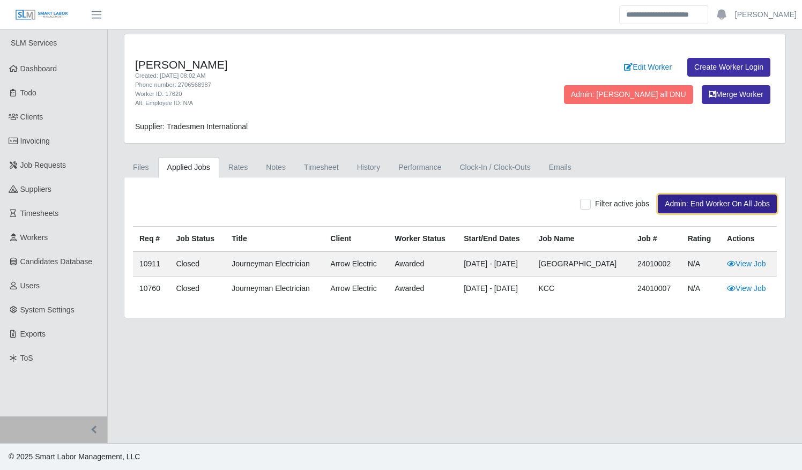
click at [725, 196] on button "Admin: End Worker On All Jobs" at bounding box center [717, 204] width 119 height 19
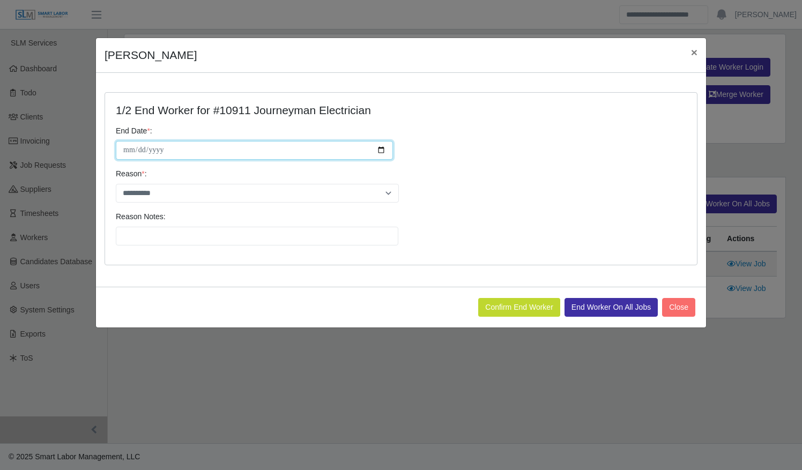
click at [380, 146] on input "**********" at bounding box center [254, 150] width 277 height 19
type input "**********"
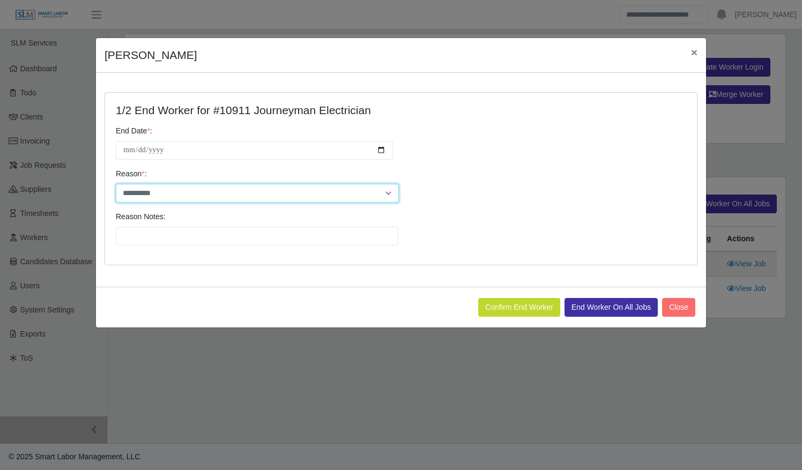
click at [261, 197] on select "**********" at bounding box center [257, 193] width 283 height 19
select select "**********"
click at [116, 184] on select "**********" at bounding box center [257, 193] width 283 height 19
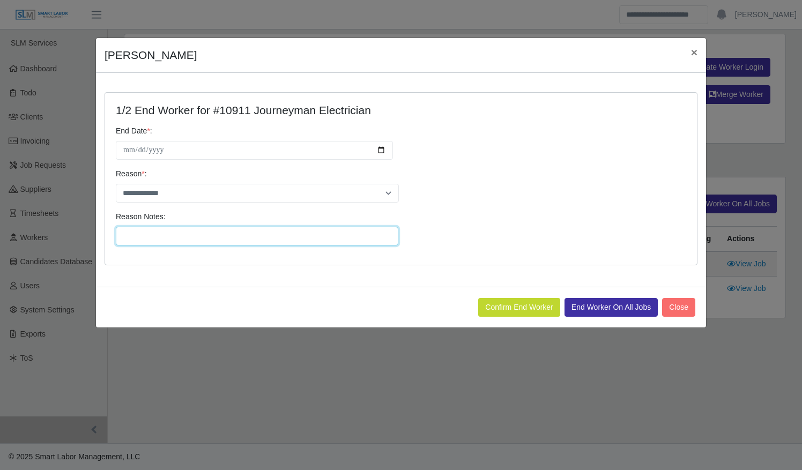
click at [218, 237] on input "Reason Notes:" at bounding box center [257, 236] width 283 height 19
type input "**********"
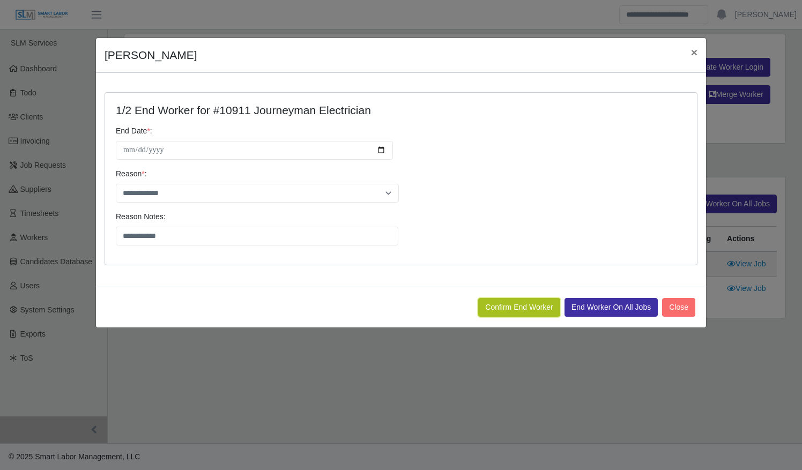
click at [490, 313] on button "Confirm End Worker" at bounding box center [519, 307] width 82 height 19
type input "**********"
select select "**********"
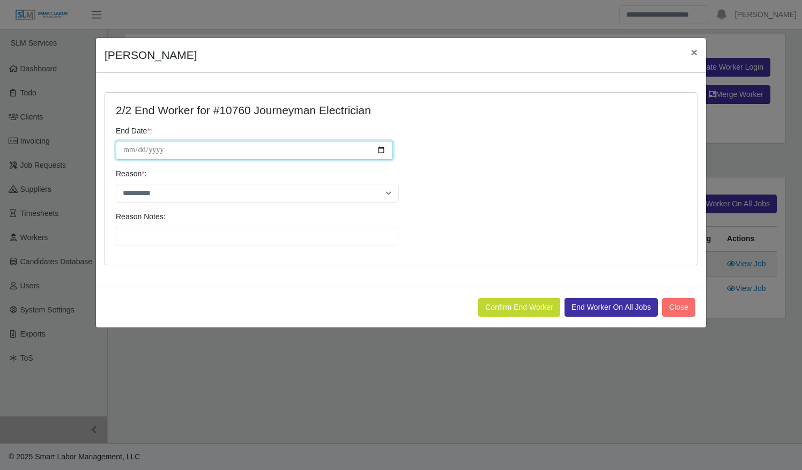
click at [381, 151] on input "**********" at bounding box center [254, 150] width 277 height 19
type input "**********"
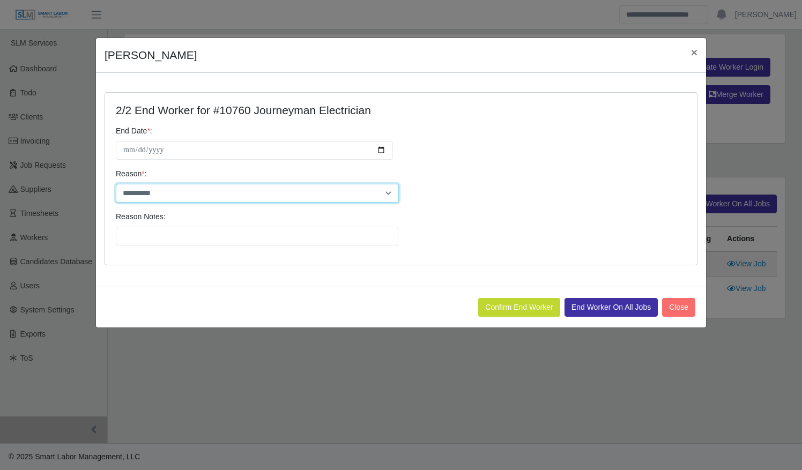
click at [207, 186] on select "**********" at bounding box center [257, 193] width 283 height 19
select select "********"
click at [116, 184] on select "**********" at bounding box center [257, 193] width 283 height 19
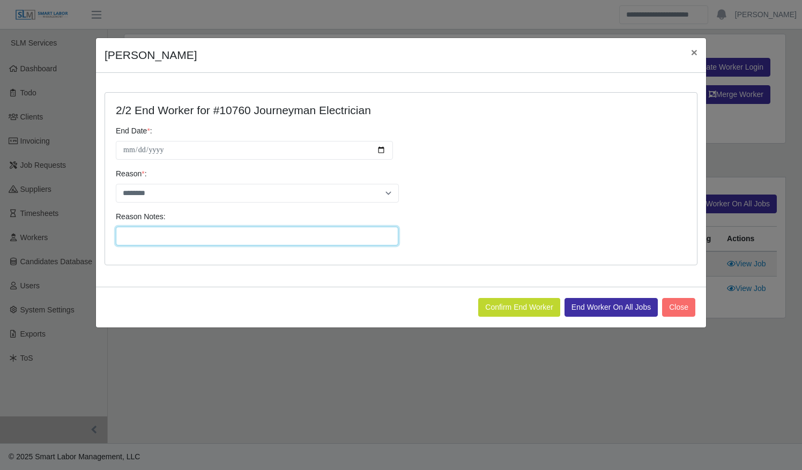
click at [188, 234] on input "Reason Notes:" at bounding box center [257, 236] width 283 height 19
type input "********"
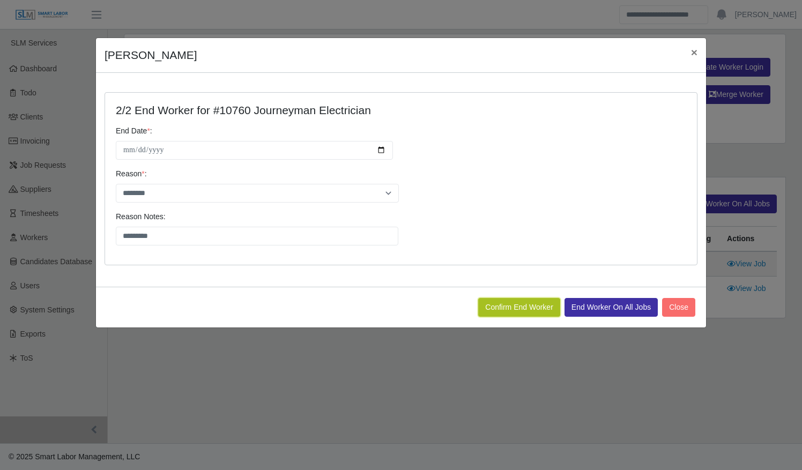
click at [514, 306] on button "Confirm End Worker" at bounding box center [519, 307] width 82 height 19
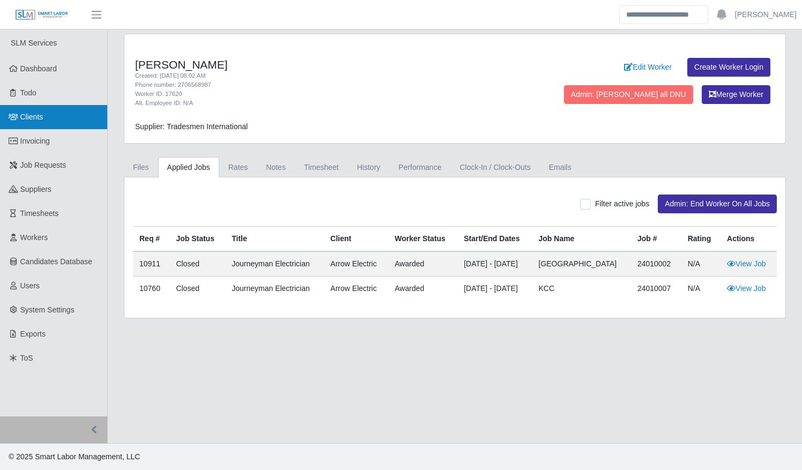
click at [27, 118] on span "Clients" at bounding box center [31, 117] width 23 height 9
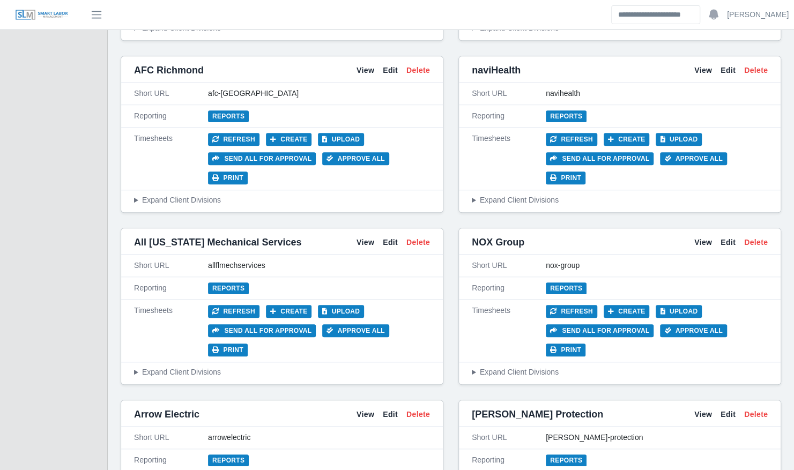
scroll to position [425, 0]
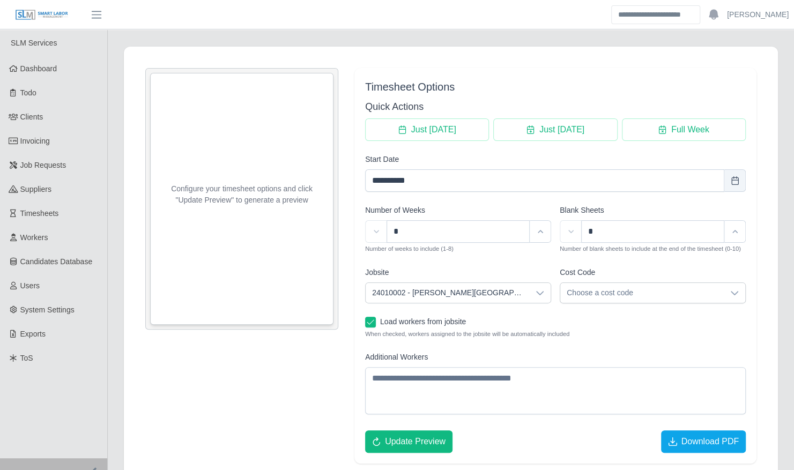
click at [426, 293] on span "24010002 - [PERSON_NAME][GEOGRAPHIC_DATA]" at bounding box center [448, 293] width 164 height 20
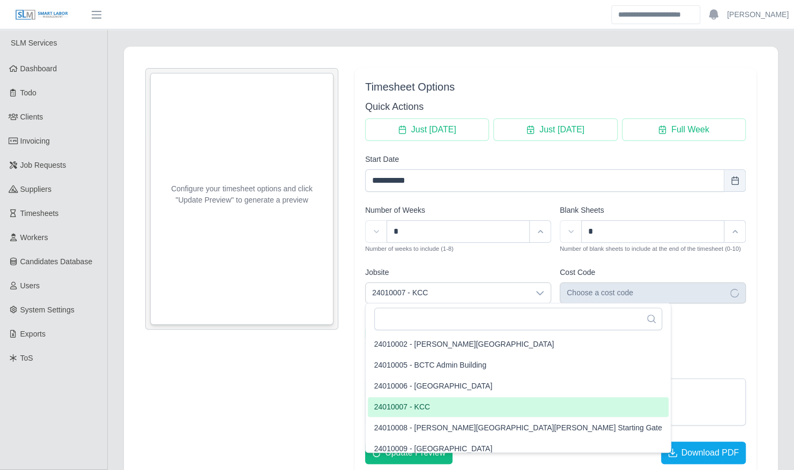
click at [431, 410] on li "24010007 - KCC" at bounding box center [518, 407] width 301 height 20
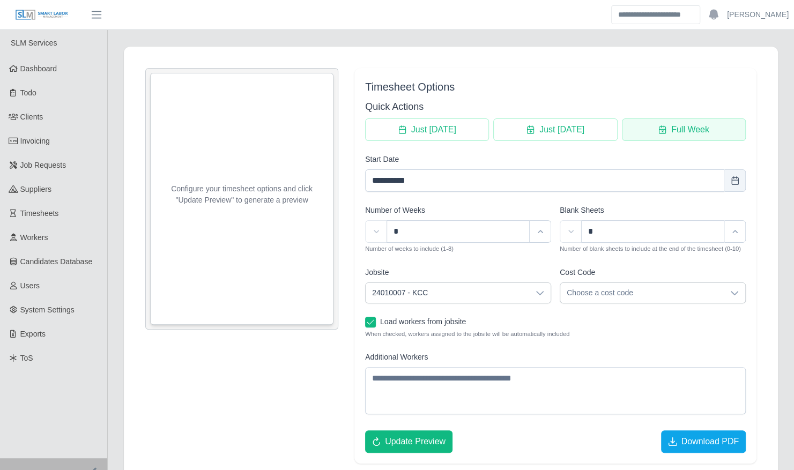
click at [688, 126] on span "Full Week" at bounding box center [690, 129] width 38 height 13
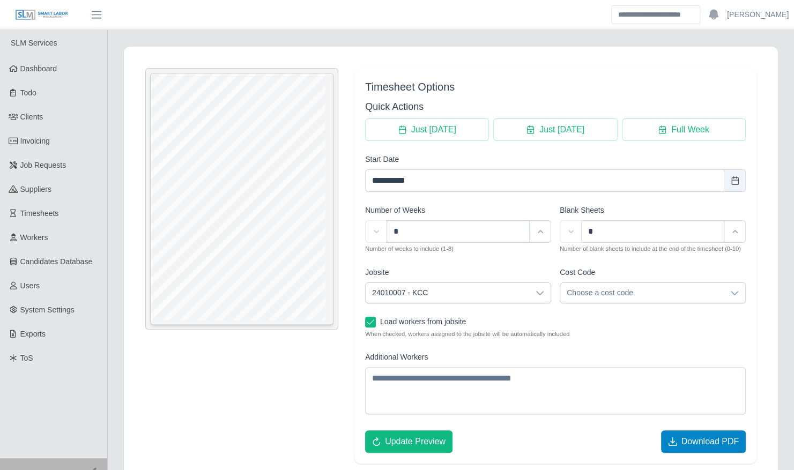
click at [685, 447] on button "Download PDF" at bounding box center [703, 441] width 85 height 23
